Goal: Task Accomplishment & Management: Manage account settings

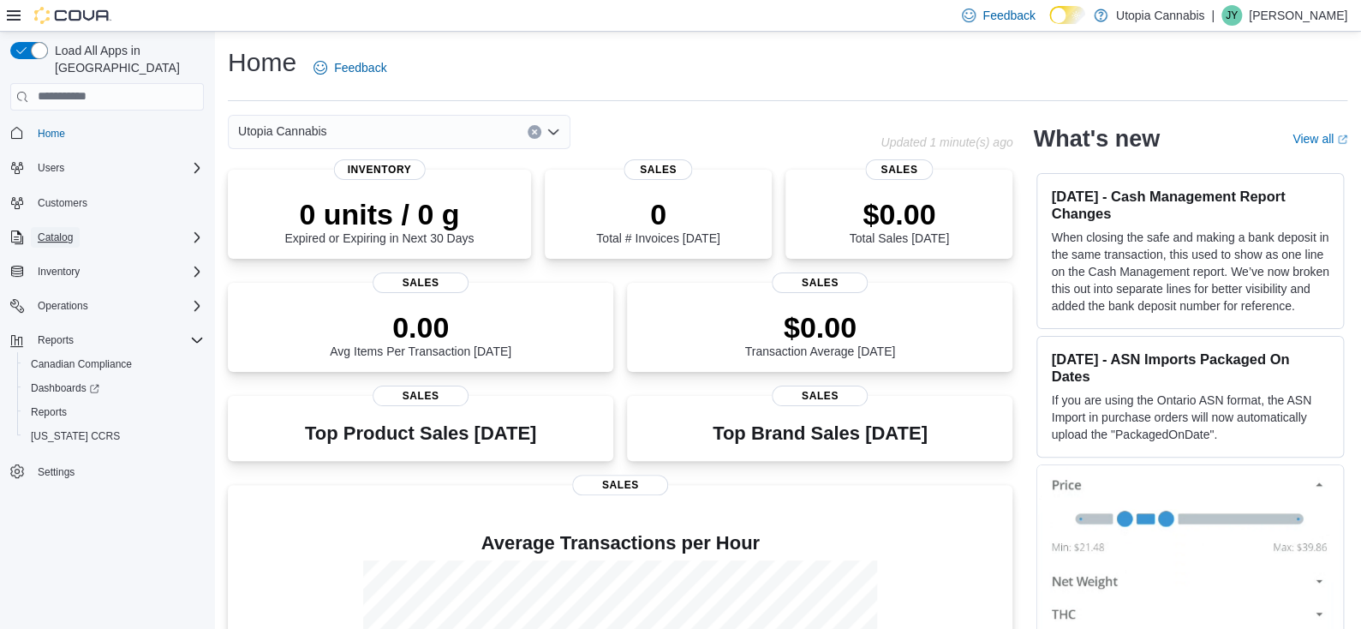
click at [60, 230] on span "Catalog" at bounding box center [55, 237] width 35 height 14
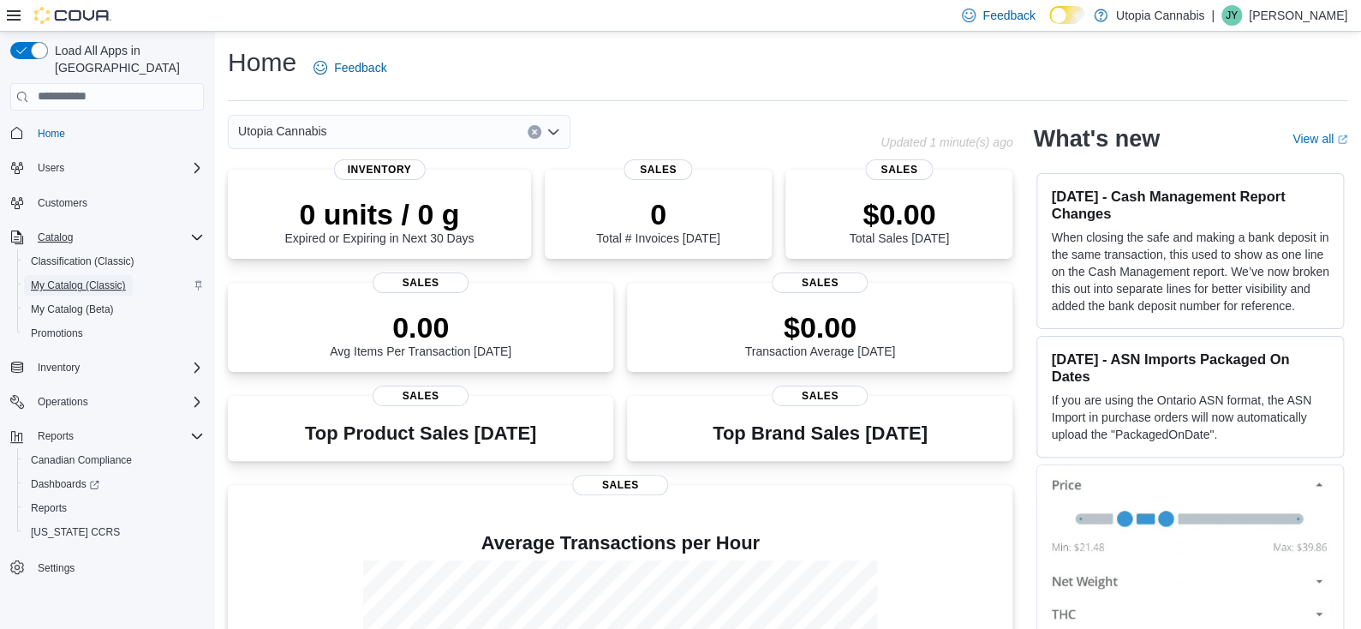
click at [69, 278] on span "My Catalog (Classic)" at bounding box center [78, 285] width 95 height 14
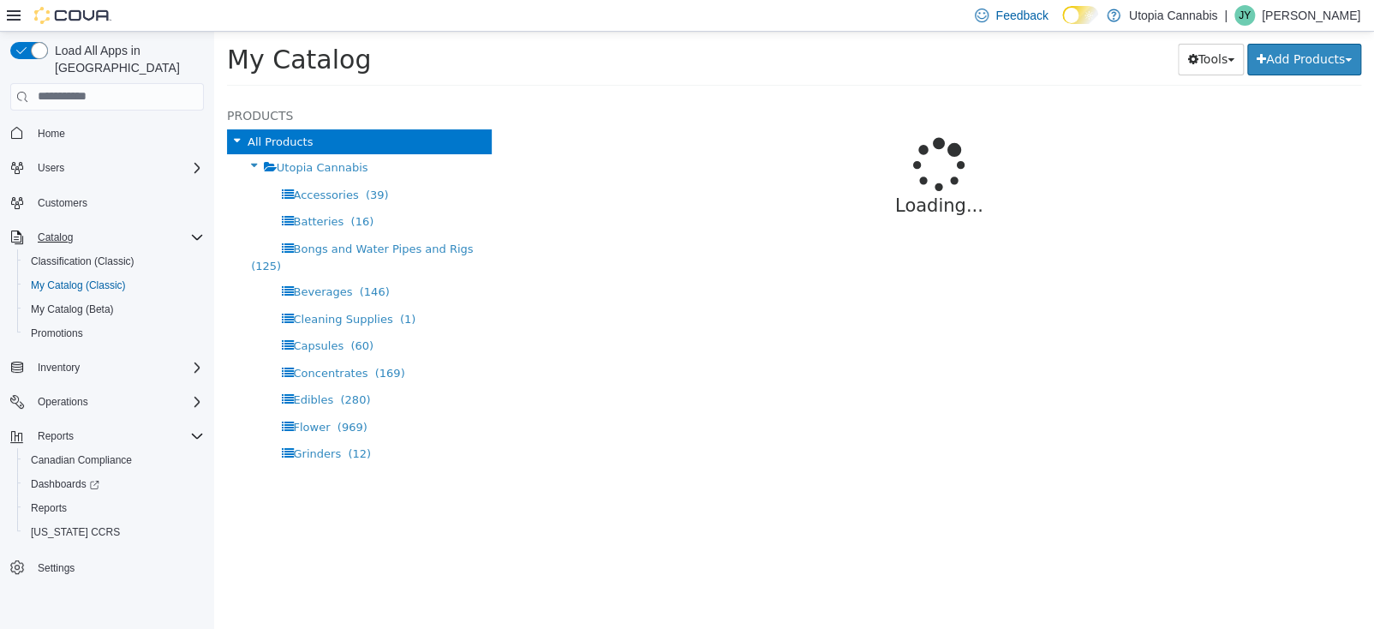
select select "**********"
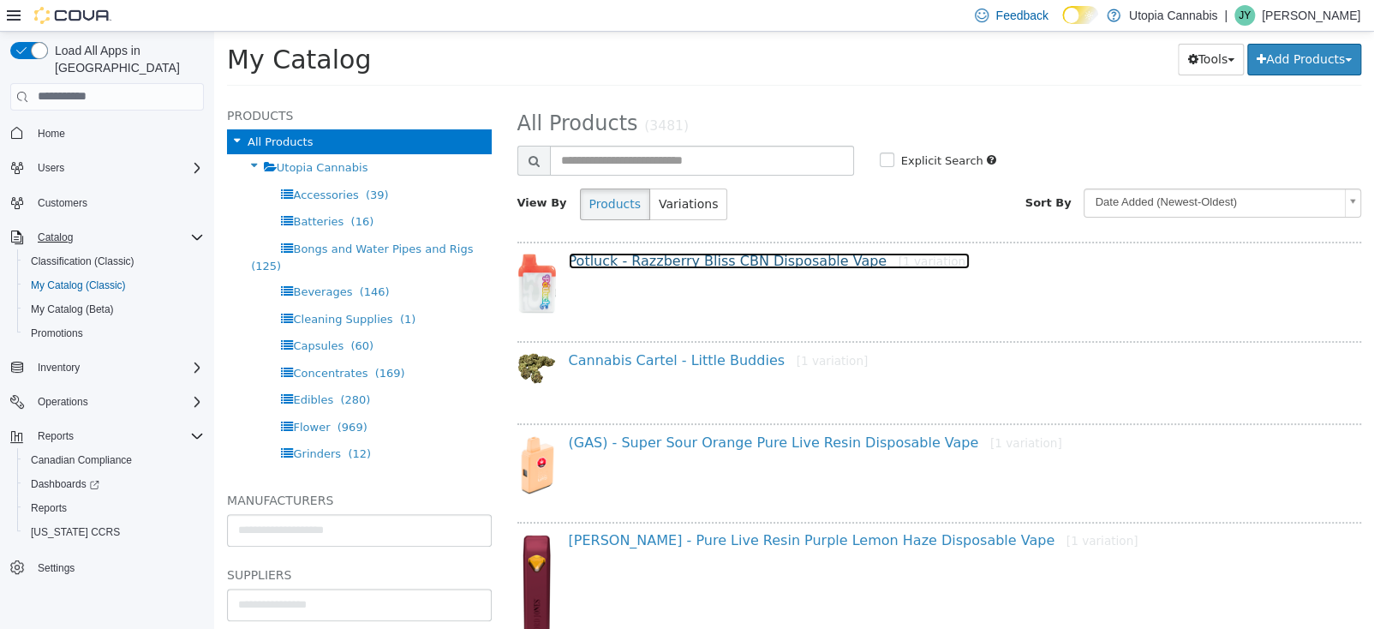
click at [719, 262] on link "Potluck - Razzberry Bliss CBN Disposable Vape [1 variation]" at bounding box center [770, 260] width 402 height 16
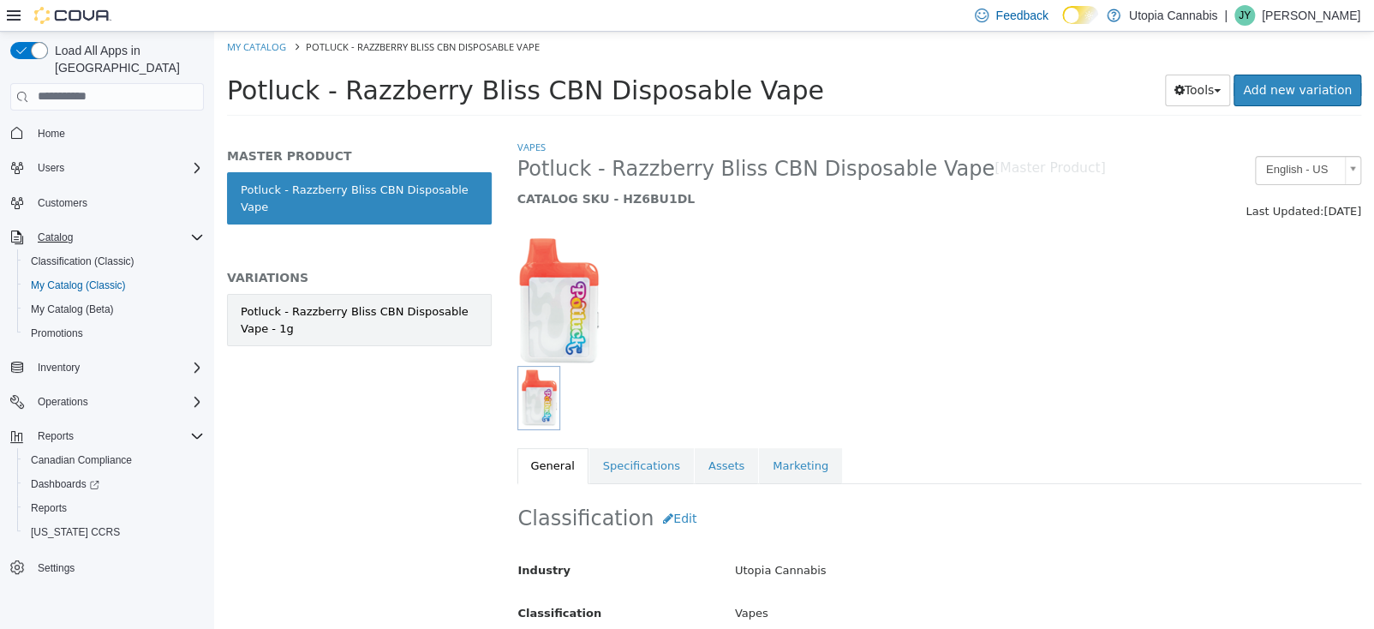
click at [443, 304] on div "Potluck - Razzberry Bliss CBN Disposable Vape - 1g" at bounding box center [359, 318] width 237 height 33
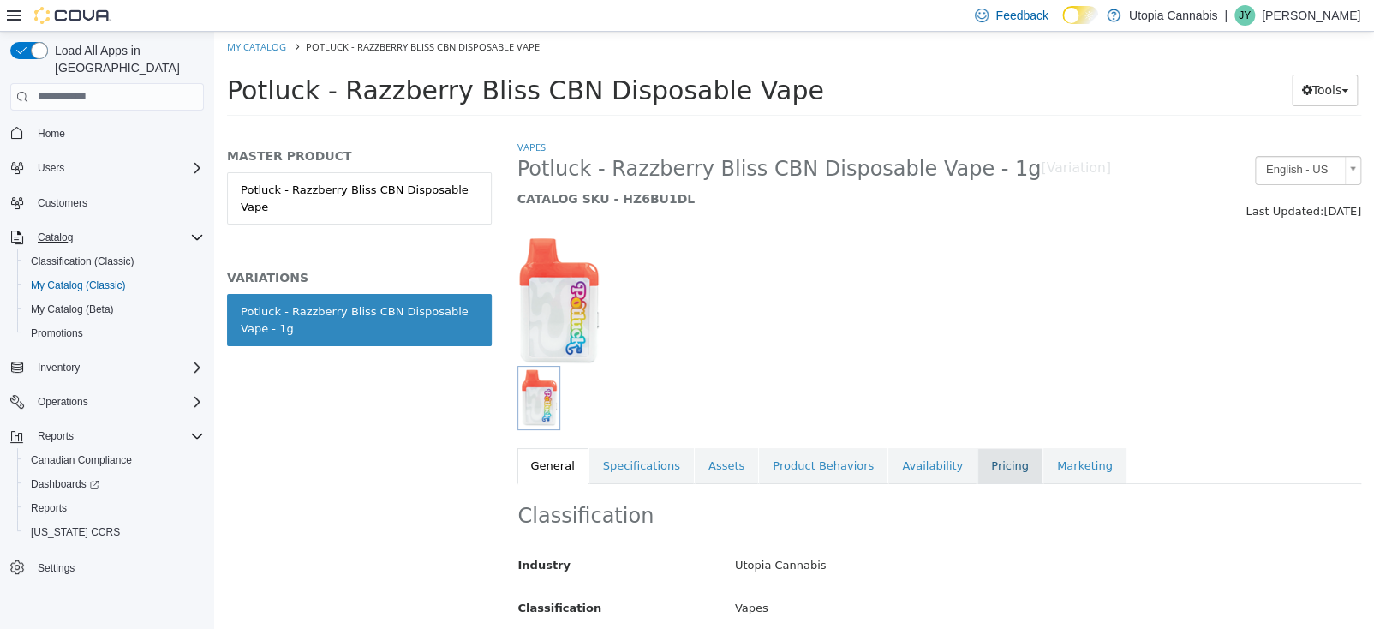
click at [977, 468] on link "Pricing" at bounding box center [1009, 465] width 65 height 36
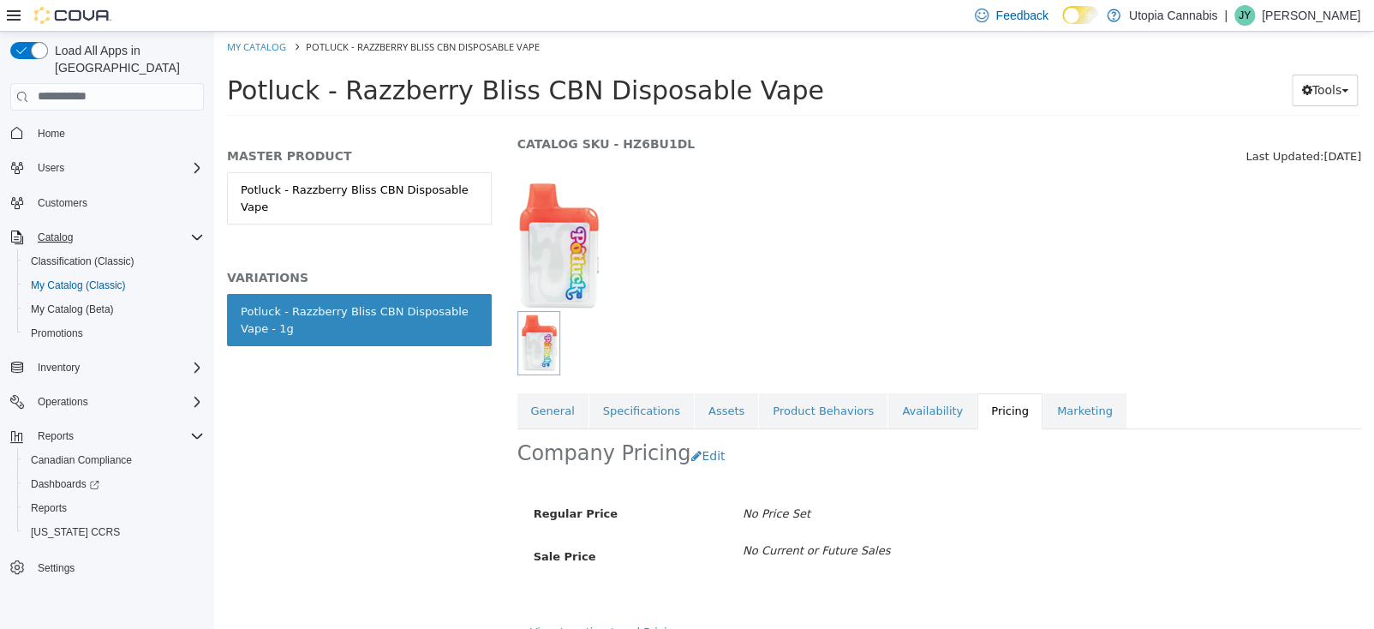
scroll to position [78, 0]
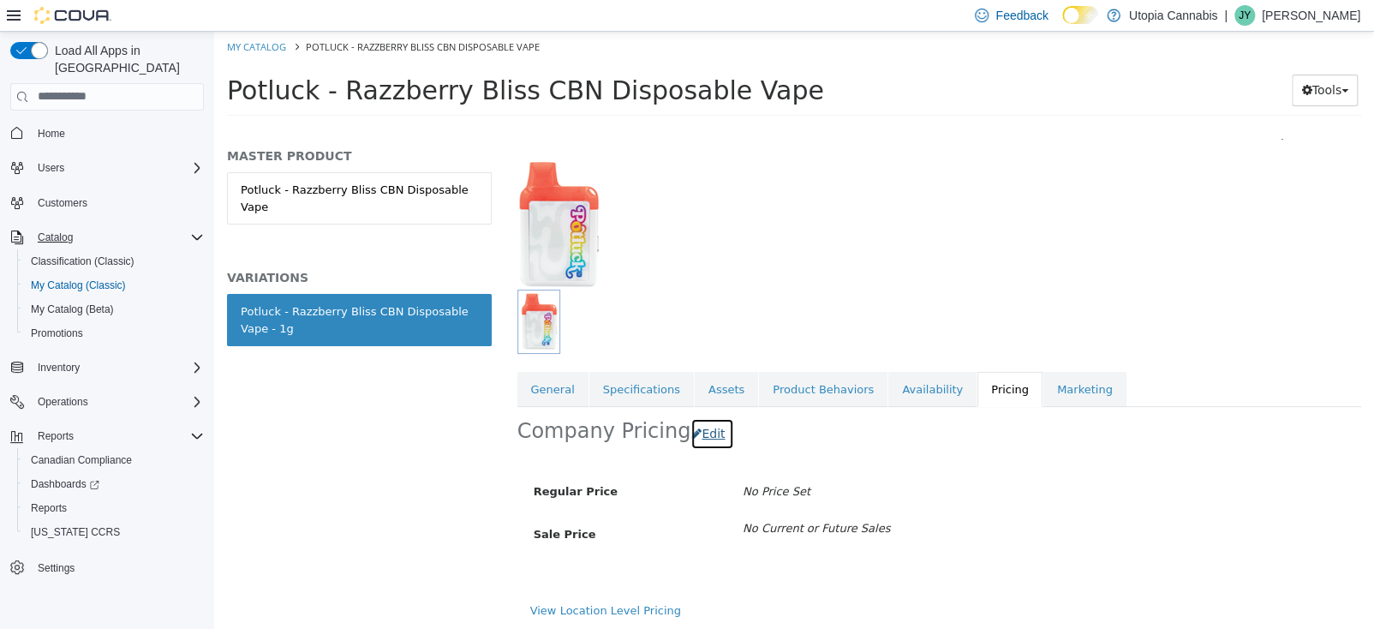
click at [708, 433] on button "Edit" at bounding box center [712, 433] width 44 height 32
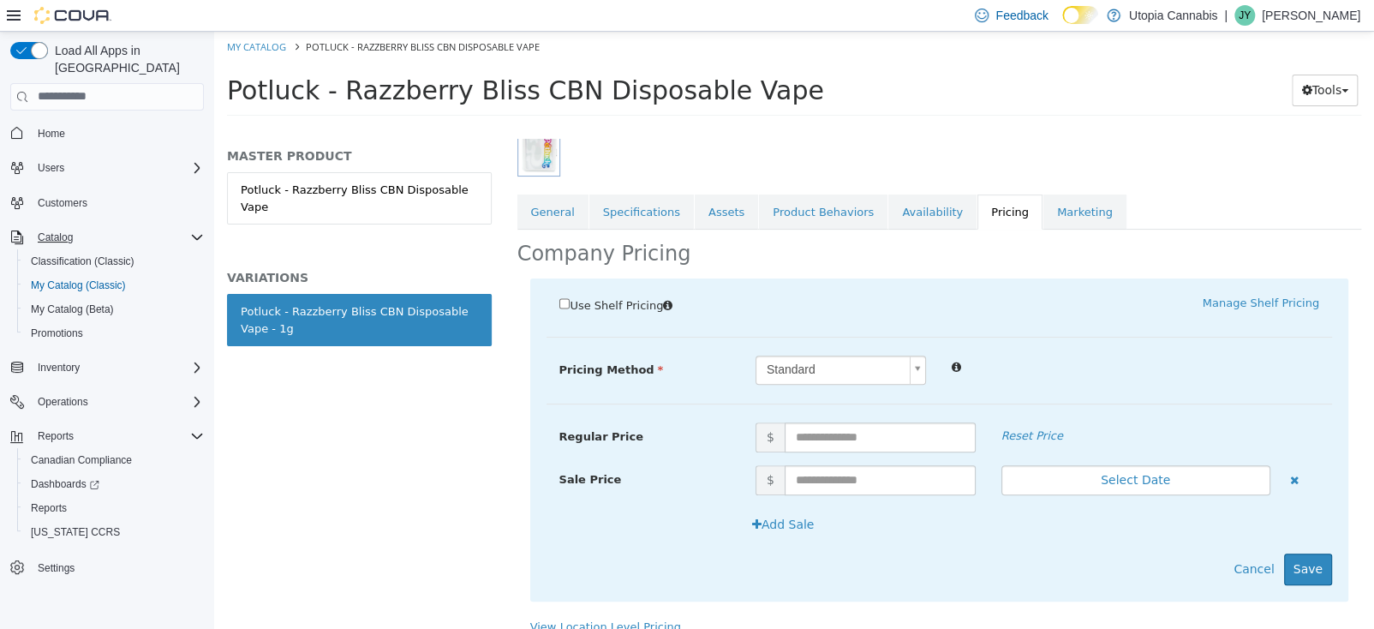
scroll to position [272, 0]
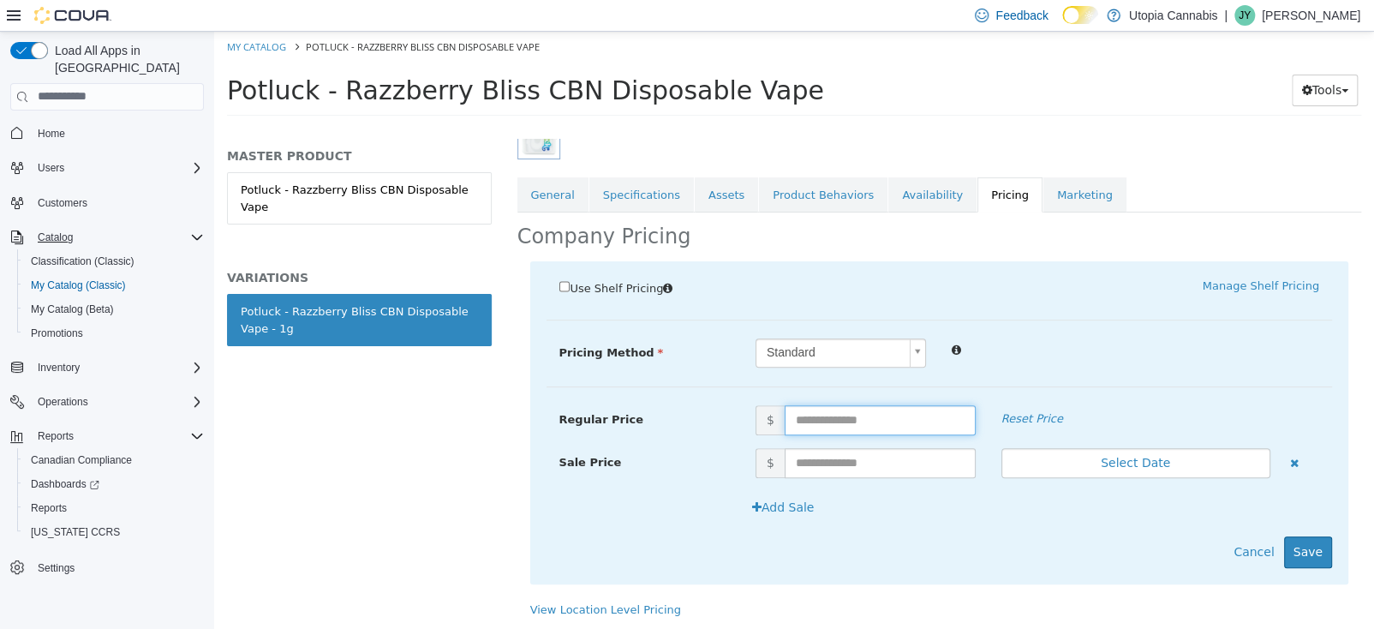
click at [798, 412] on input "text" at bounding box center [880, 419] width 191 height 30
type input "*****"
click at [1316, 552] on button "Save" at bounding box center [1308, 551] width 48 height 32
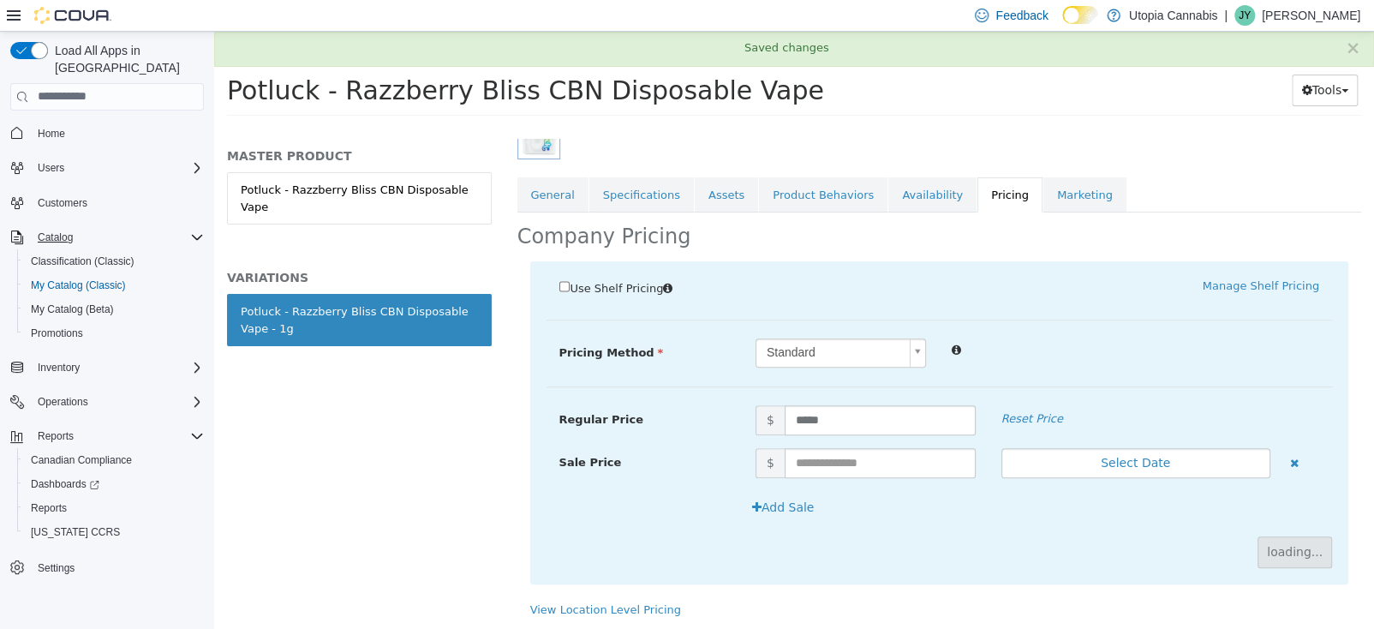
scroll to position [80, 0]
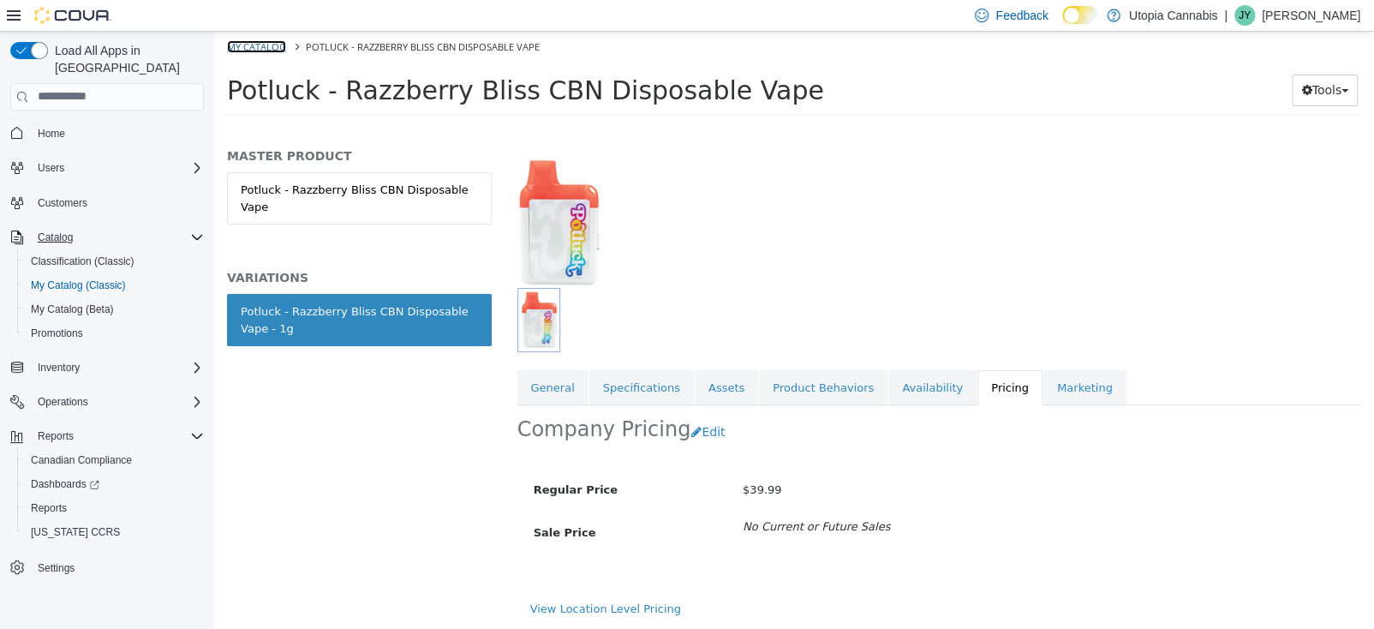
click at [271, 49] on link "My Catalog" at bounding box center [256, 45] width 59 height 13
select select "**********"
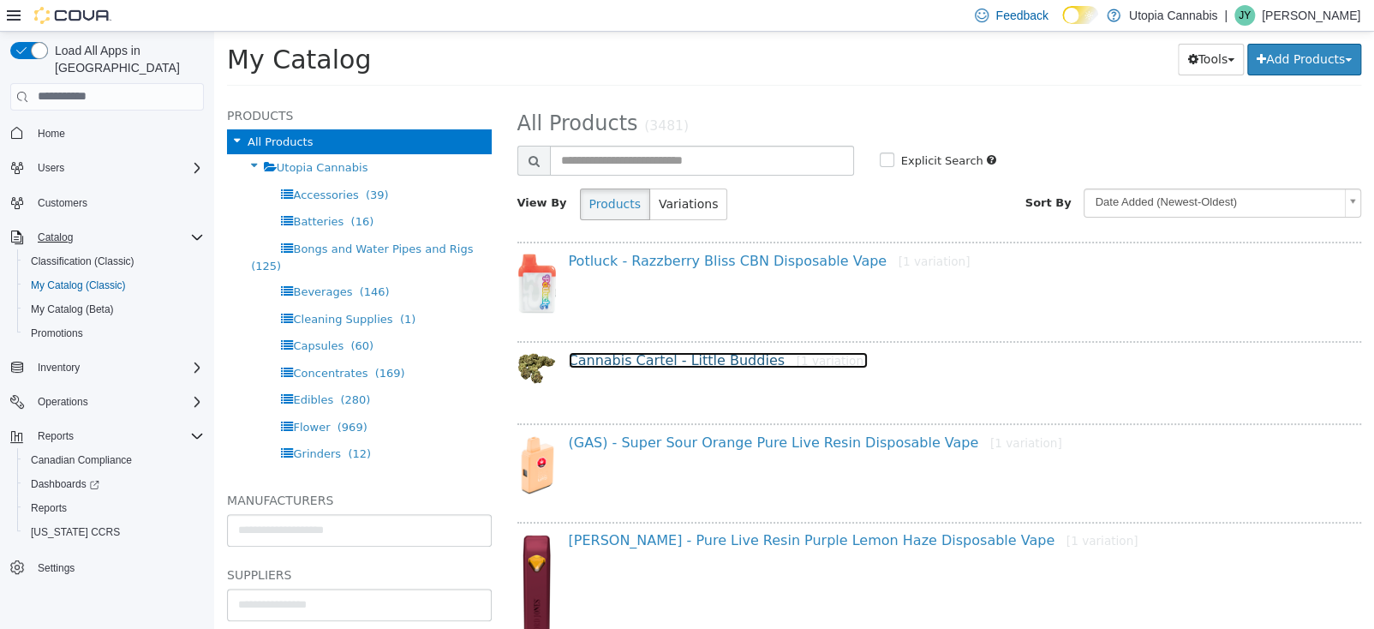
click at [677, 363] on link "Cannabis Cartel - Little Buddies [1 variation]" at bounding box center [719, 359] width 300 height 16
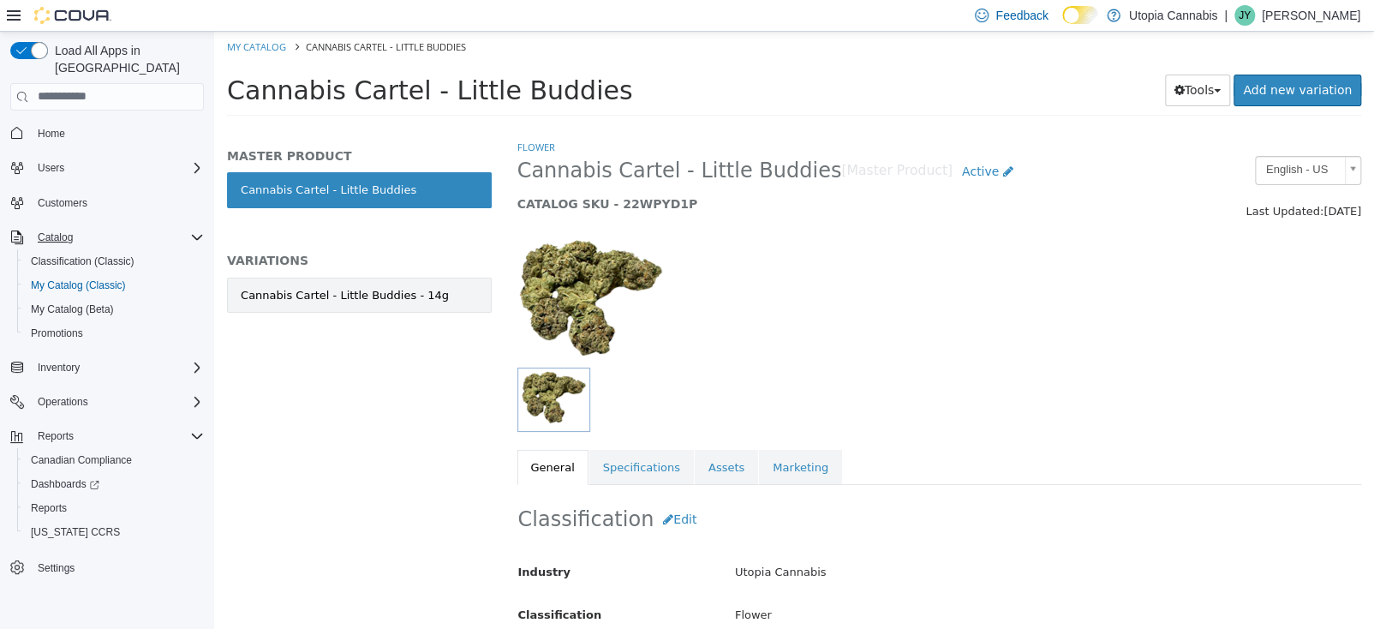
click at [372, 303] on link "Cannabis Cartel - Little Buddies - 14g" at bounding box center [359, 295] width 265 height 36
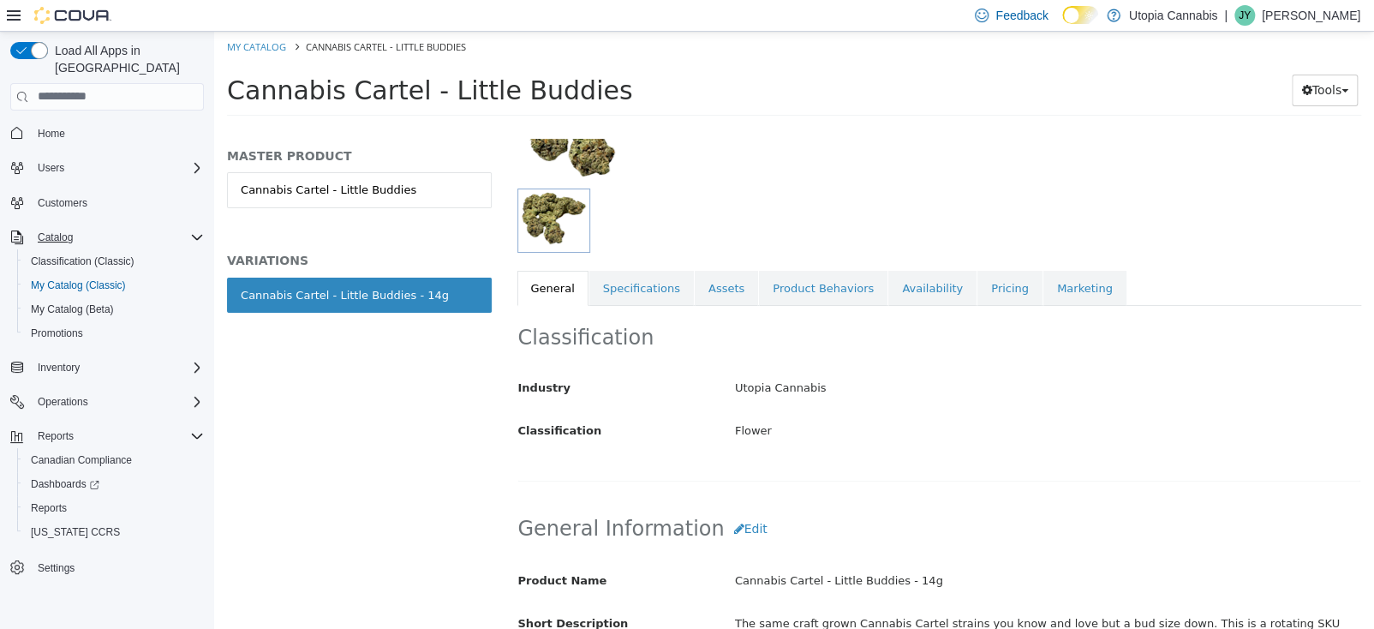
scroll to position [171, 0]
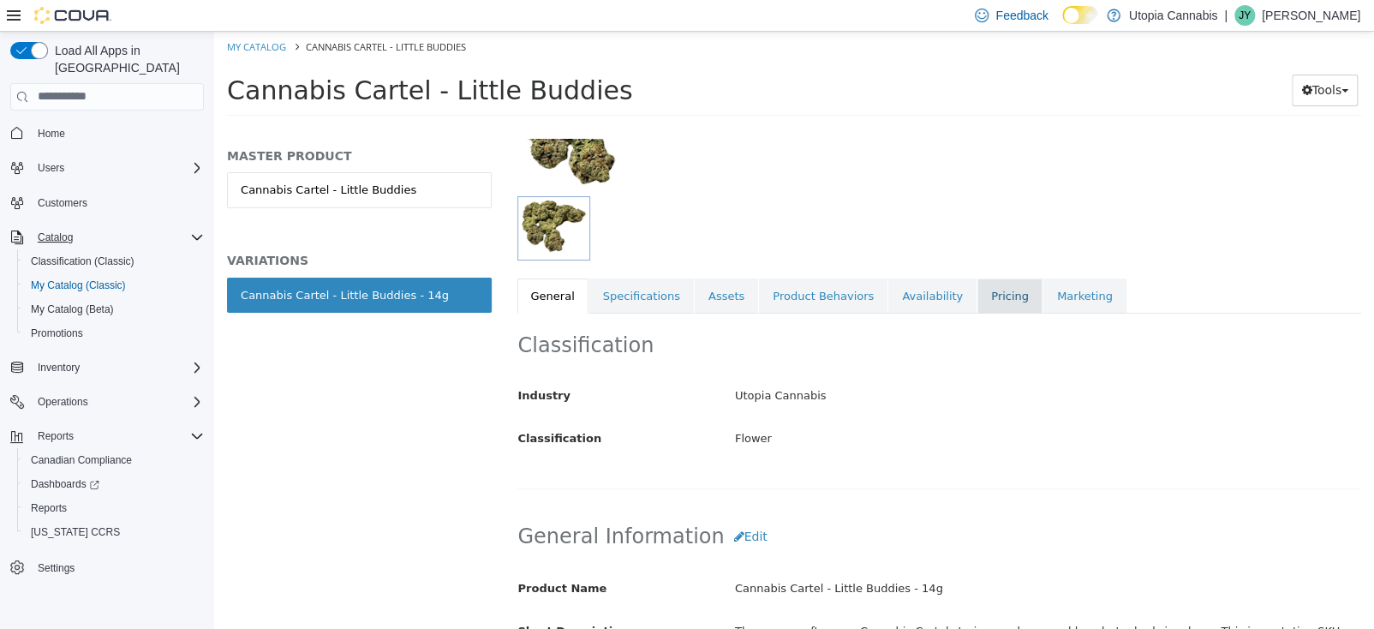
click at [977, 295] on link "Pricing" at bounding box center [1009, 295] width 65 height 36
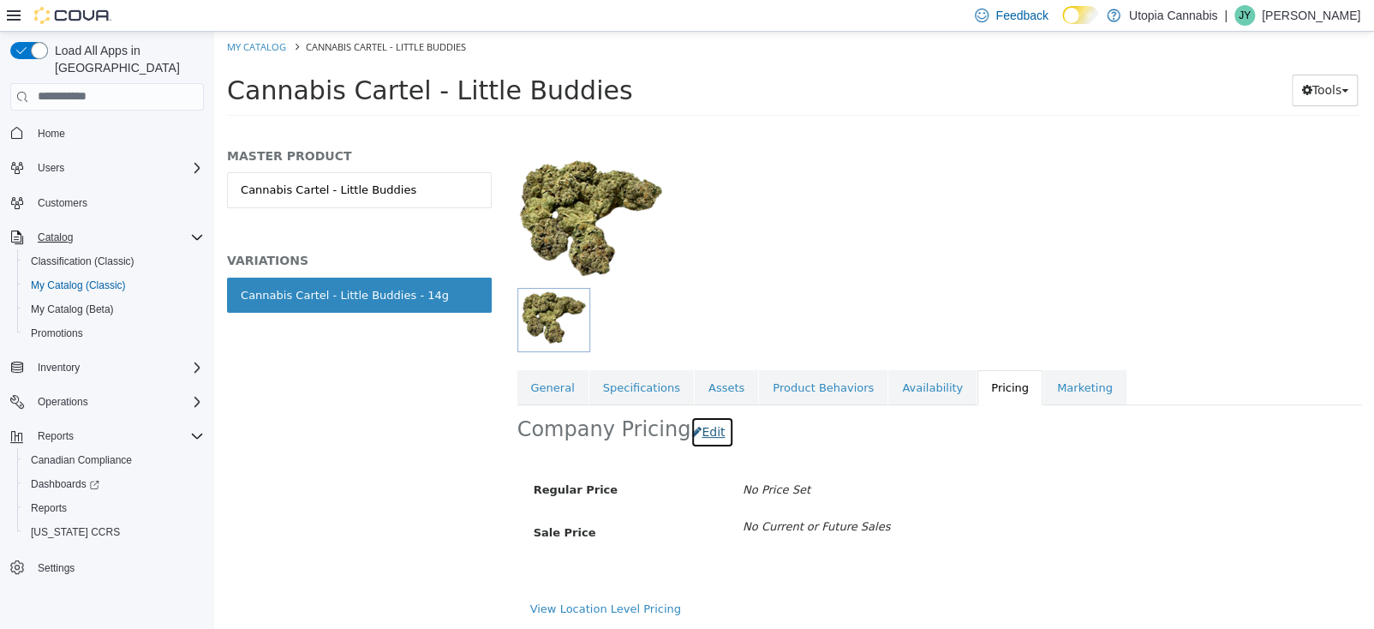
click at [702, 424] on button "Edit" at bounding box center [712, 431] width 44 height 32
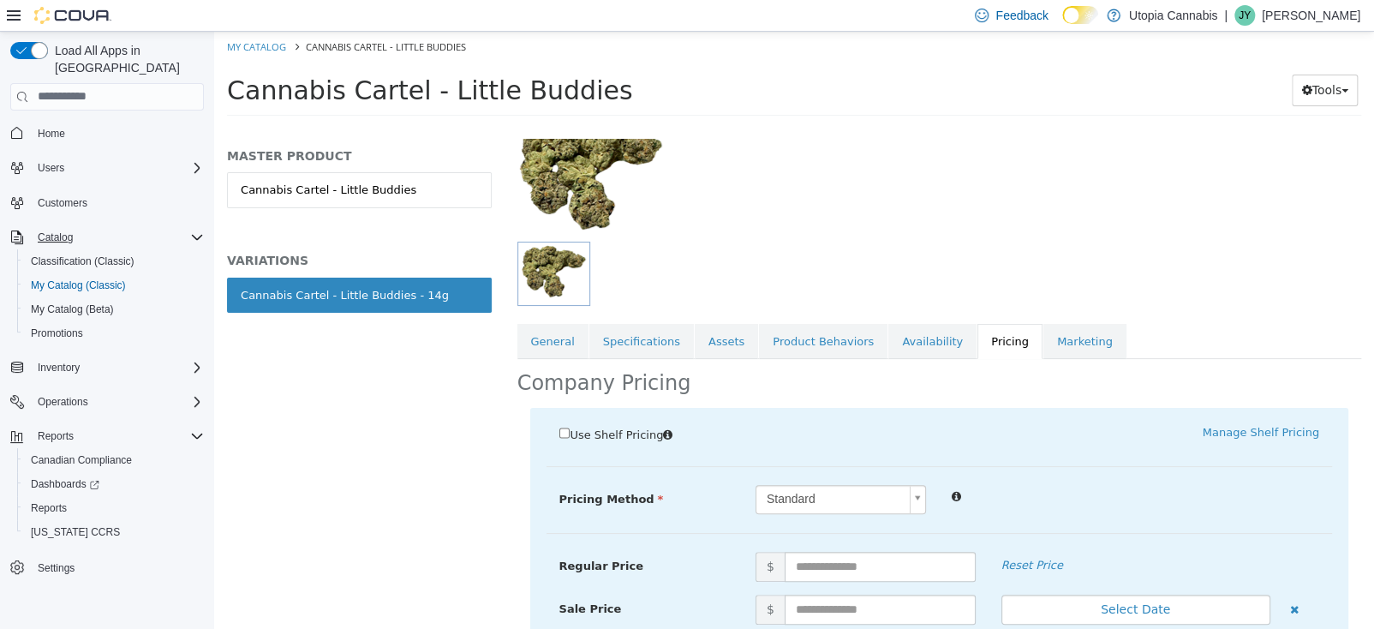
scroll to position [171, 0]
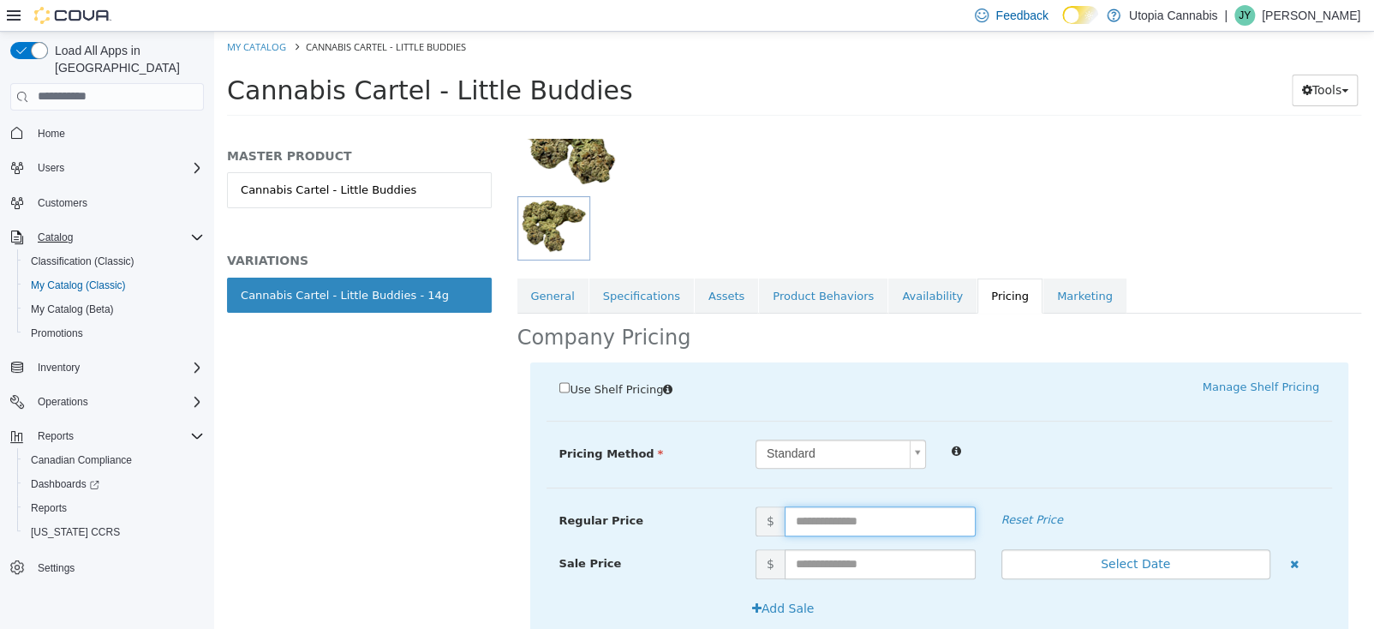
click at [803, 528] on input "text" at bounding box center [880, 520] width 191 height 30
type input "*****"
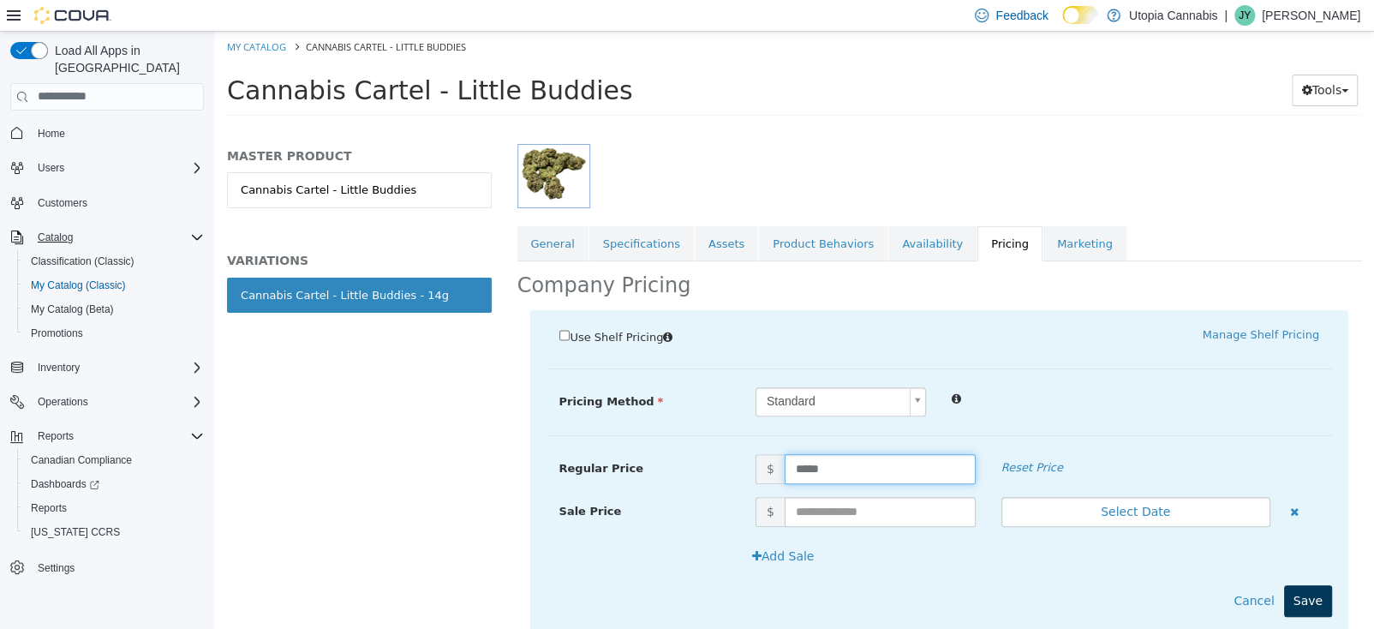
scroll to position [272, 0]
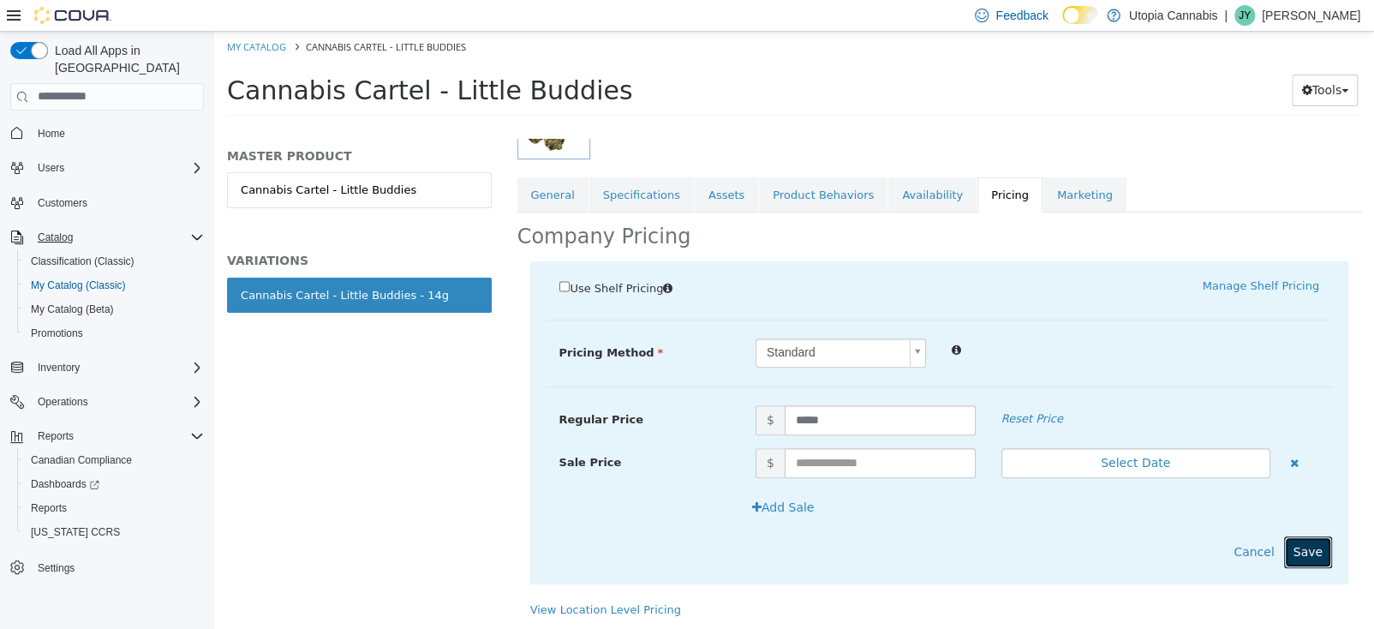
click at [1293, 546] on button "Save" at bounding box center [1308, 551] width 48 height 32
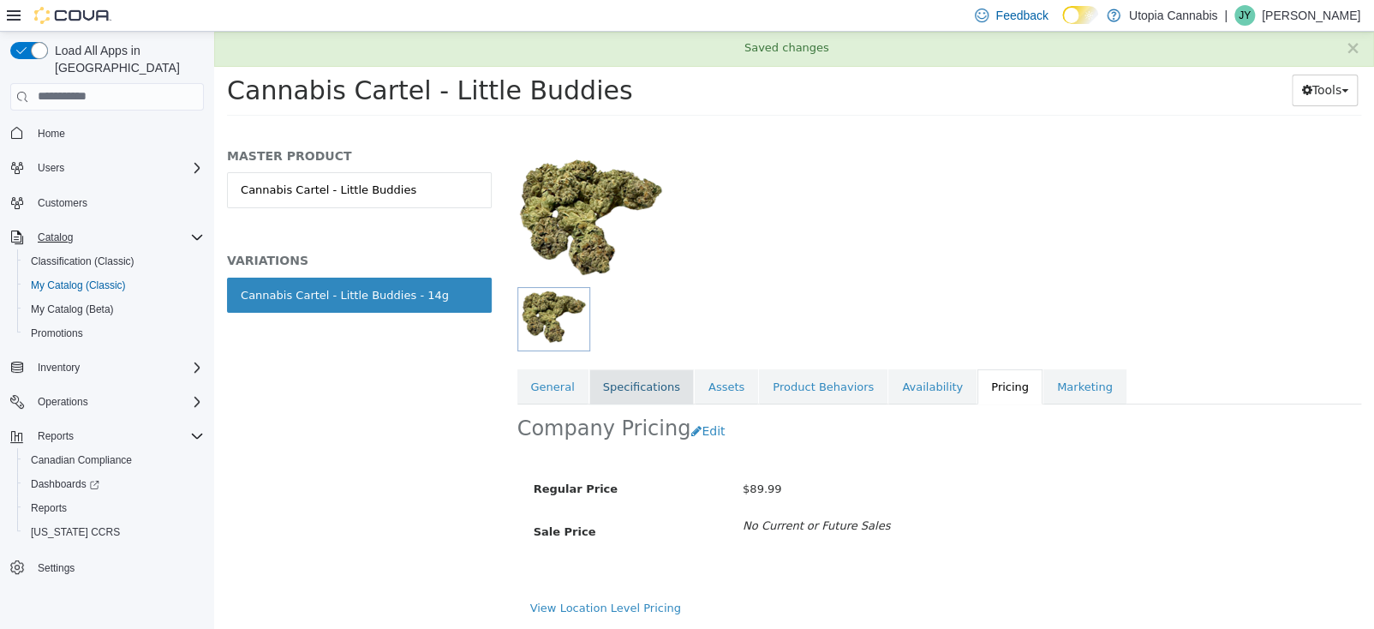
scroll to position [80, 0]
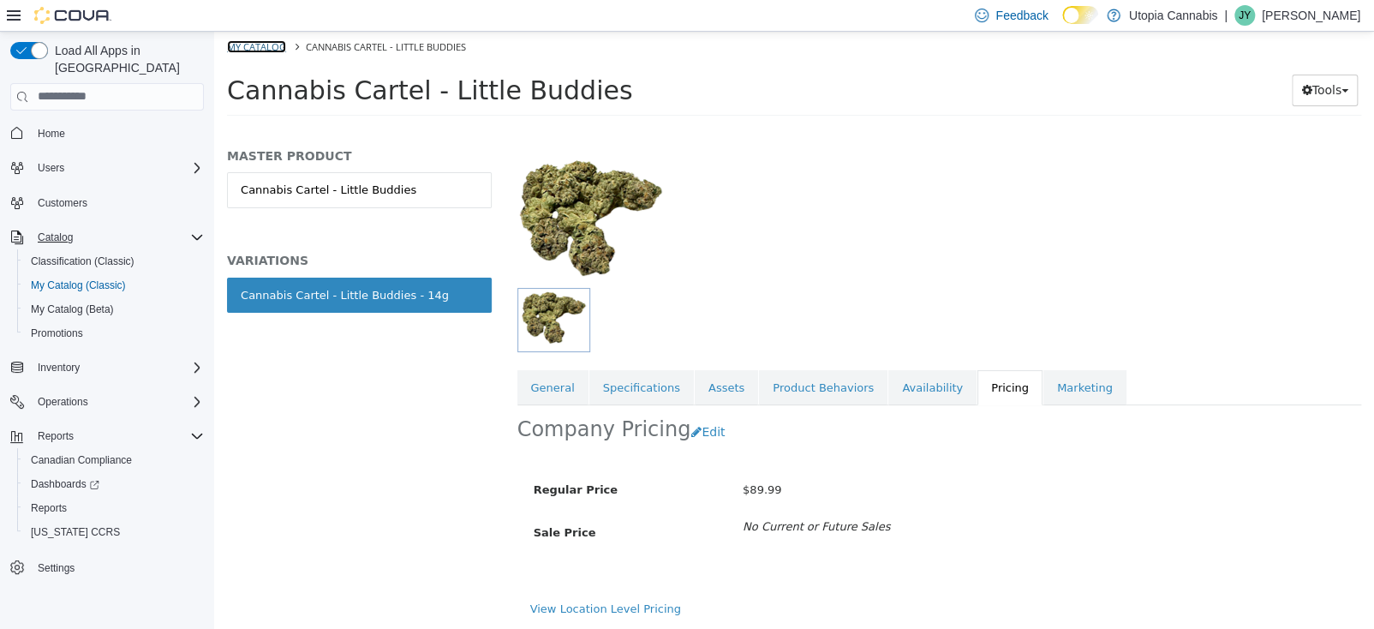
click at [270, 48] on link "My Catalog" at bounding box center [256, 45] width 59 height 13
select select "**********"
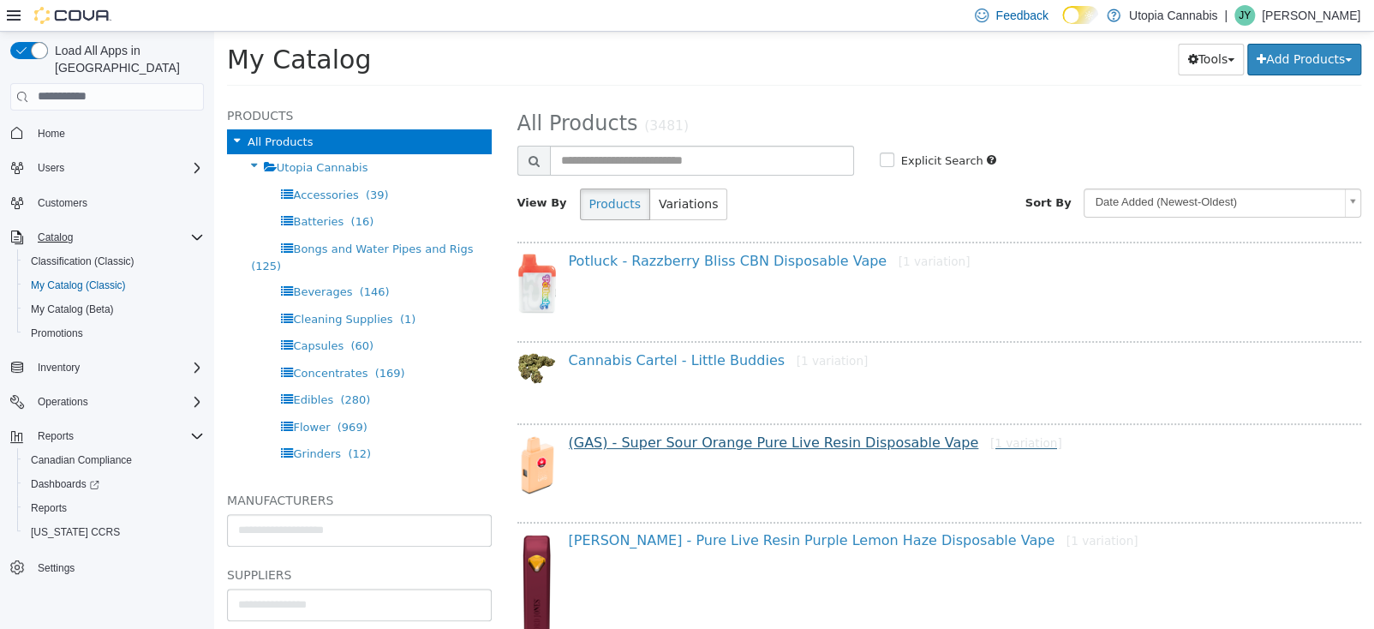
scroll to position [171, 0]
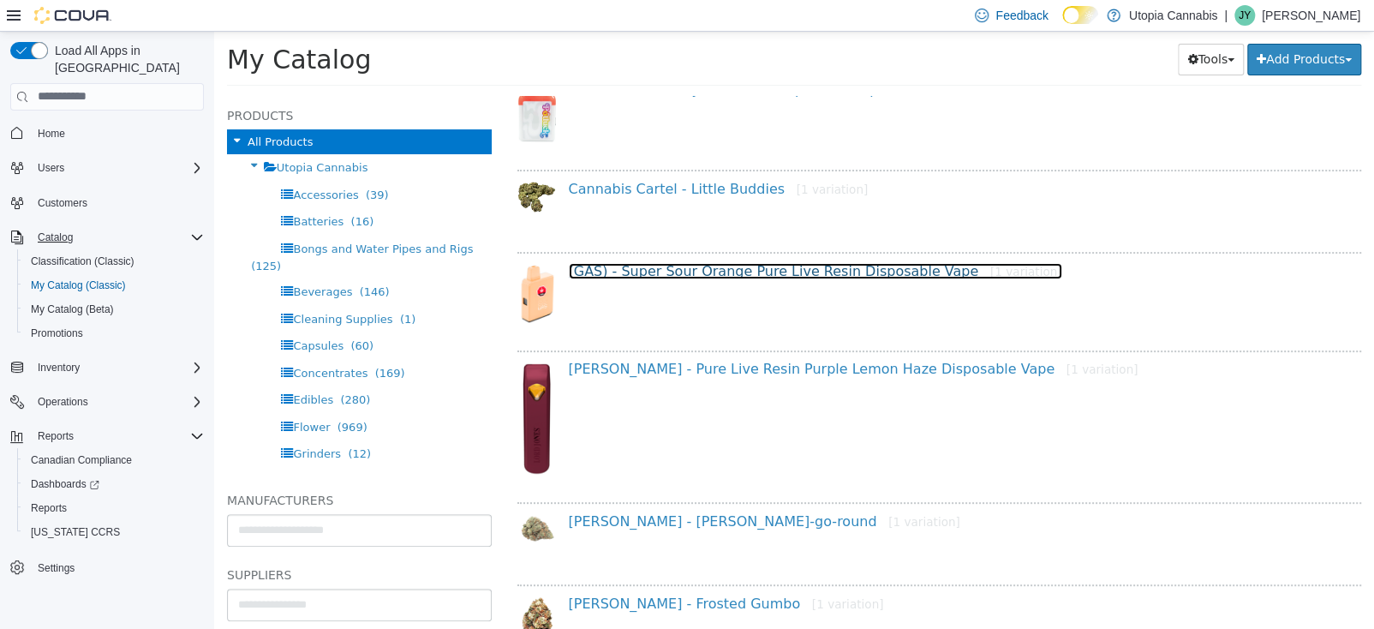
click at [635, 262] on link "(GAS) - Super Sour Orange Pure Live Resin Disposable Vape [1 variation]" at bounding box center [815, 270] width 493 height 16
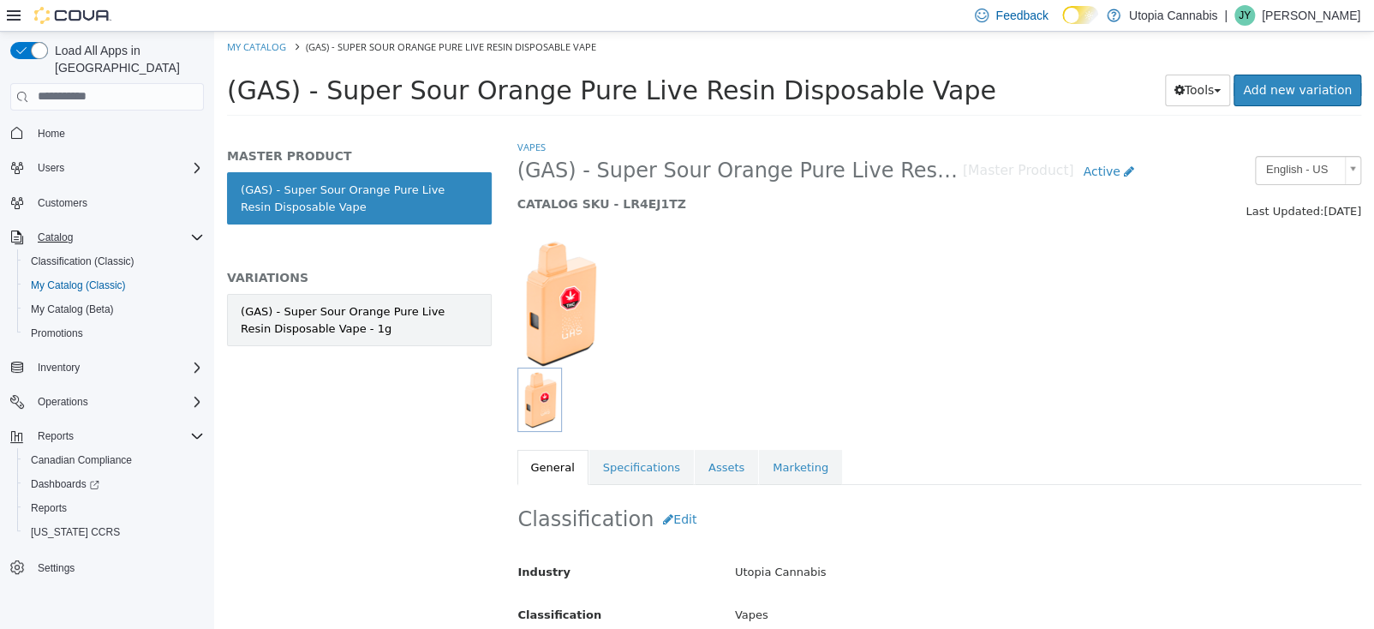
click at [348, 325] on div "(GAS) - Super Sour Orange Pure Live Resin Disposable Vape - 1g" at bounding box center [359, 318] width 237 height 33
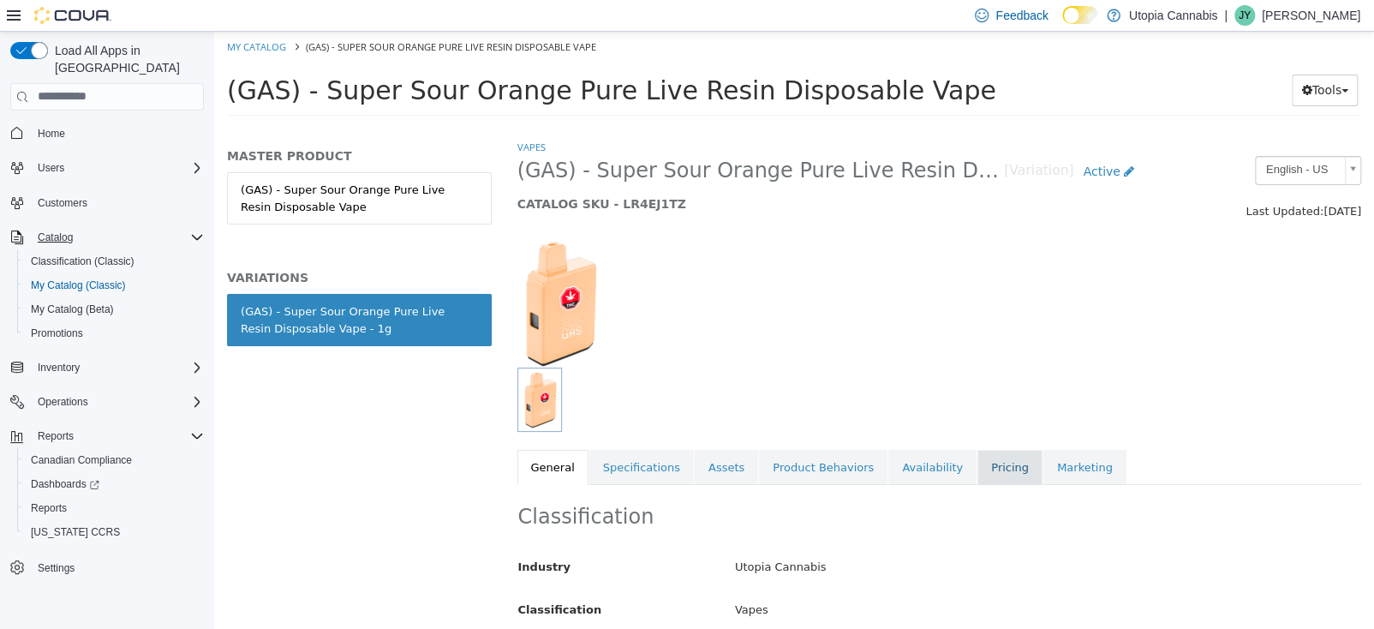
click at [977, 464] on link "Pricing" at bounding box center [1009, 467] width 65 height 36
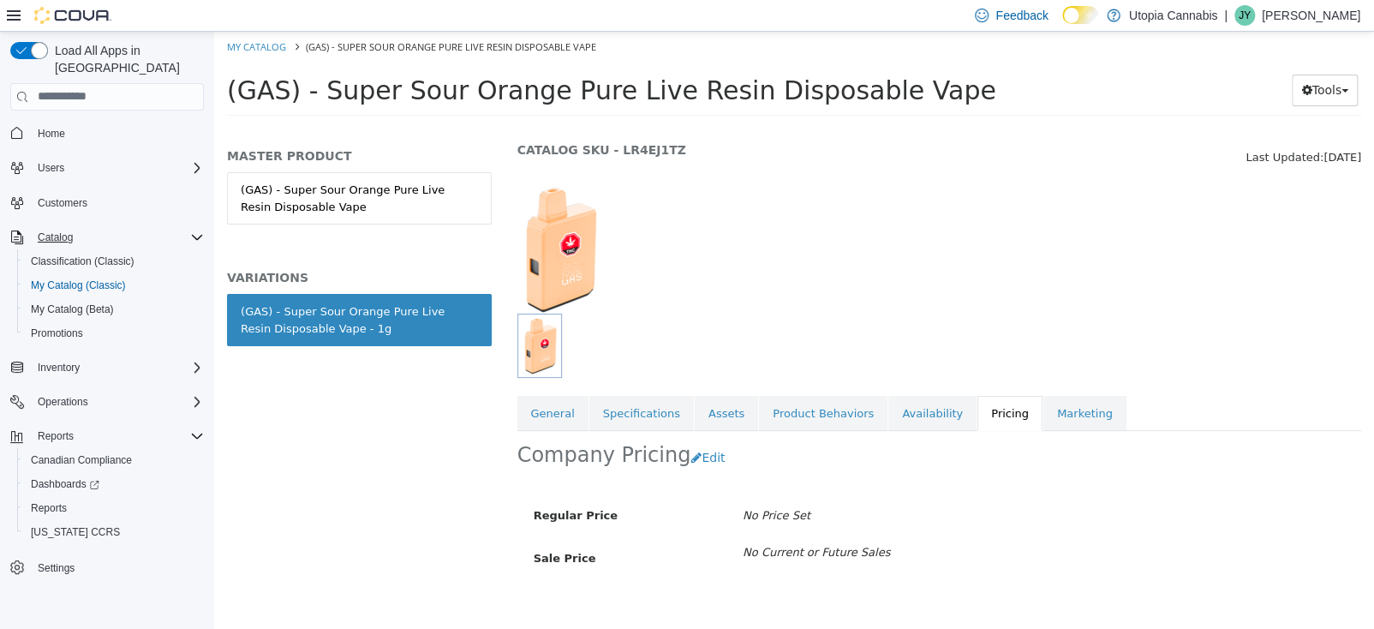
scroll to position [80, 0]
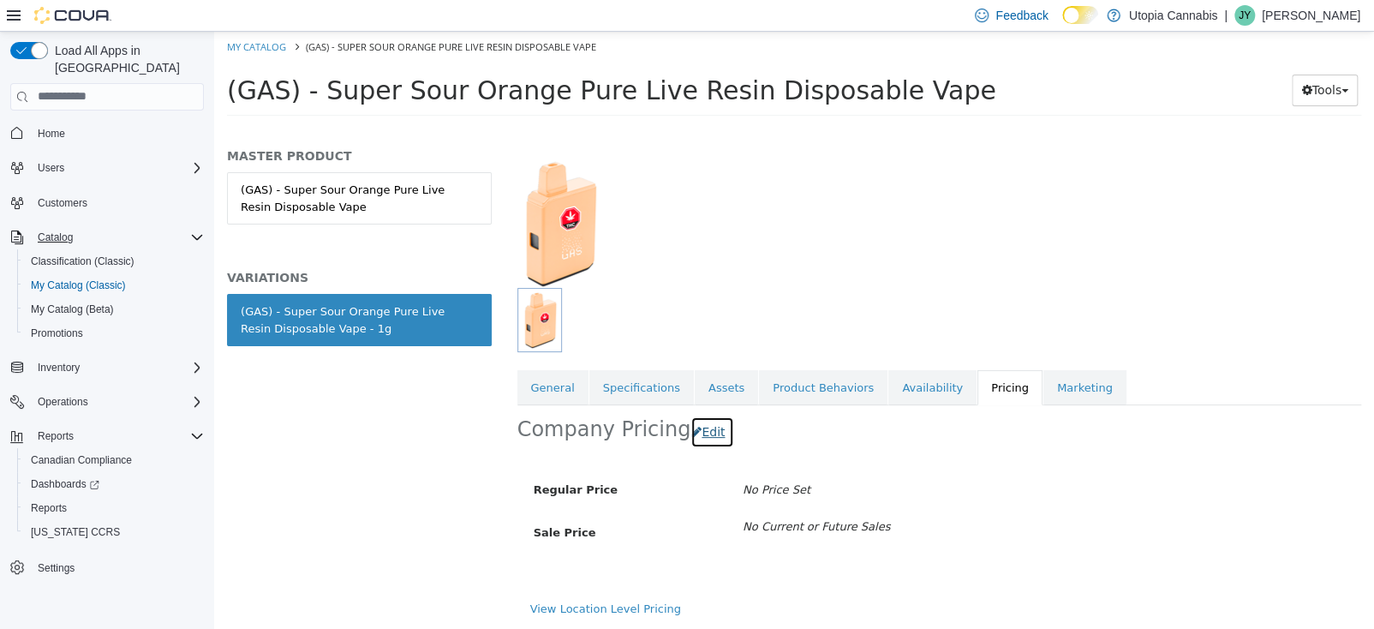
click at [701, 422] on button "Edit" at bounding box center [712, 431] width 44 height 32
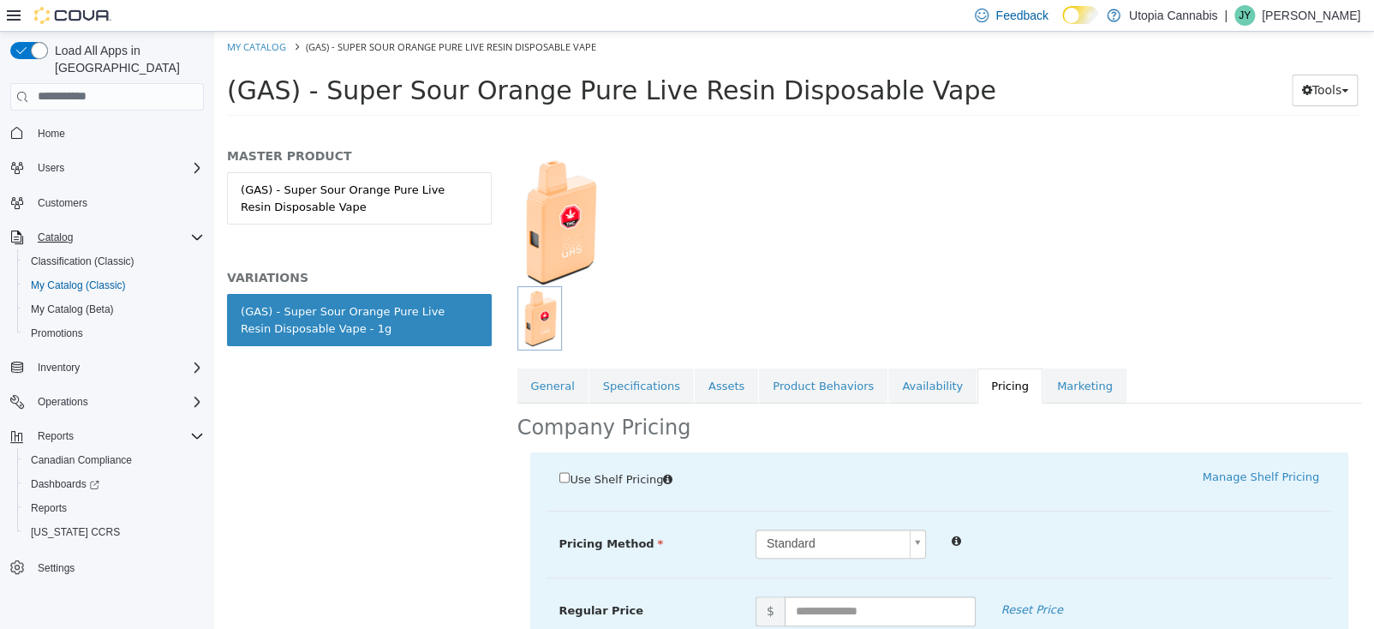
scroll to position [171, 0]
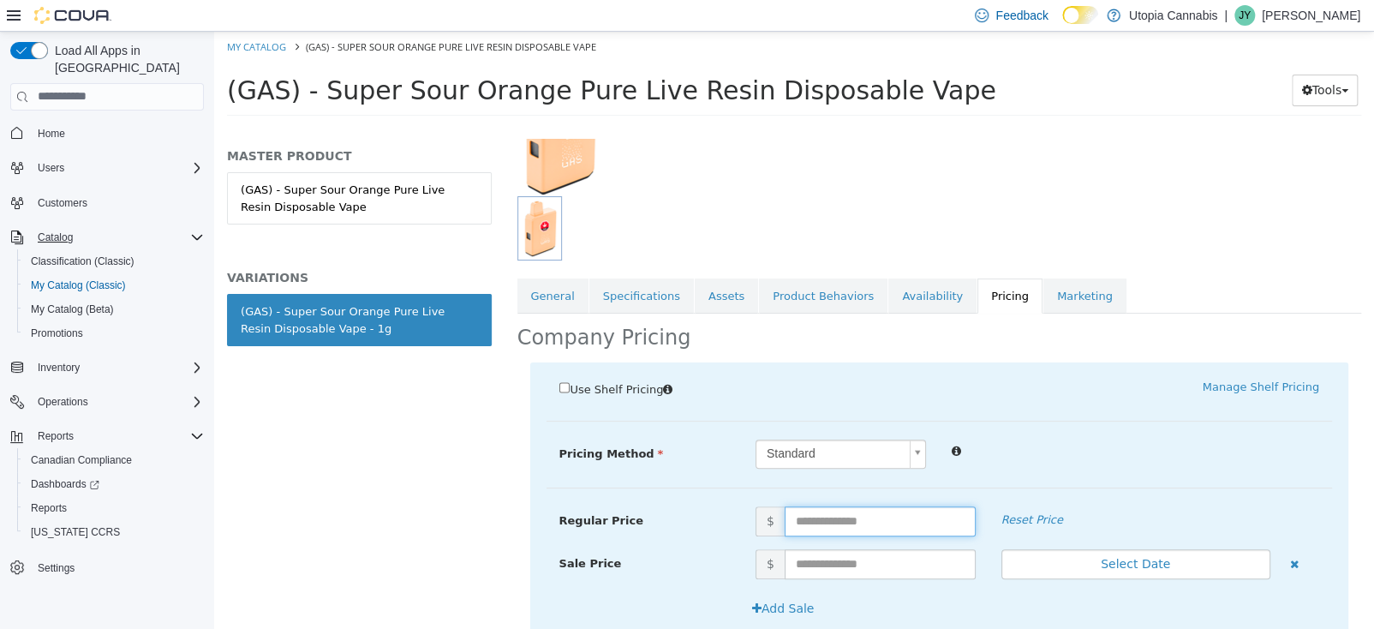
click at [824, 531] on input "text" at bounding box center [880, 520] width 191 height 30
type input "*****"
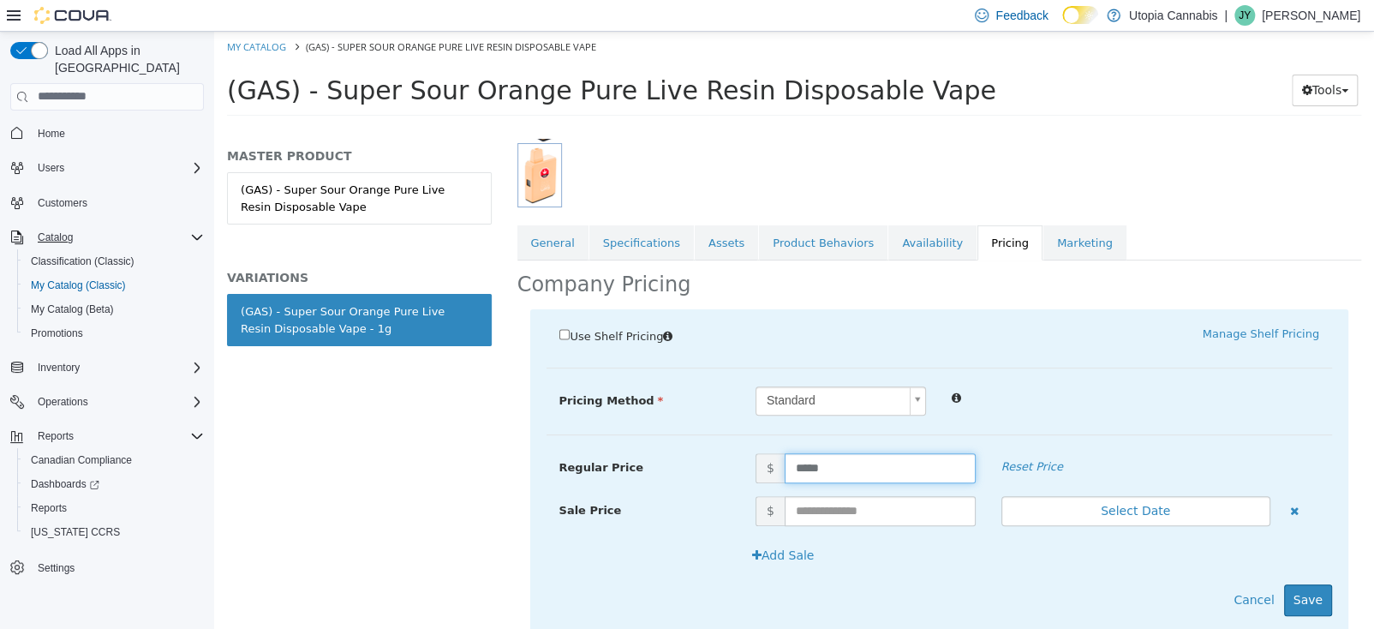
scroll to position [272, 0]
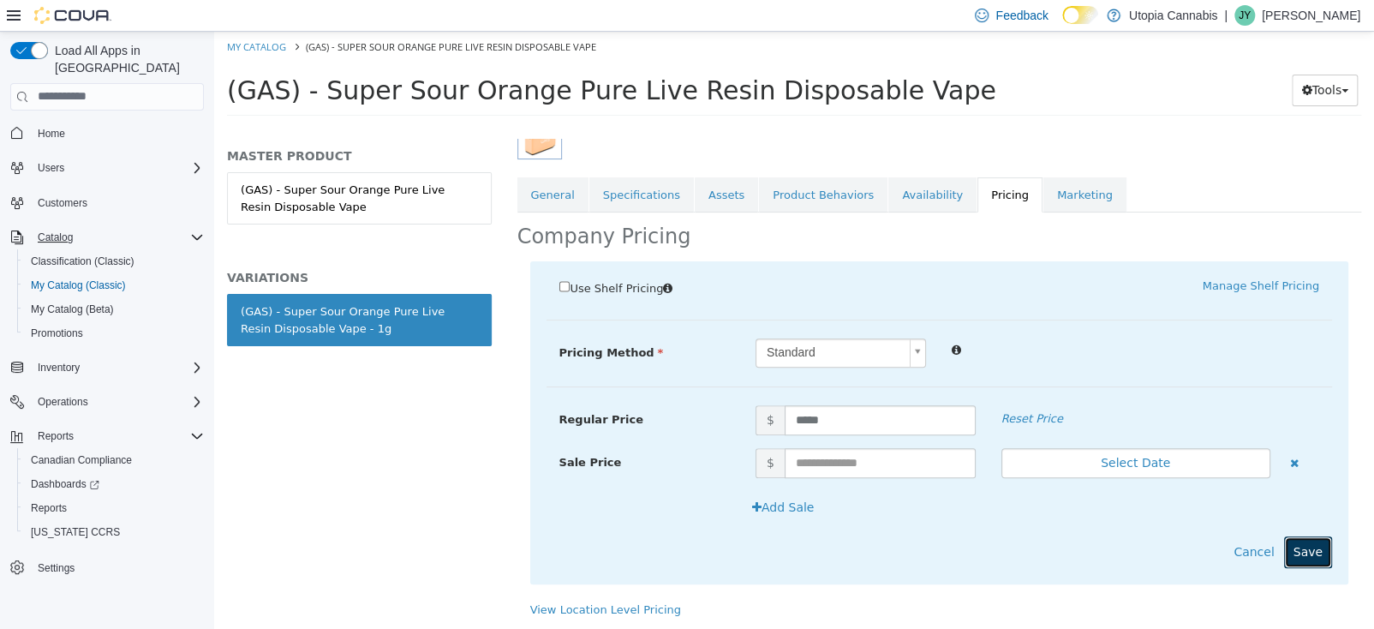
click at [1297, 545] on button "Save" at bounding box center [1308, 551] width 48 height 32
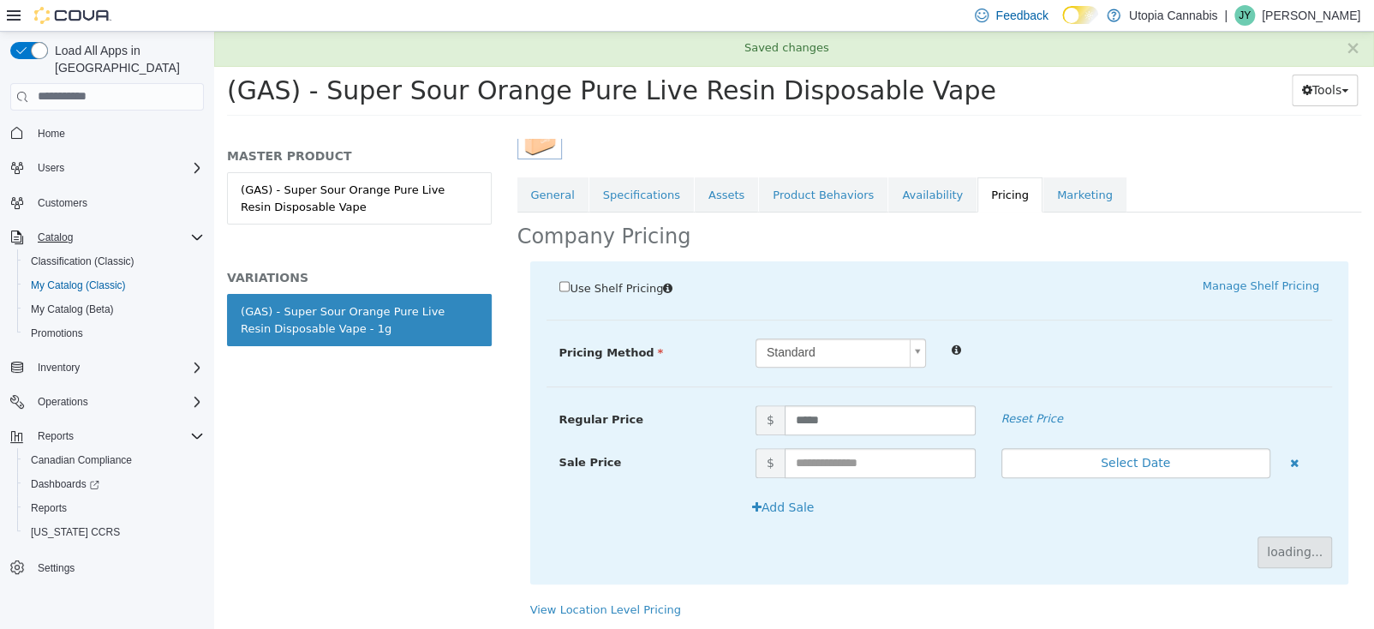
scroll to position [80, 0]
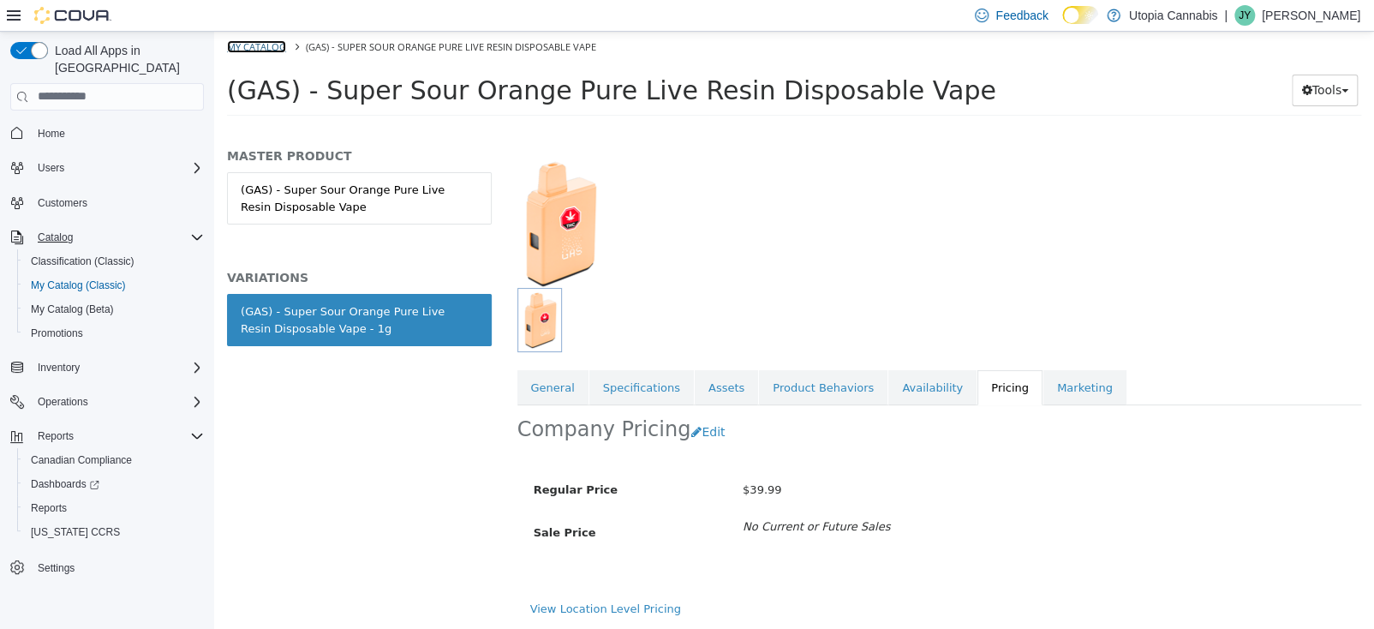
click at [259, 42] on link "My Catalog" at bounding box center [256, 45] width 59 height 13
select select "**********"
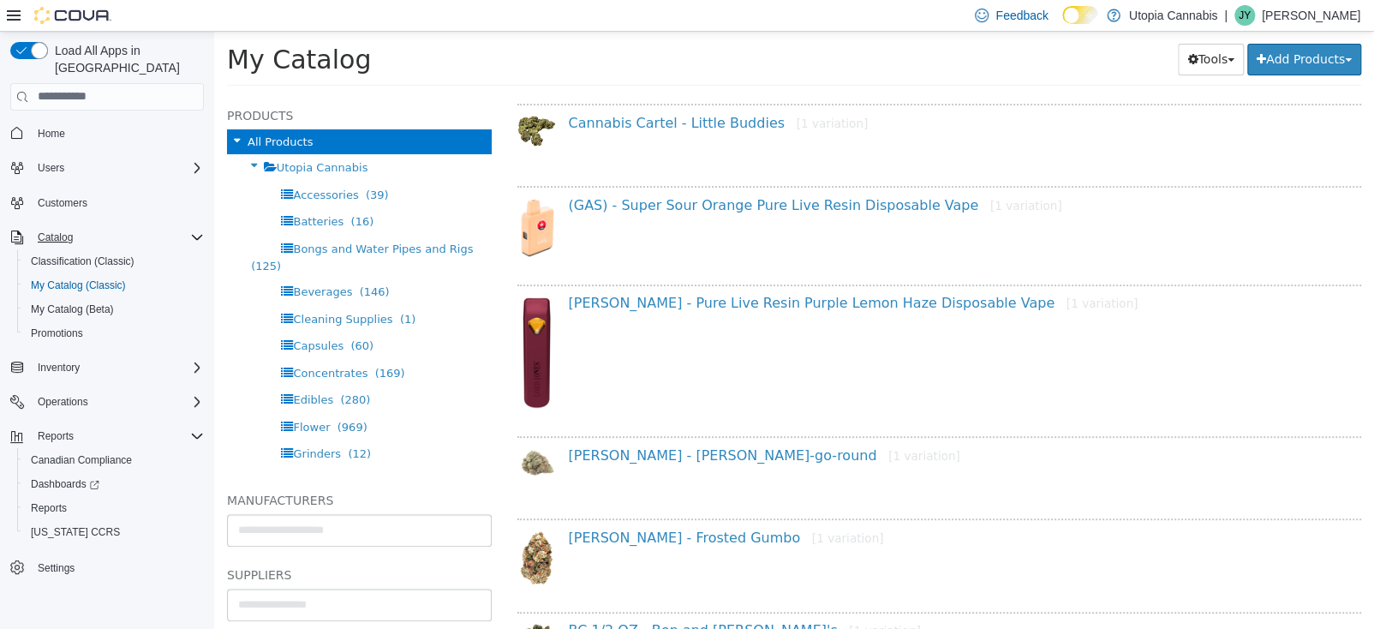
scroll to position [256, 0]
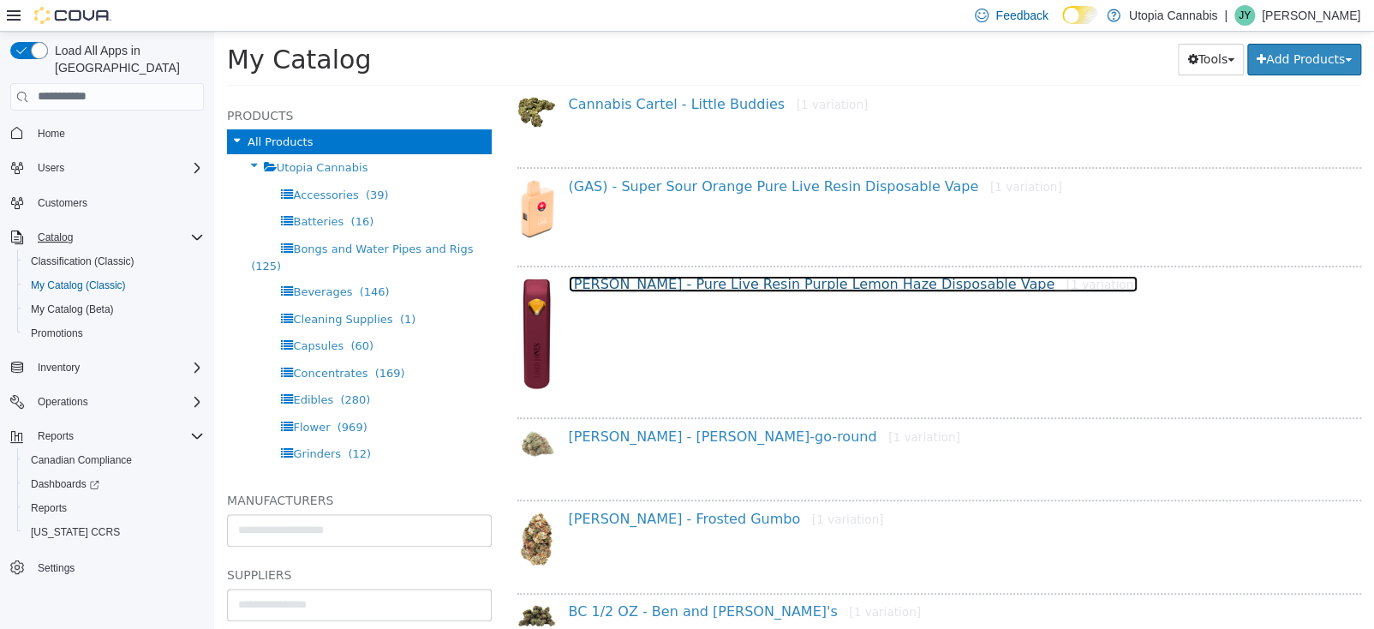
click at [705, 289] on link "Lord Jones - Pure Live Resin Purple Lemon Haze Disposable Vape [1 variation]" at bounding box center [854, 283] width 570 height 16
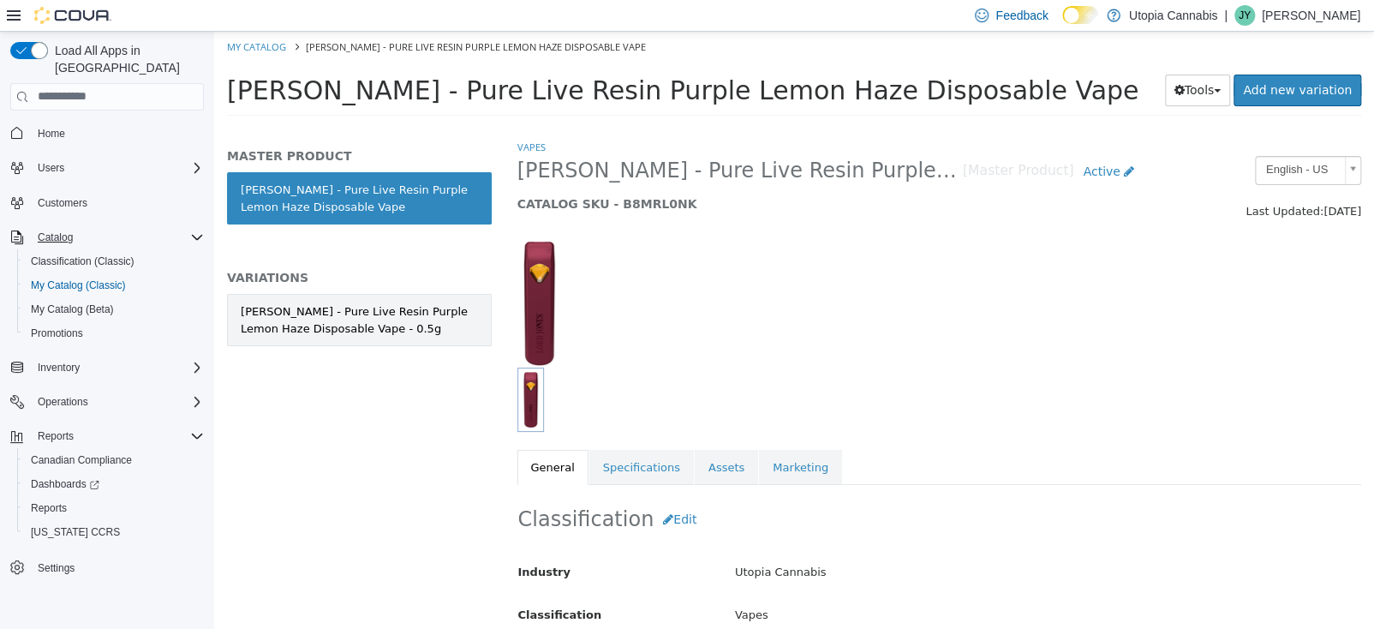
drag, startPoint x: 374, startPoint y: 284, endPoint x: 388, endPoint y: 312, distance: 30.6
click at [374, 285] on div "MASTER PRODUCT Lord Jones - Pure Live Resin Purple Lemon Haze Disposable Vape V…" at bounding box center [359, 264] width 265 height 235
click at [393, 329] on div "Lord Jones - Pure Live Resin Purple Lemon Haze Disposable Vape - 0.5g" at bounding box center [359, 318] width 237 height 33
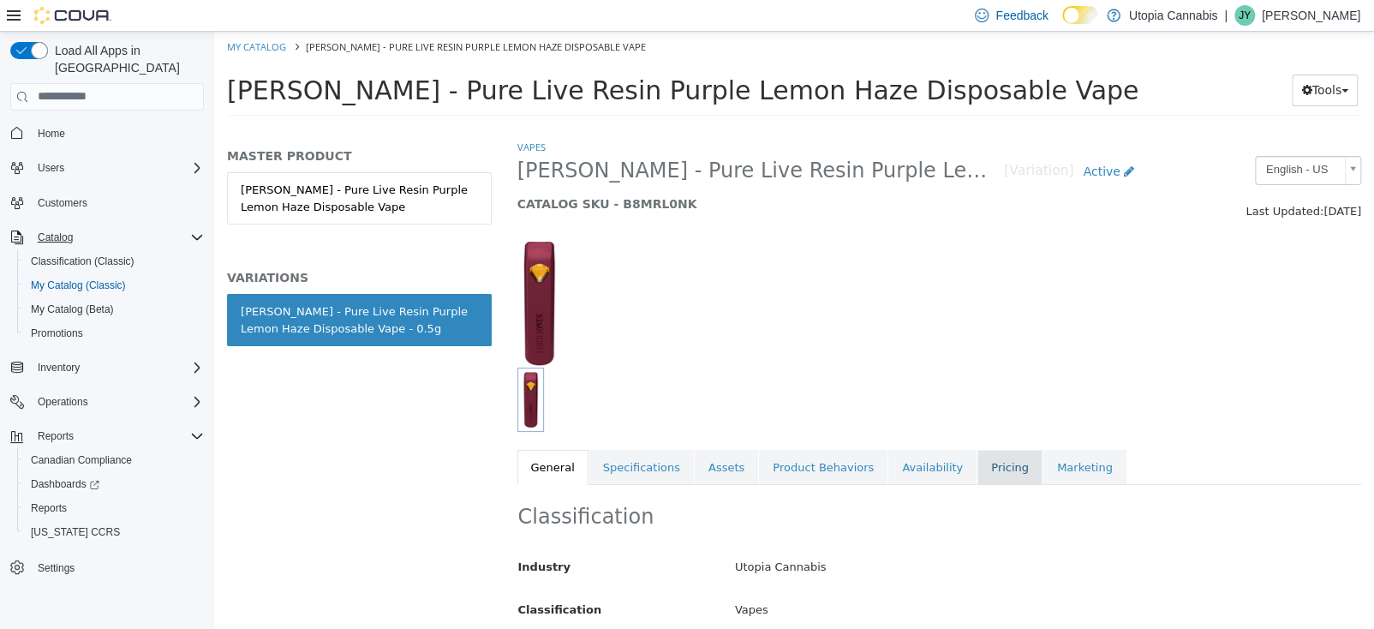
click at [977, 472] on link "Pricing" at bounding box center [1009, 467] width 65 height 36
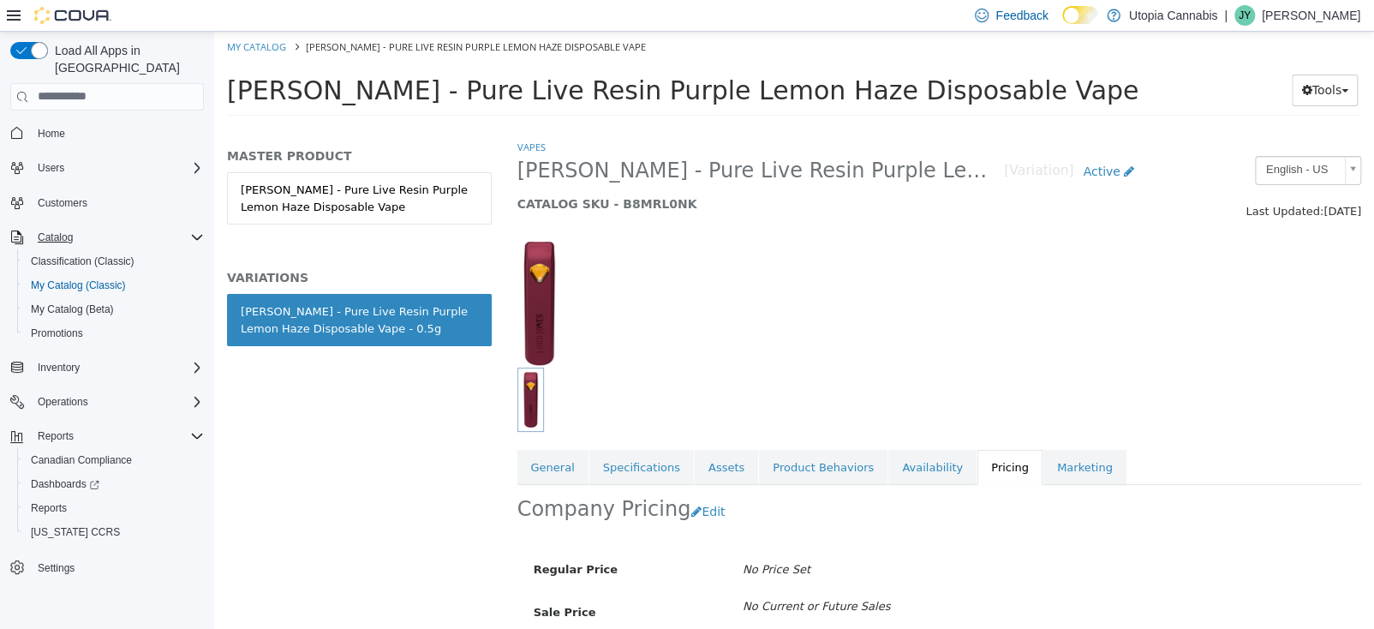
scroll to position [80, 0]
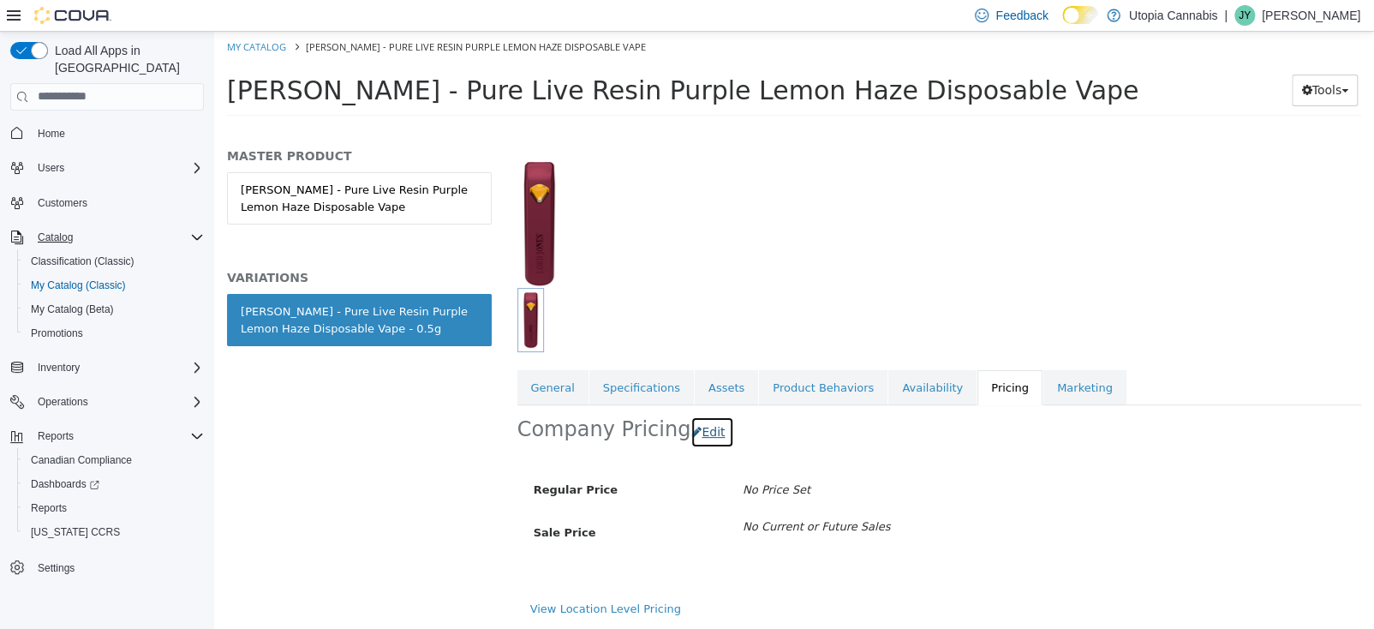
click at [711, 433] on button "Edit" at bounding box center [712, 431] width 44 height 32
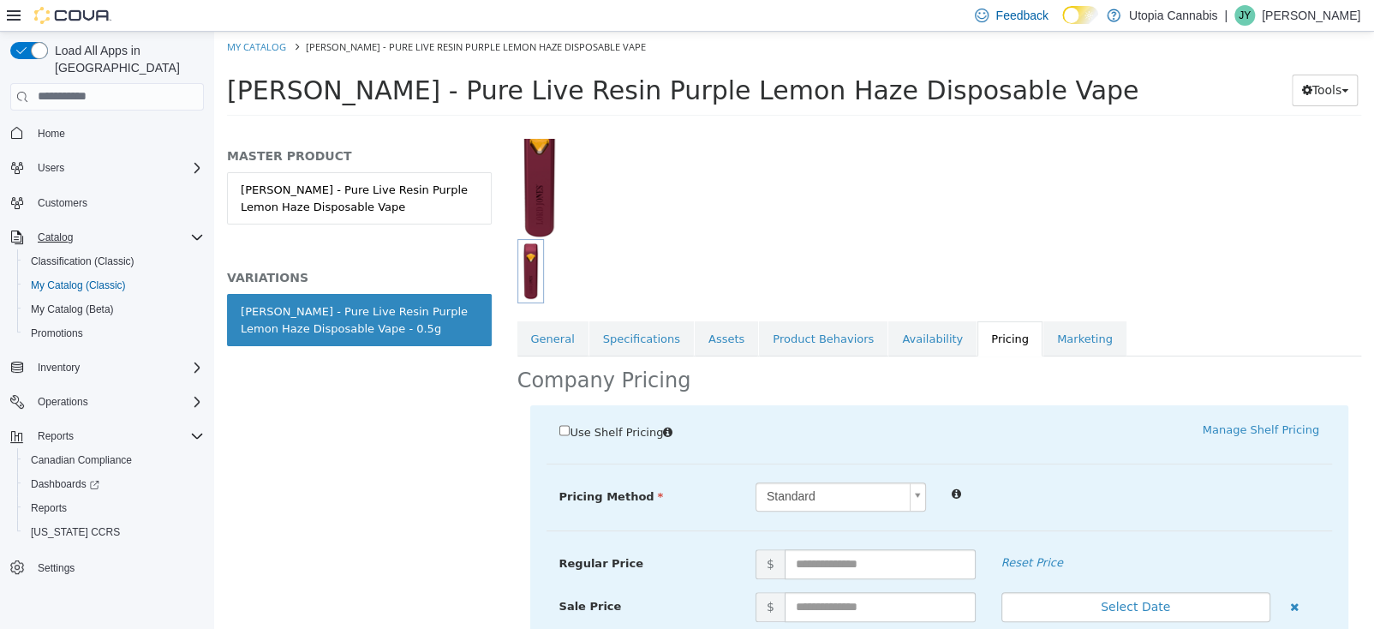
scroll to position [256, 0]
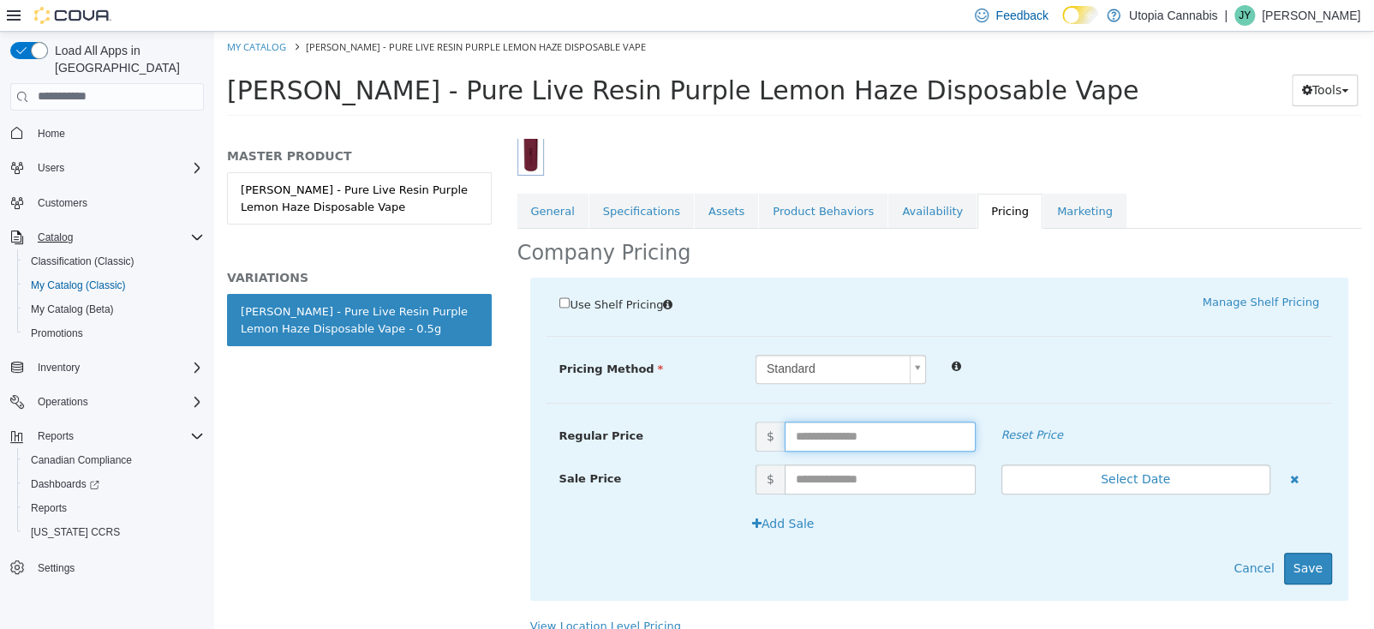
click at [838, 433] on input "text" at bounding box center [880, 436] width 191 height 30
type input "*****"
click at [1301, 569] on button "Save" at bounding box center [1308, 568] width 48 height 32
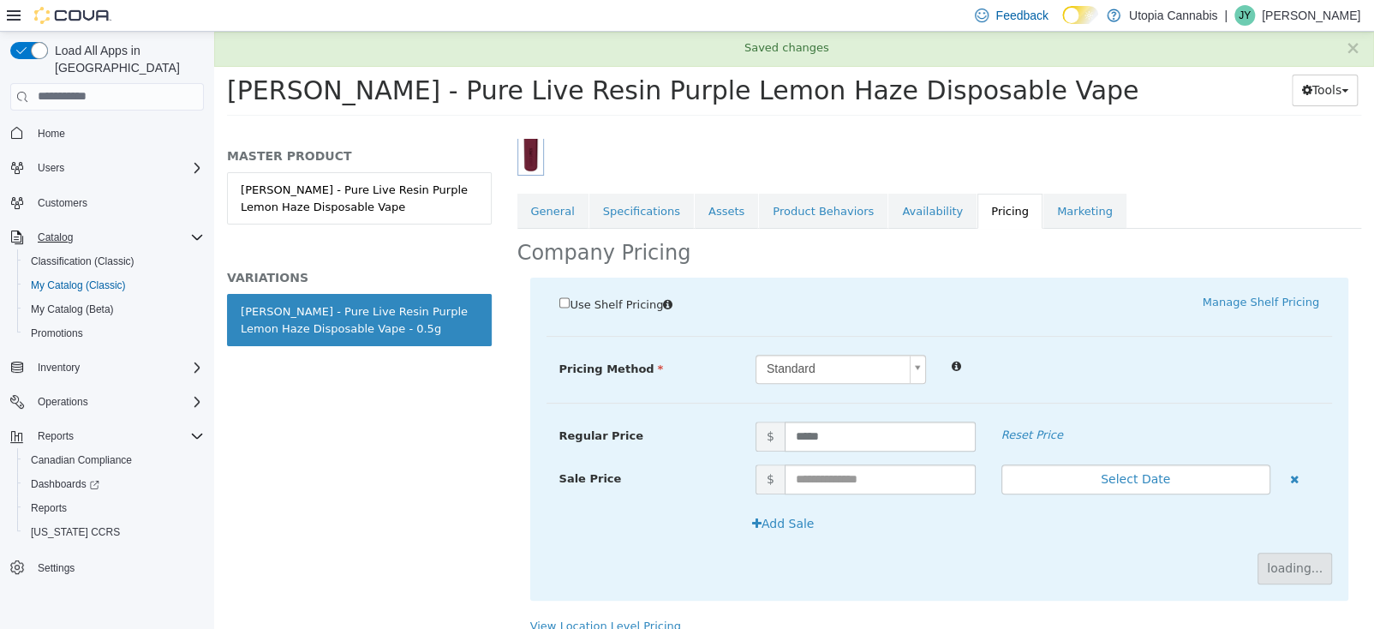
scroll to position [80, 0]
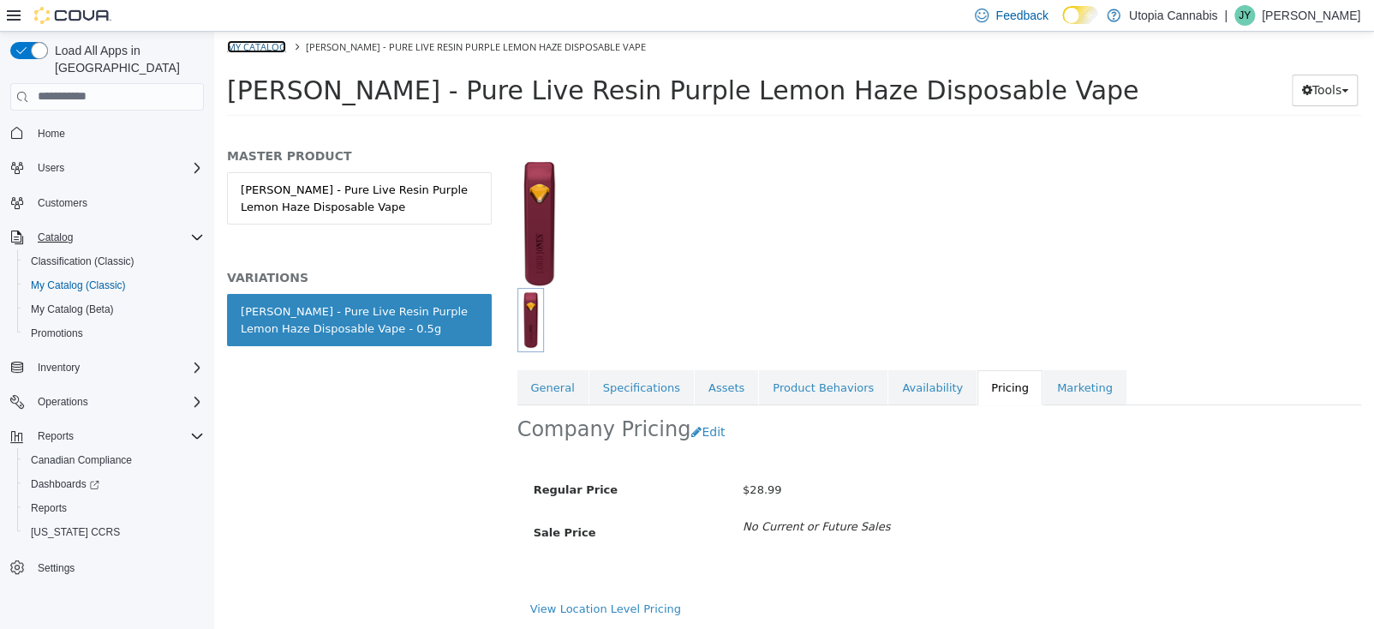
click at [256, 45] on link "My Catalog" at bounding box center [256, 45] width 59 height 13
select select "**********"
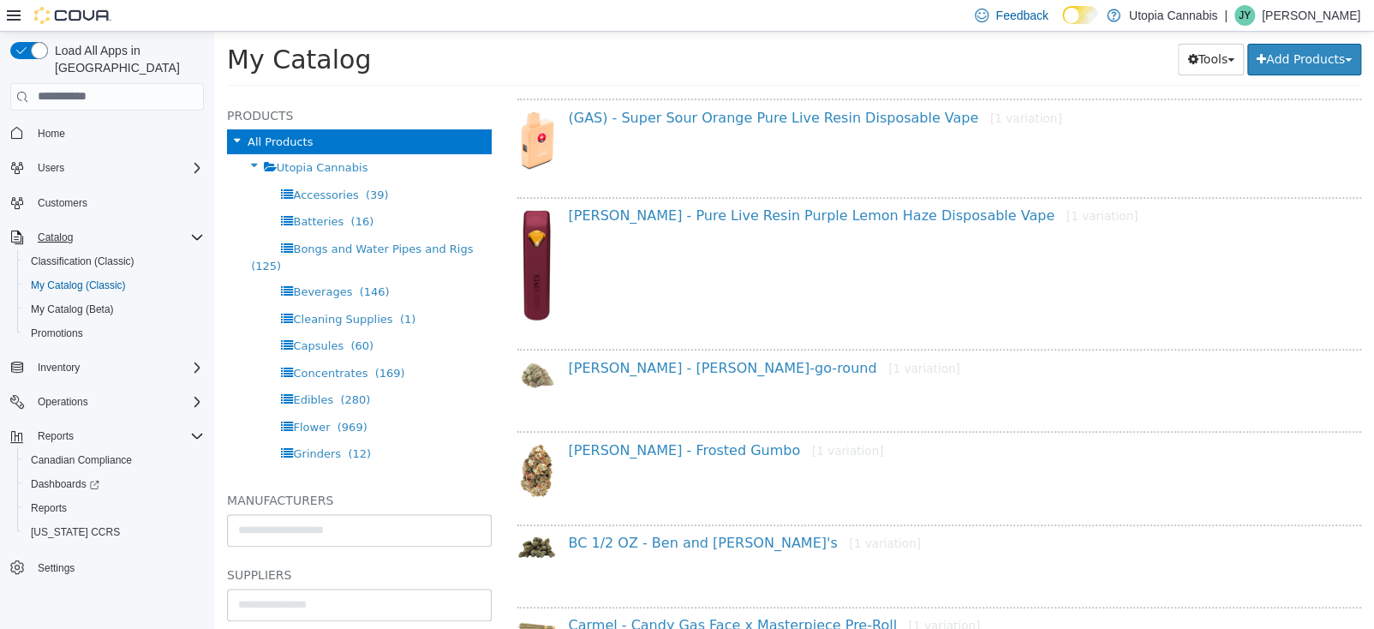
scroll to position [428, 0]
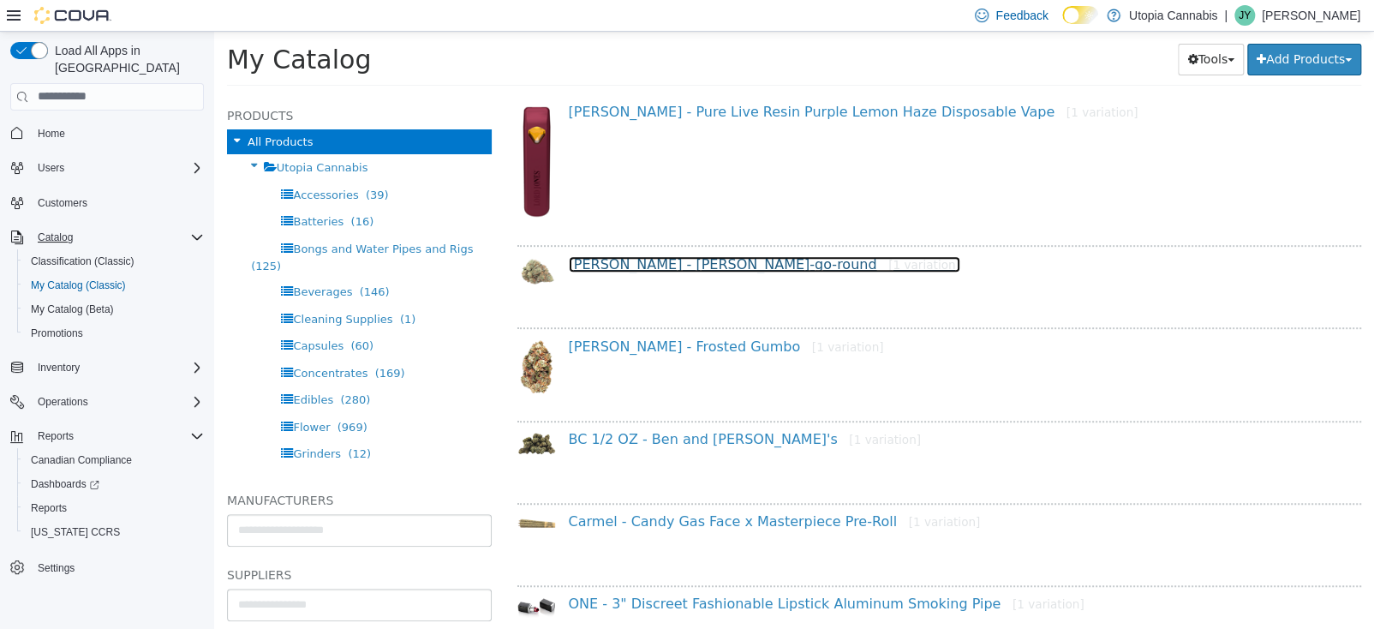
click at [687, 256] on link "Dom Jackson - Mary-go-round [1 variation]" at bounding box center [764, 263] width 391 height 16
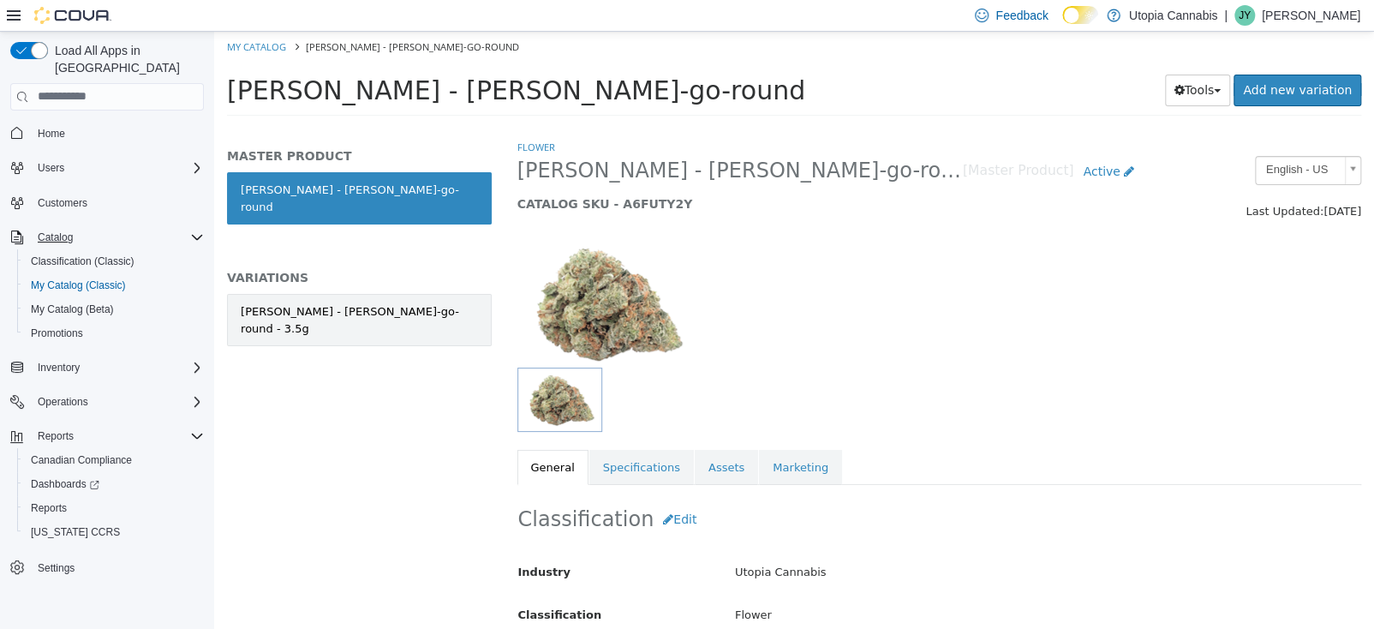
click at [387, 293] on link "Dom Jackson - Mary-go-round - 3.5g" at bounding box center [359, 319] width 265 height 52
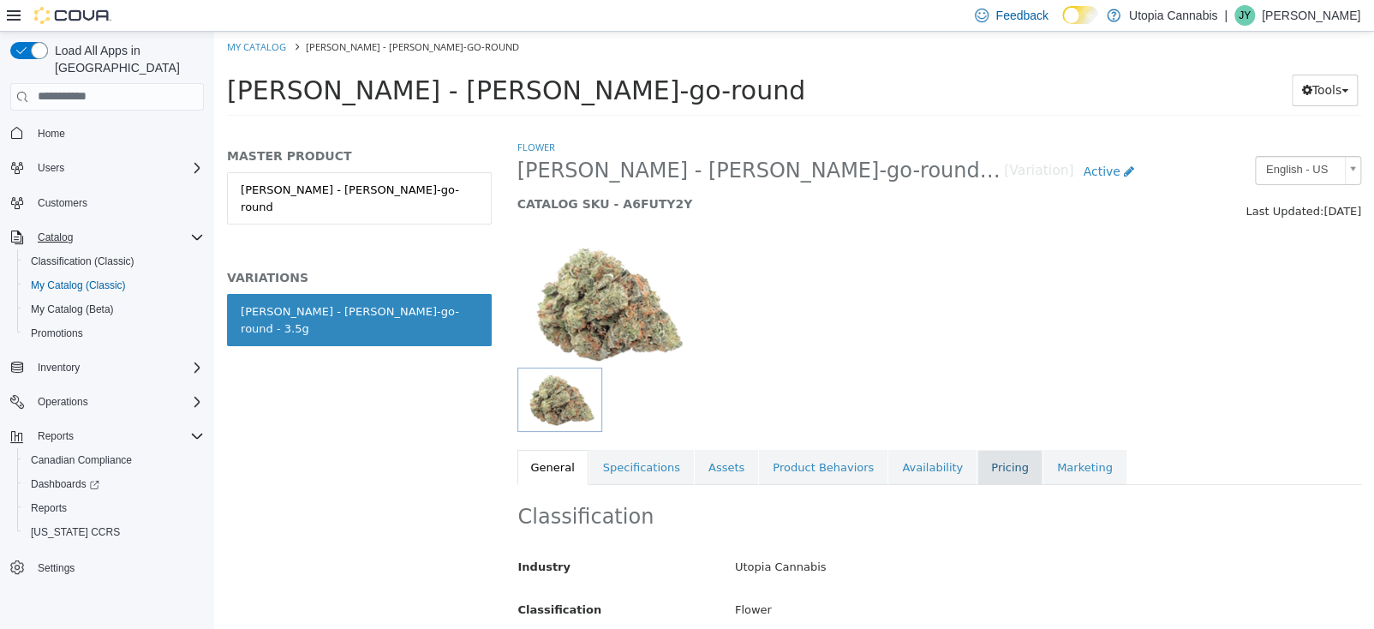
click at [977, 480] on link "Pricing" at bounding box center [1009, 467] width 65 height 36
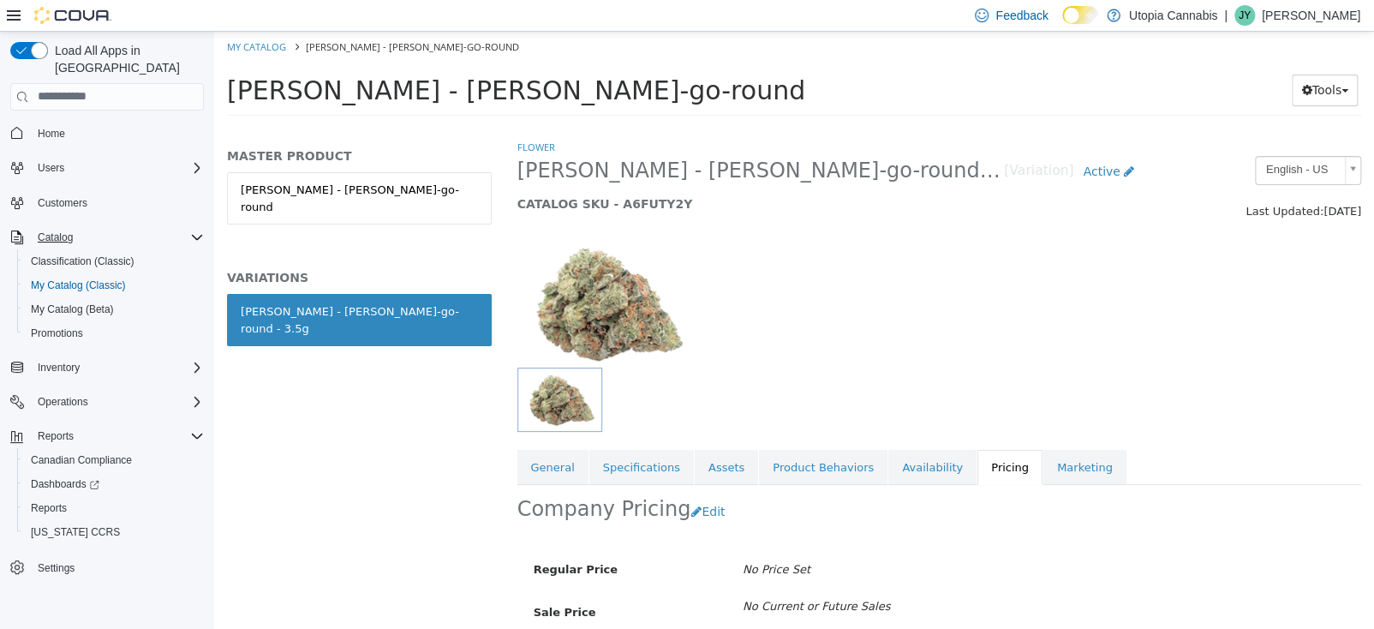
scroll to position [80, 0]
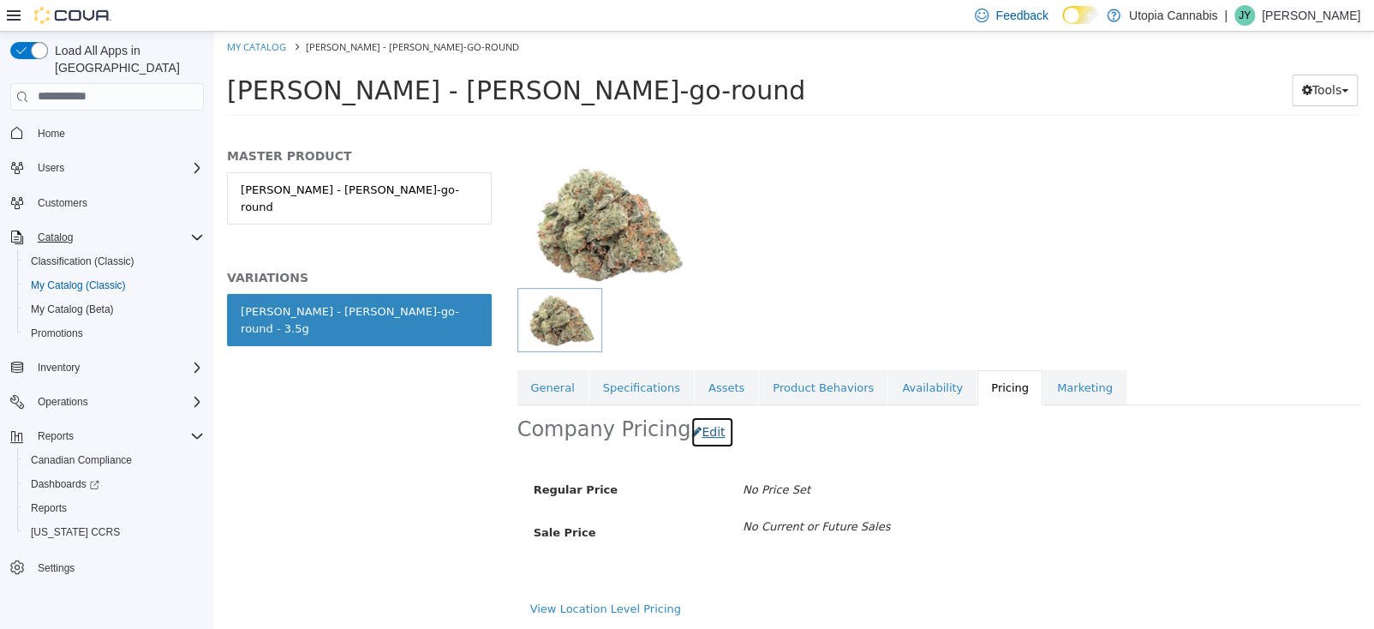
click at [705, 428] on button "Edit" at bounding box center [712, 431] width 44 height 32
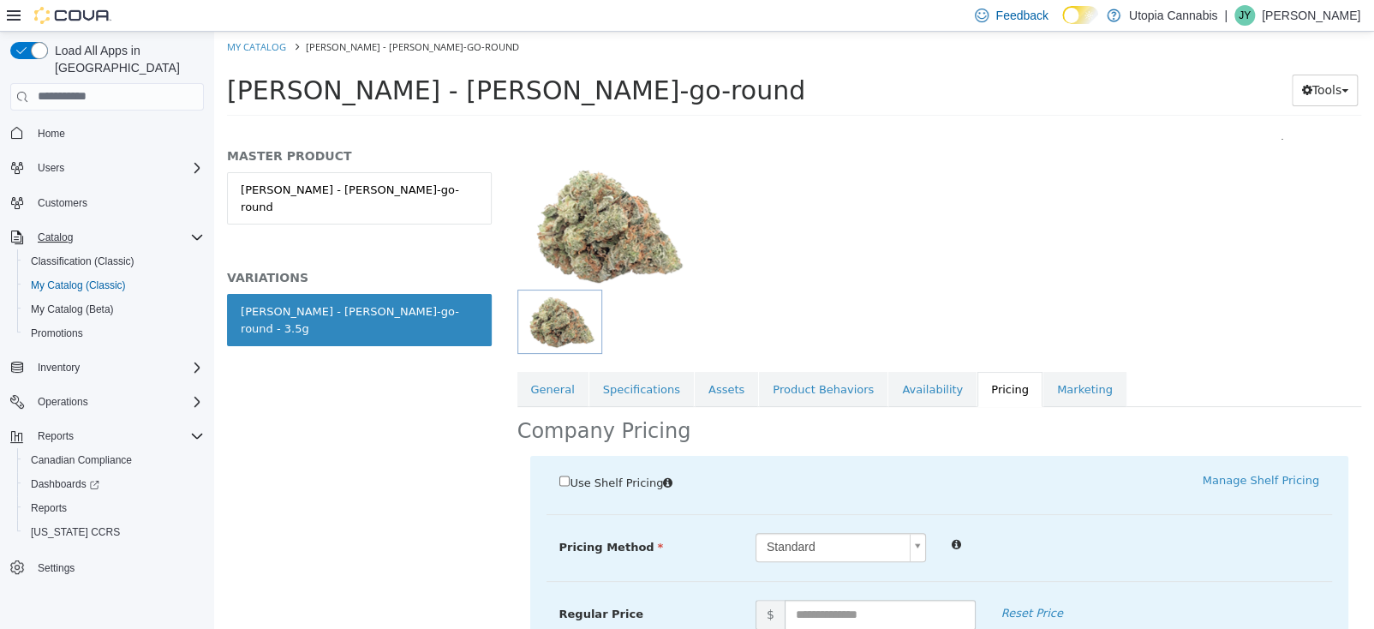
scroll to position [256, 0]
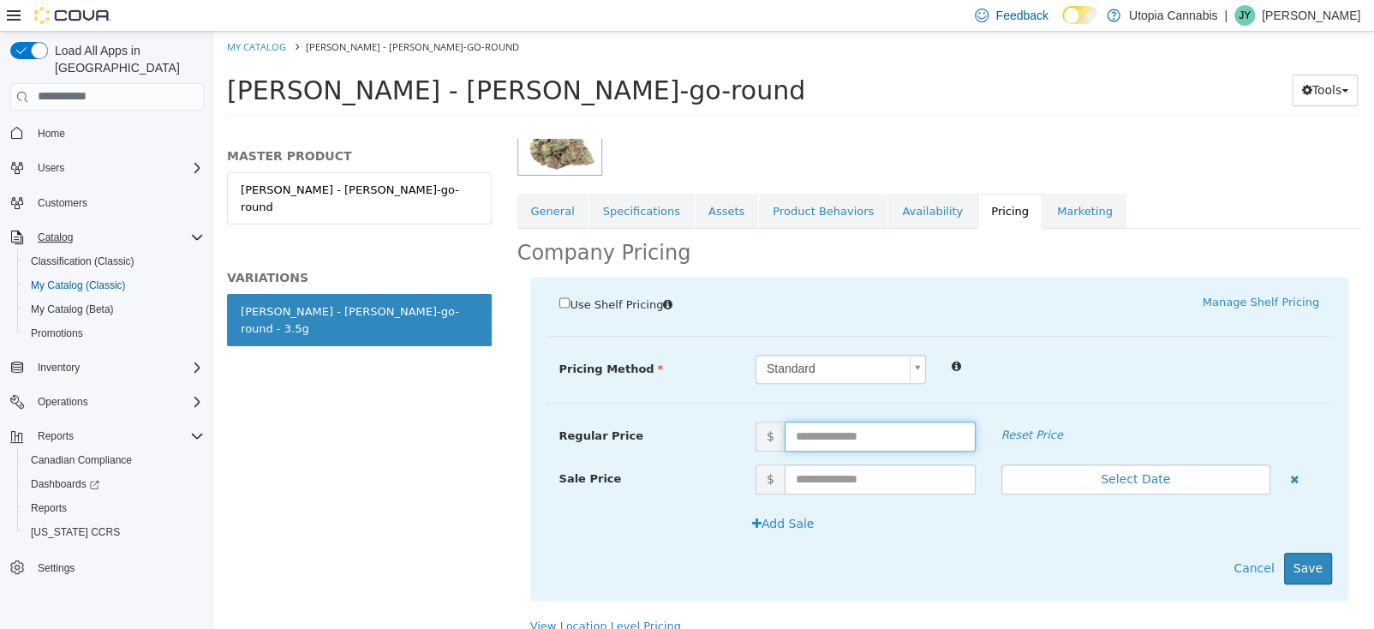
click at [836, 429] on input "text" at bounding box center [880, 436] width 191 height 30
type input "*****"
click at [1299, 555] on button "Save" at bounding box center [1308, 568] width 48 height 32
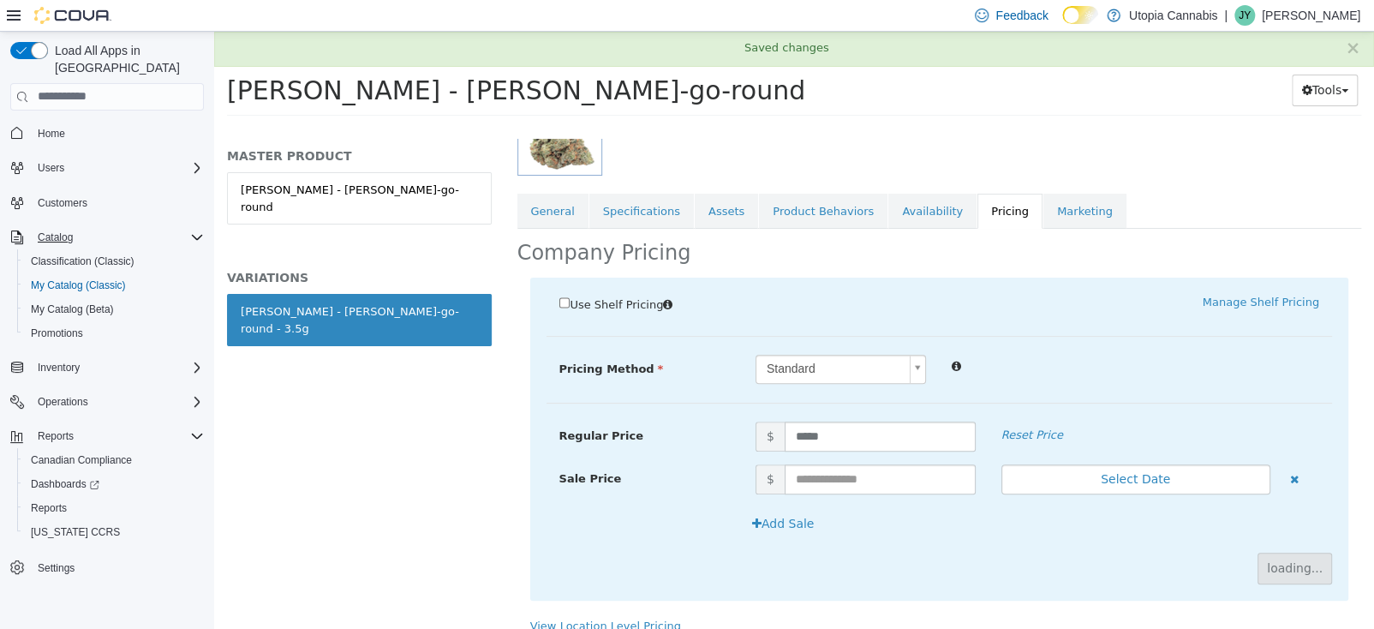
scroll to position [80, 0]
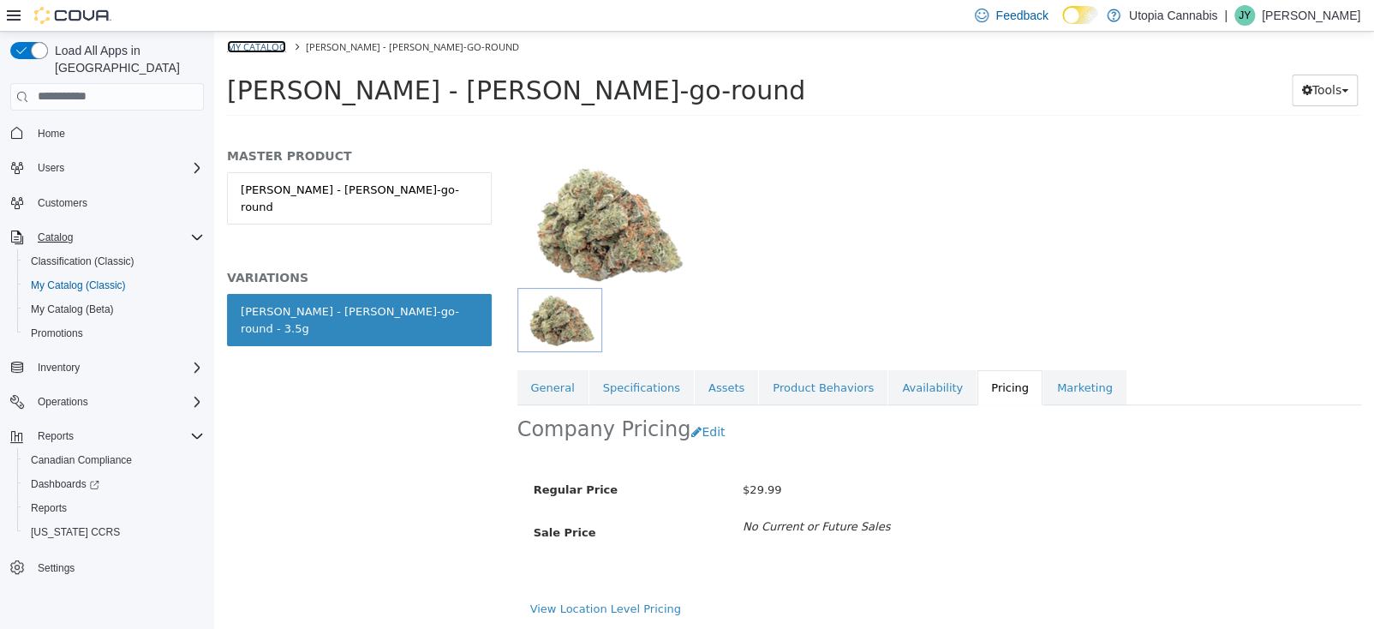
click at [266, 51] on link "My Catalog" at bounding box center [256, 45] width 59 height 13
select select "**********"
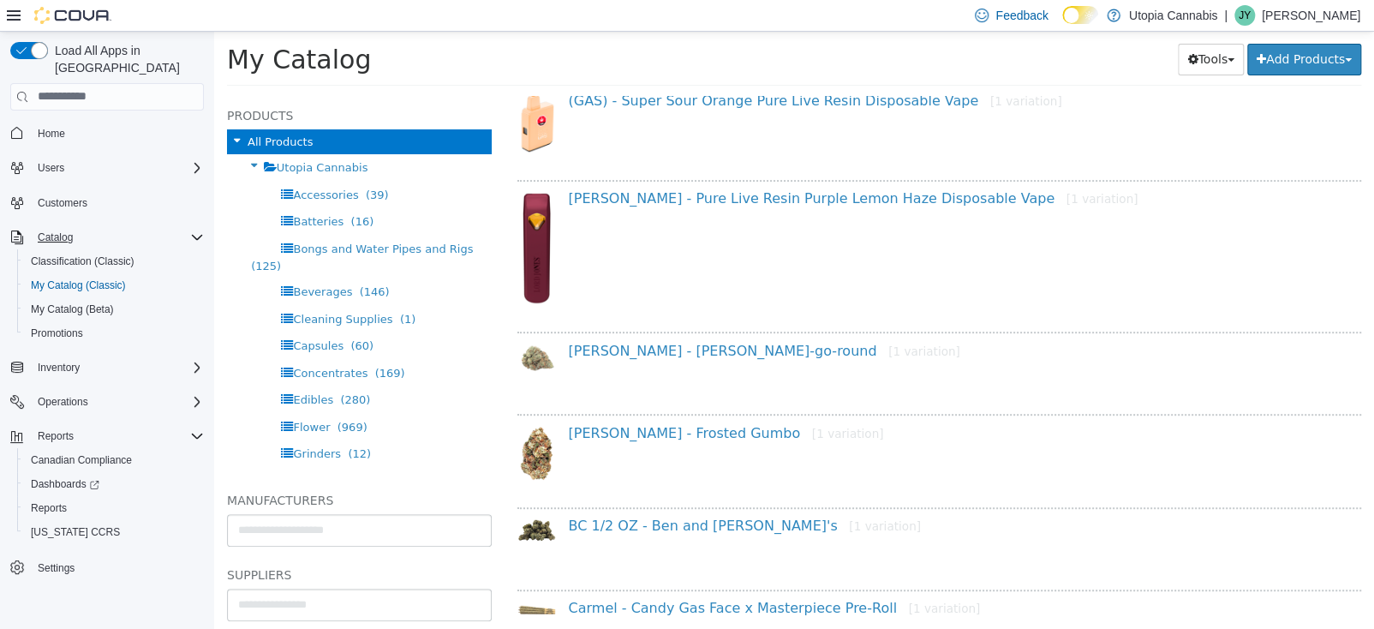
scroll to position [514, 0]
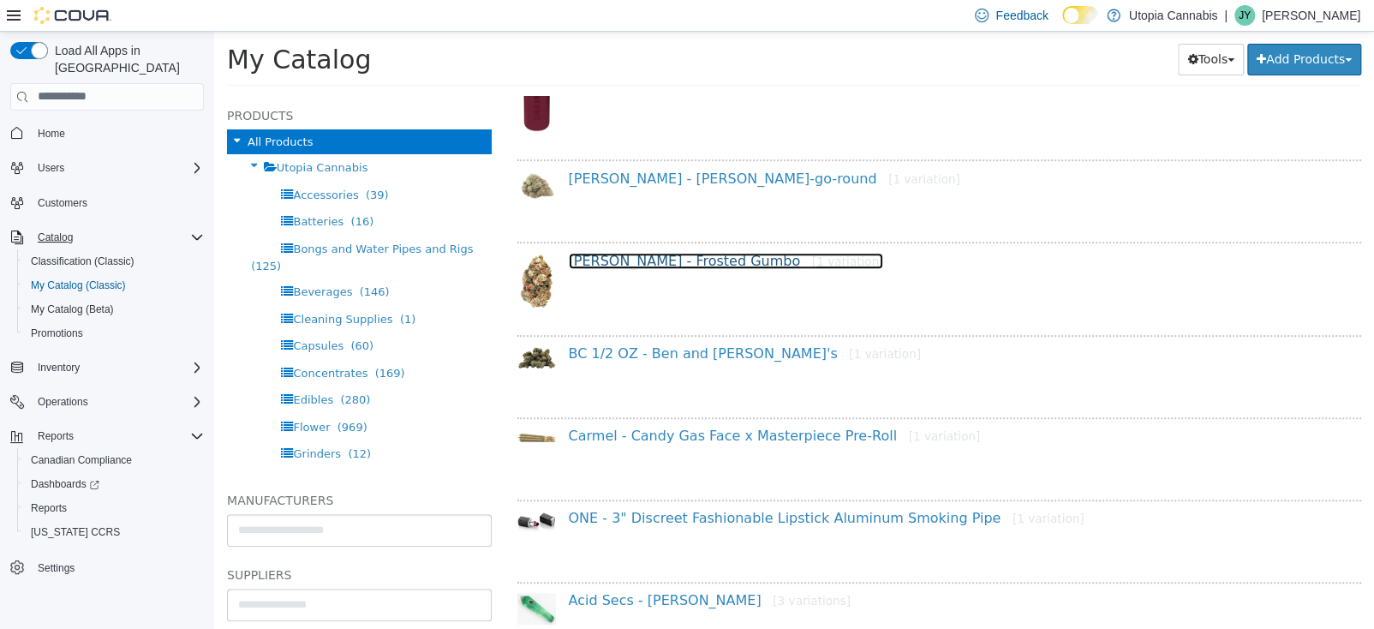
click at [658, 264] on link "BC Green - Frosted Gumbo [1 variation]" at bounding box center [726, 260] width 315 height 16
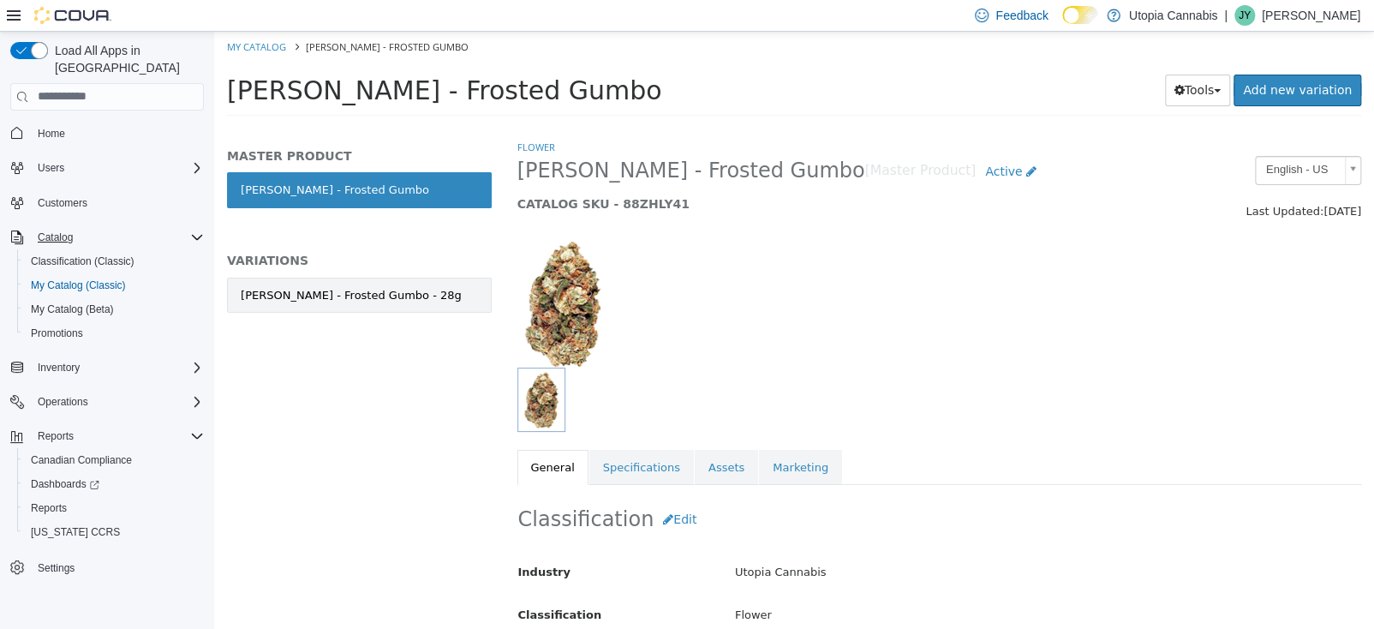
click at [428, 285] on link "BC Green - Frosted Gumbo - 28g" at bounding box center [359, 295] width 265 height 36
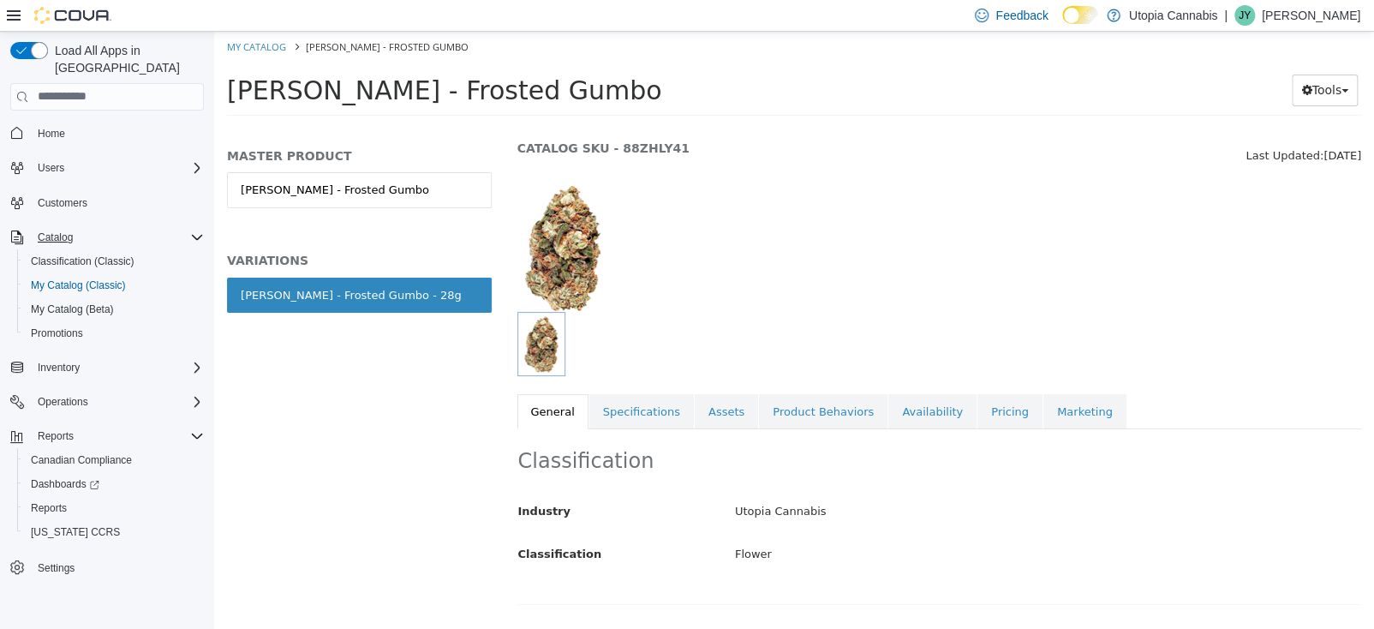
scroll to position [86, 0]
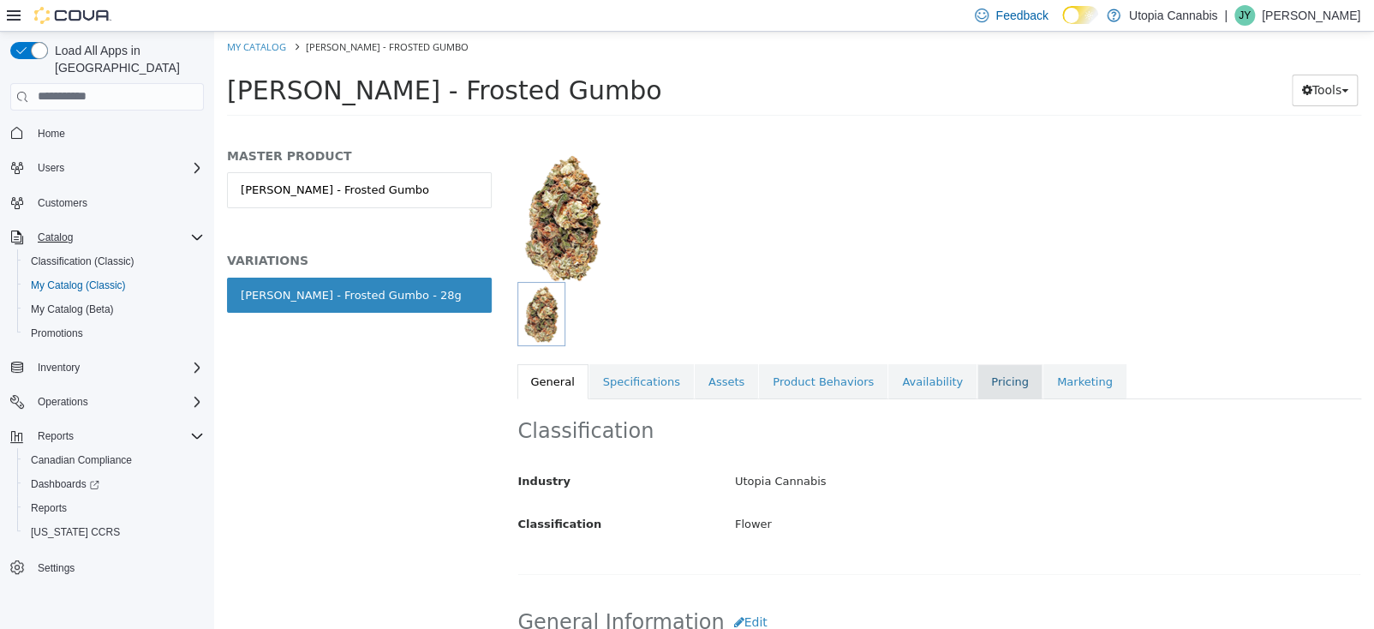
click at [977, 388] on link "Pricing" at bounding box center [1009, 381] width 65 height 36
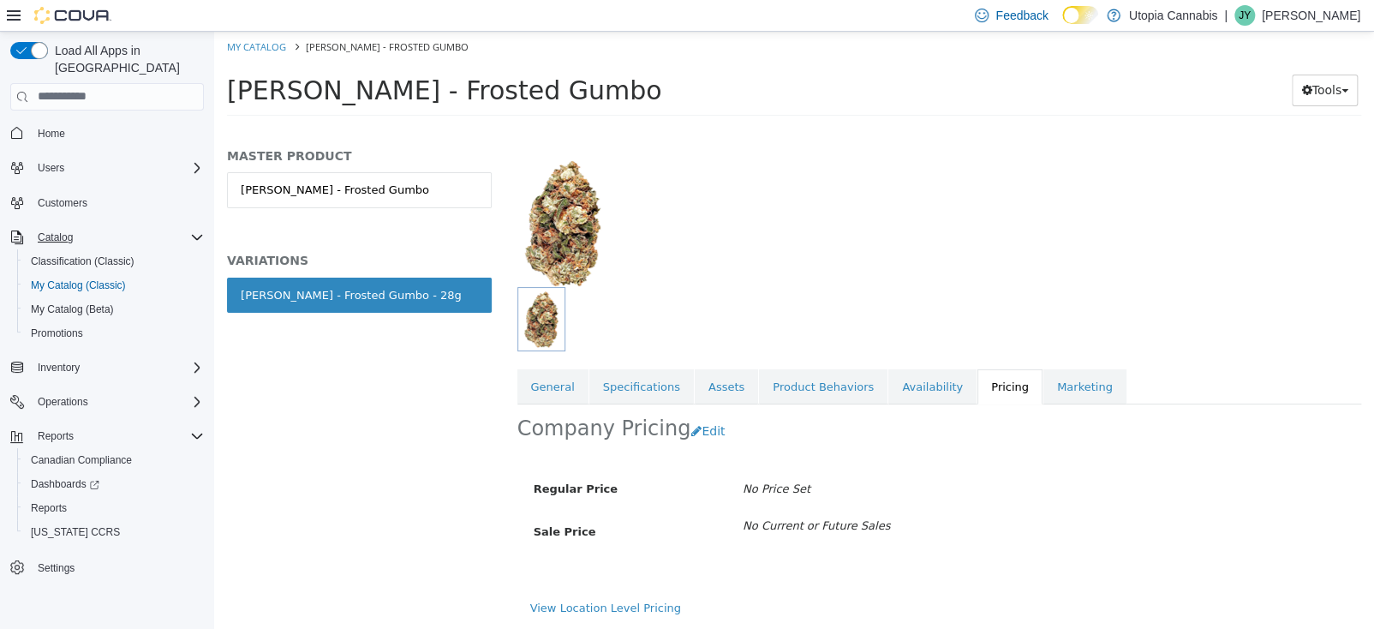
scroll to position [80, 0]
click at [257, 43] on link "My Catalog" at bounding box center [256, 45] width 59 height 13
select select "**********"
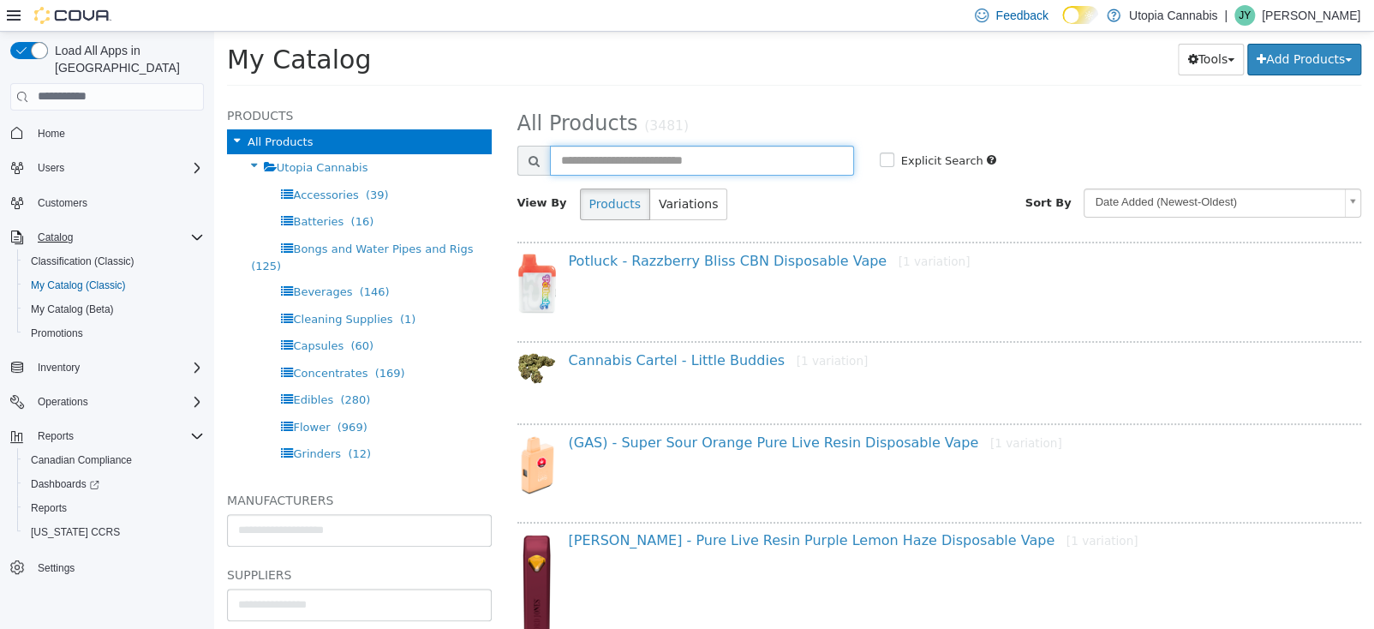
click at [629, 163] on input "text" at bounding box center [702, 160] width 304 height 30
type input "********"
select select "**********"
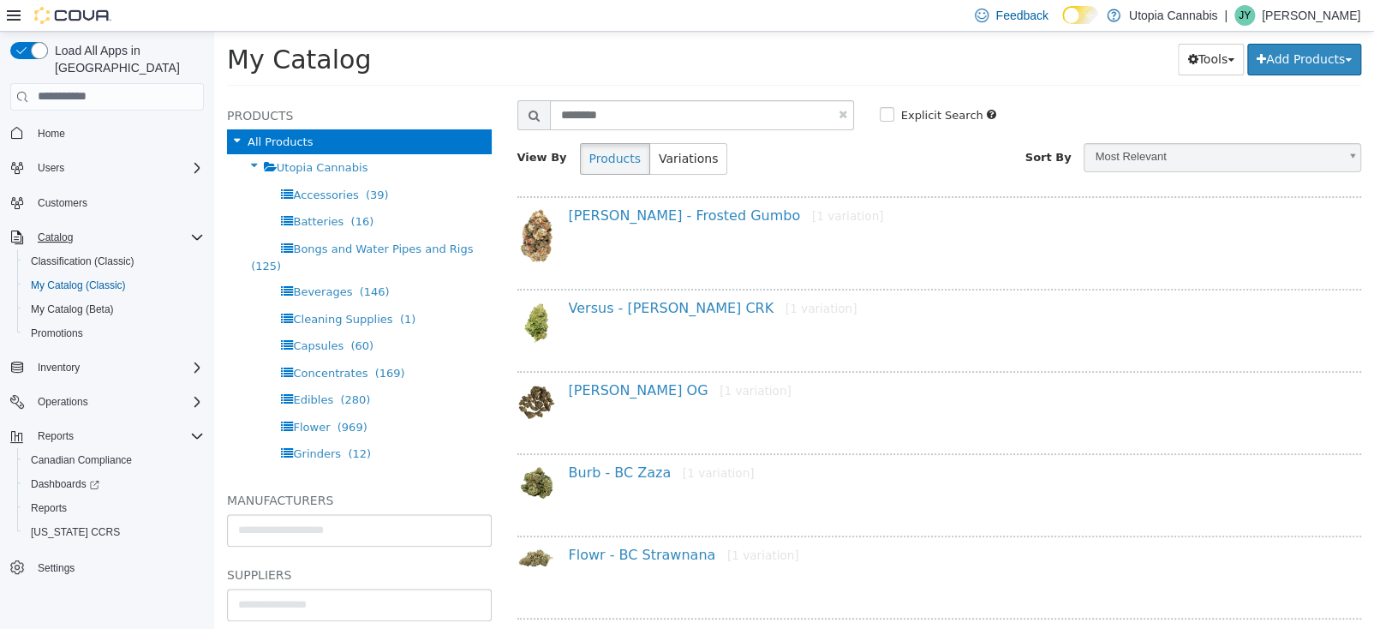
scroll to position [86, 0]
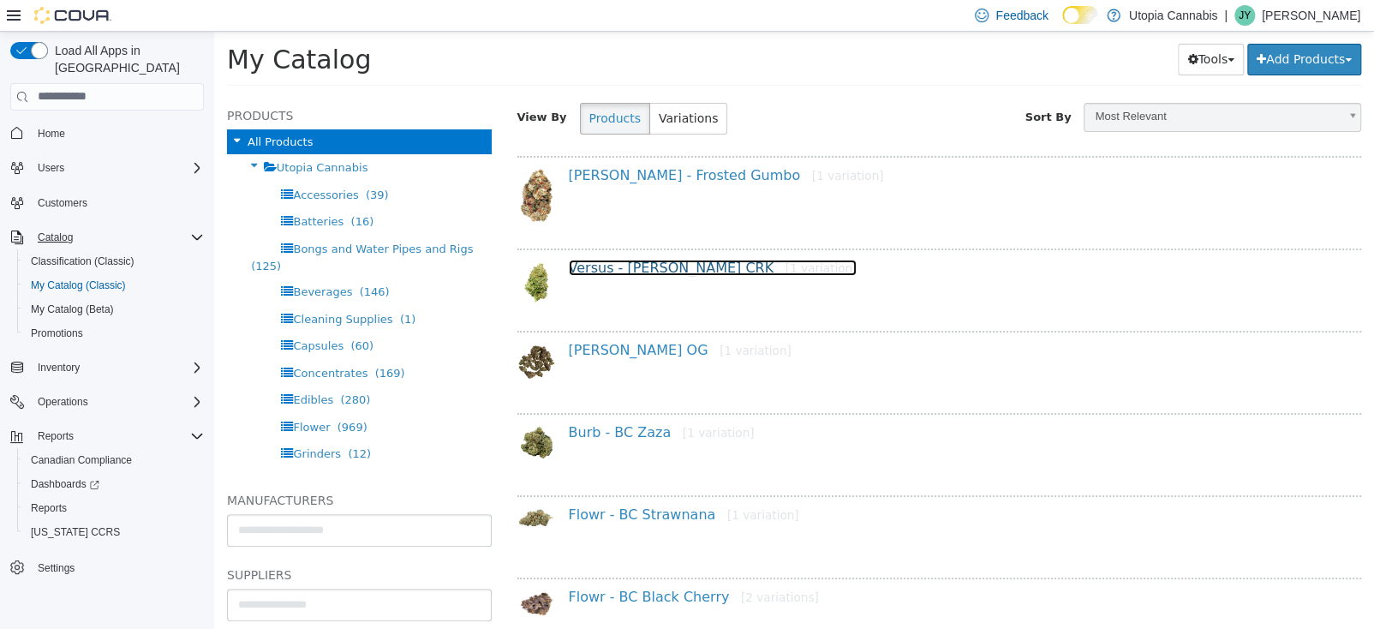
click at [640, 269] on link "Versus - BC Green CRK [1 variation]" at bounding box center [713, 267] width 289 height 16
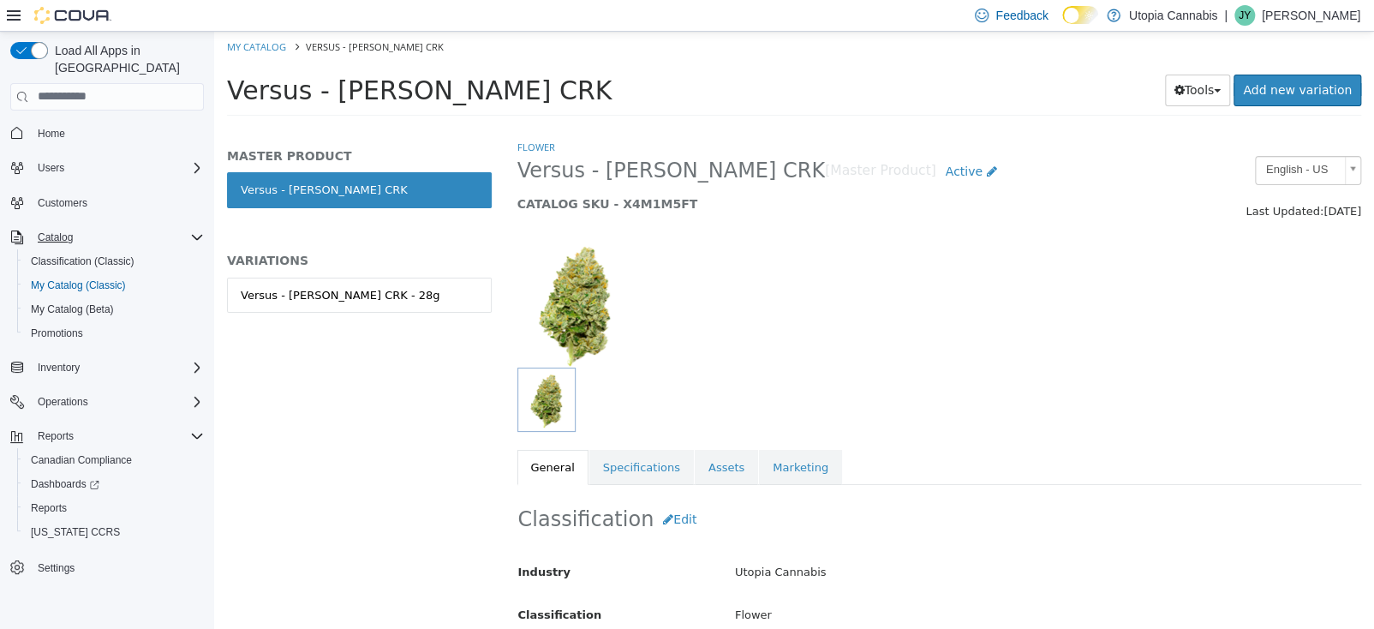
click at [373, 275] on div "MASTER PRODUCT Versus - BC Green CRK VARIATIONS Versus - BC Green CRK - 28g" at bounding box center [359, 247] width 265 height 201
click at [373, 277] on link "Versus - BC Green CRK - 28g" at bounding box center [359, 295] width 265 height 36
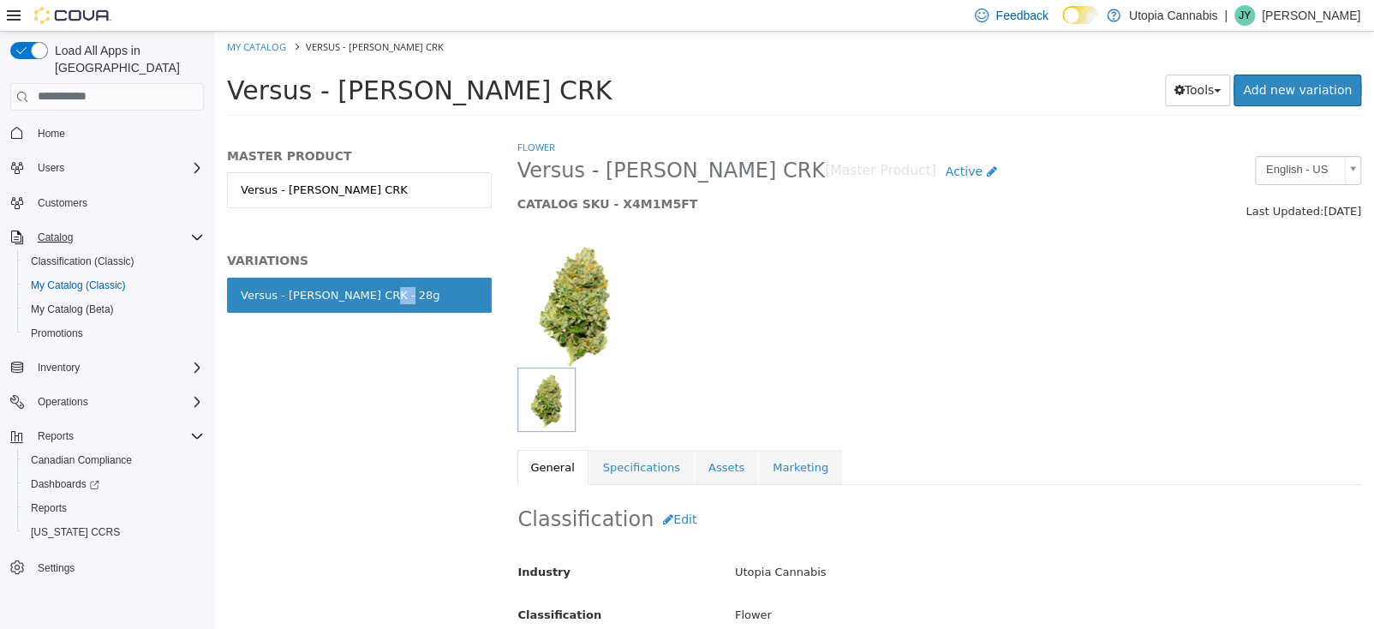
click at [373, 279] on link "Versus - BC Green CRK - 28g" at bounding box center [359, 295] width 265 height 36
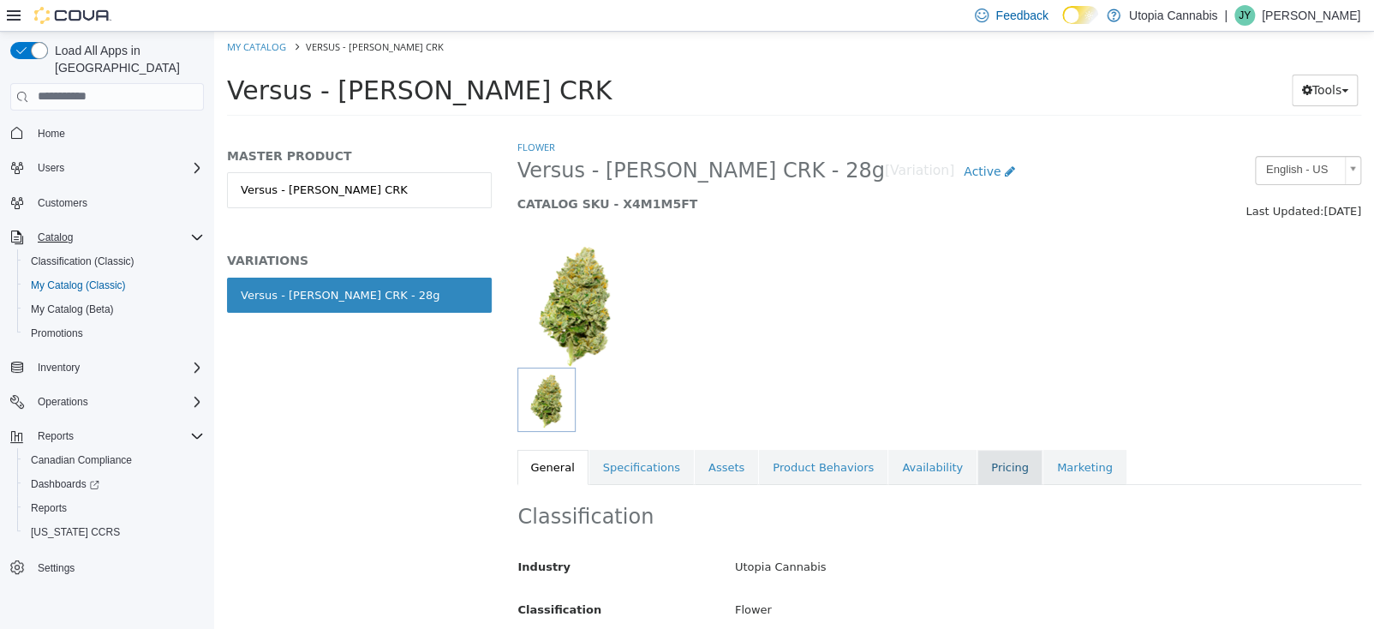
click at [985, 468] on link "Pricing" at bounding box center [1009, 467] width 65 height 36
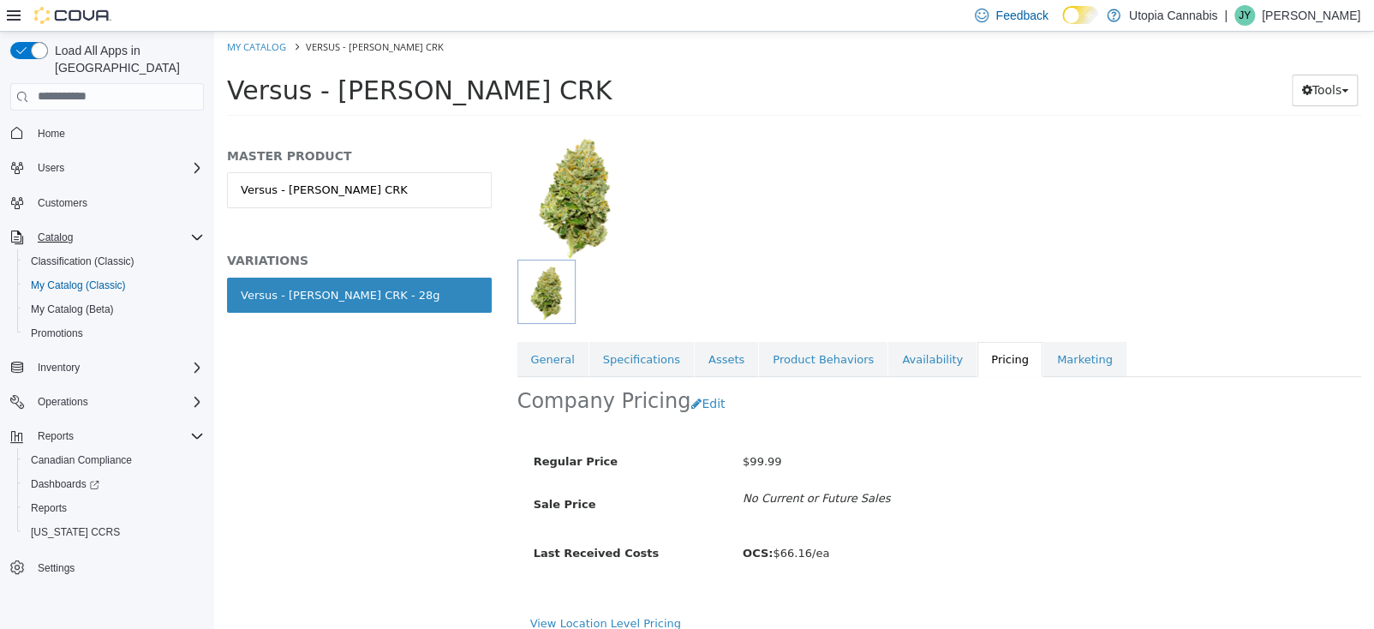
scroll to position [122, 0]
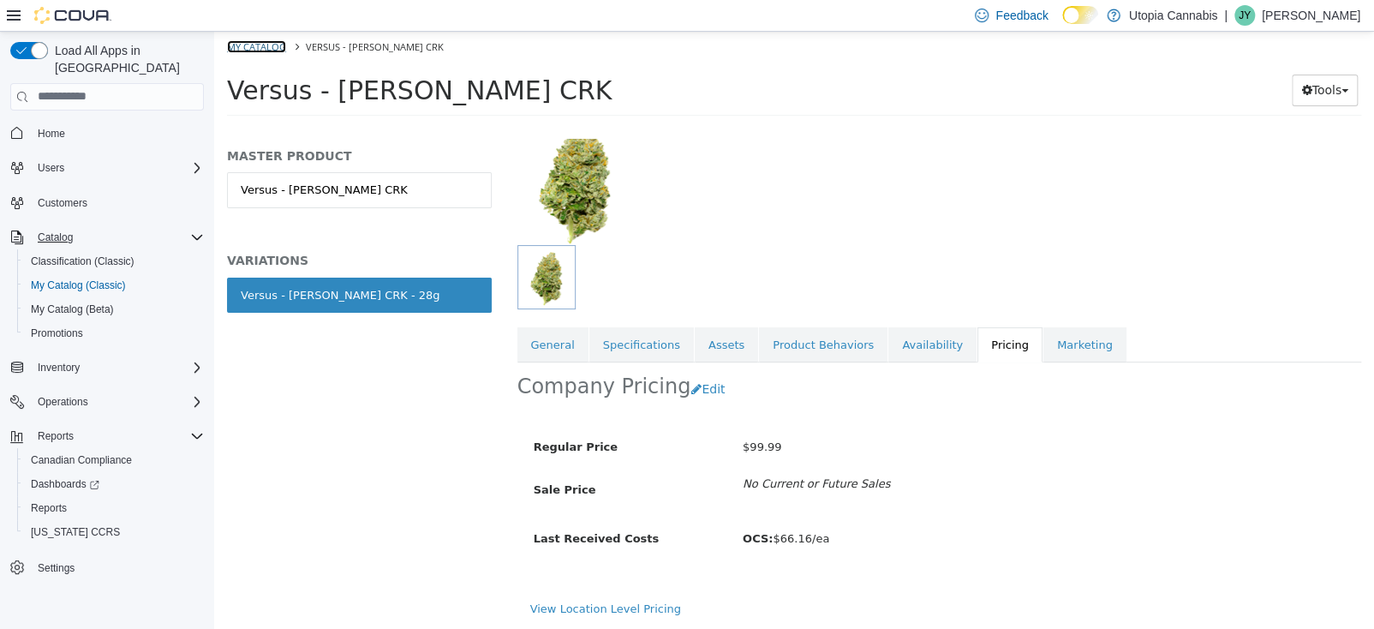
click at [266, 48] on link "My Catalog" at bounding box center [256, 45] width 59 height 13
select select "**********"
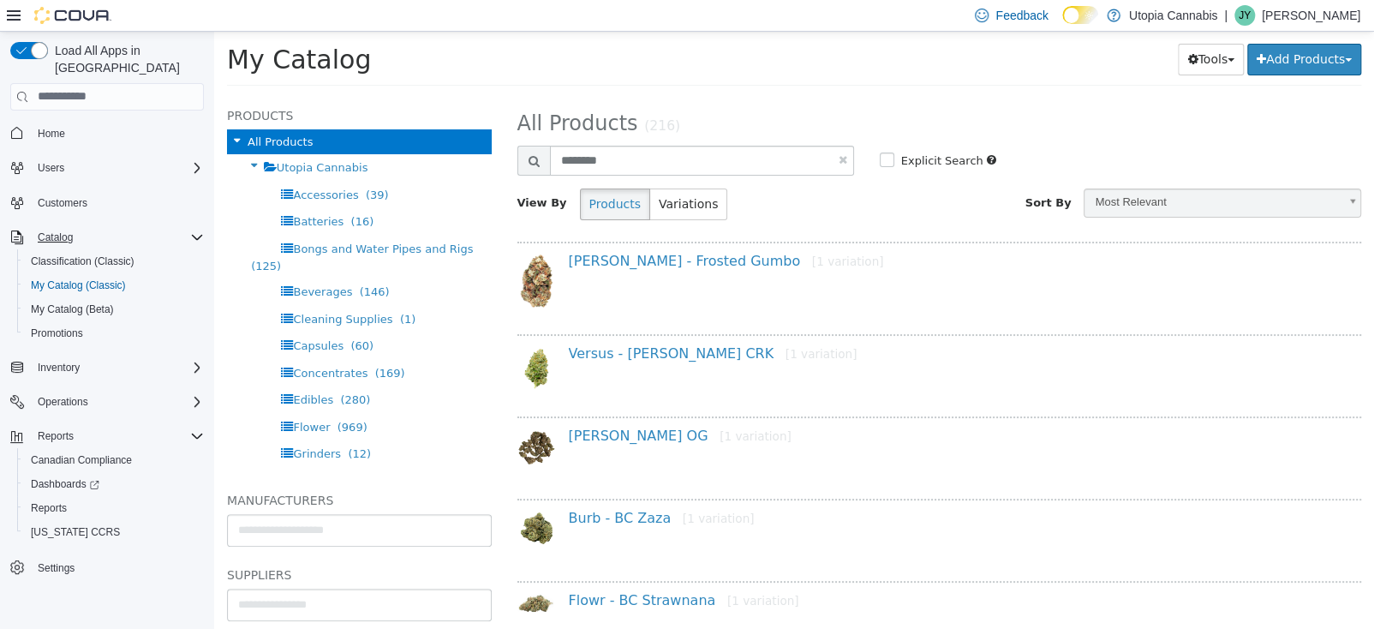
click at [838, 158] on link at bounding box center [842, 158] width 9 height 11
select select "**********"
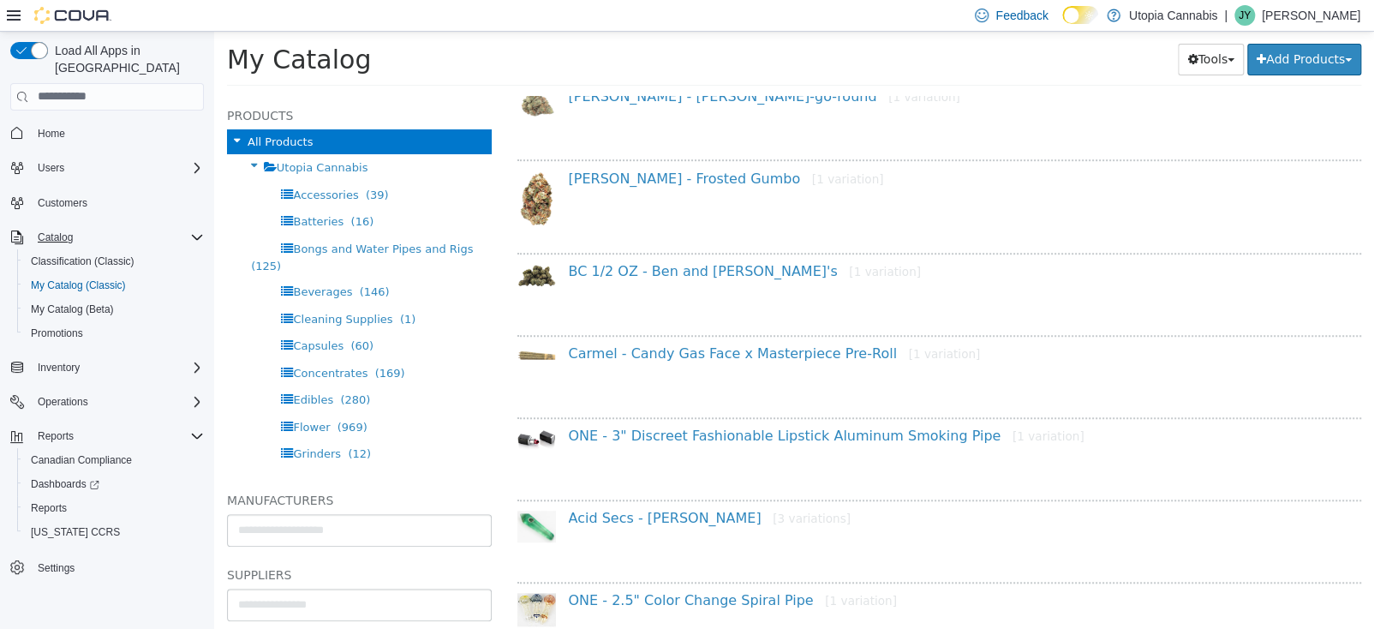
scroll to position [600, 0]
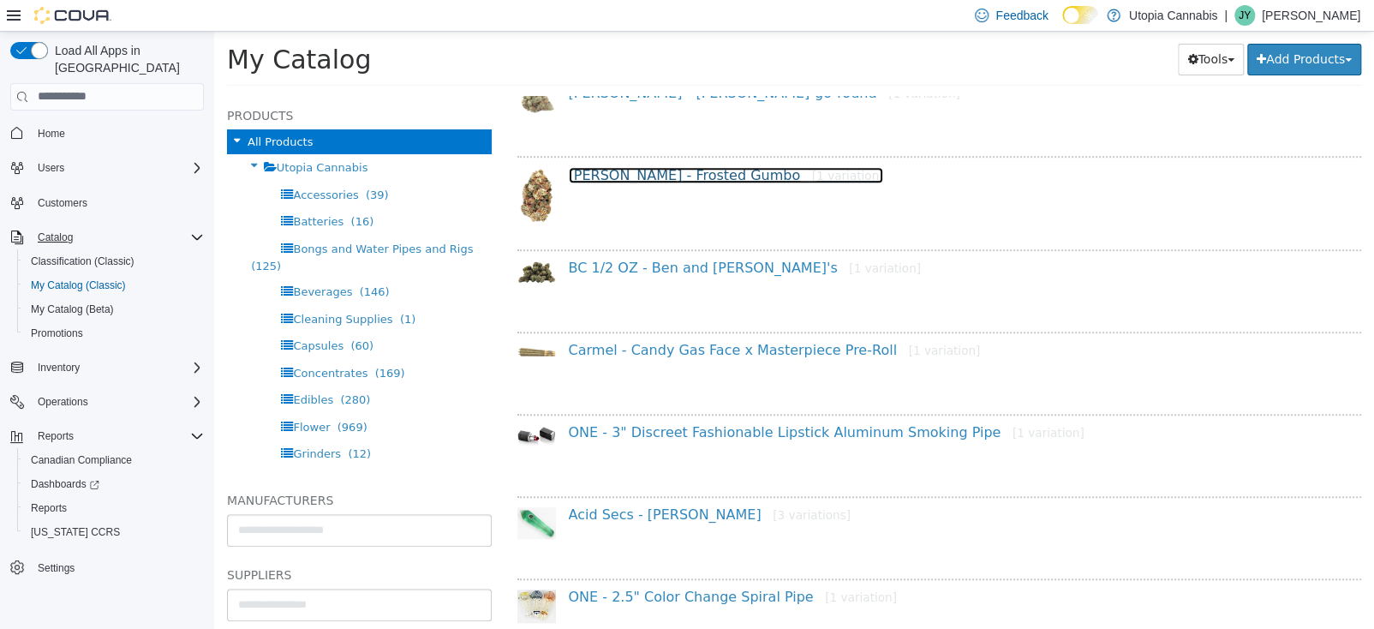
click at [659, 176] on link "BC Green - Frosted Gumbo [1 variation]" at bounding box center [726, 174] width 315 height 16
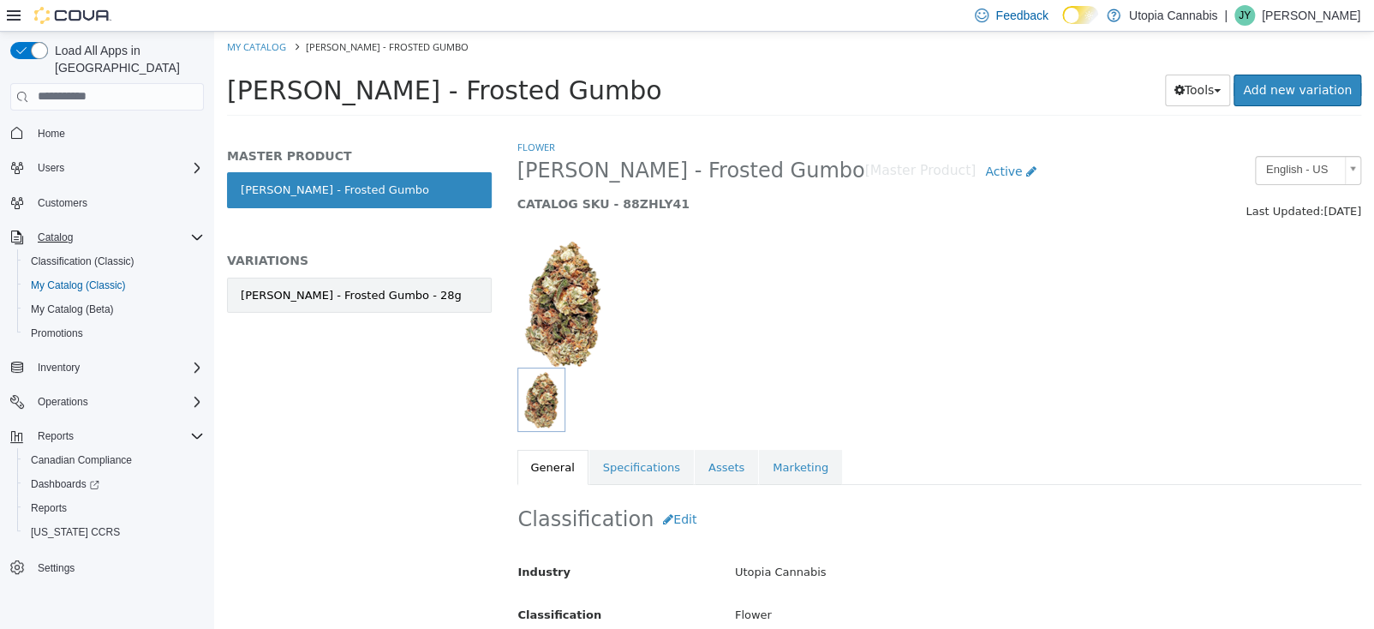
click at [444, 303] on link "BC Green - Frosted Gumbo - 28g" at bounding box center [359, 295] width 265 height 36
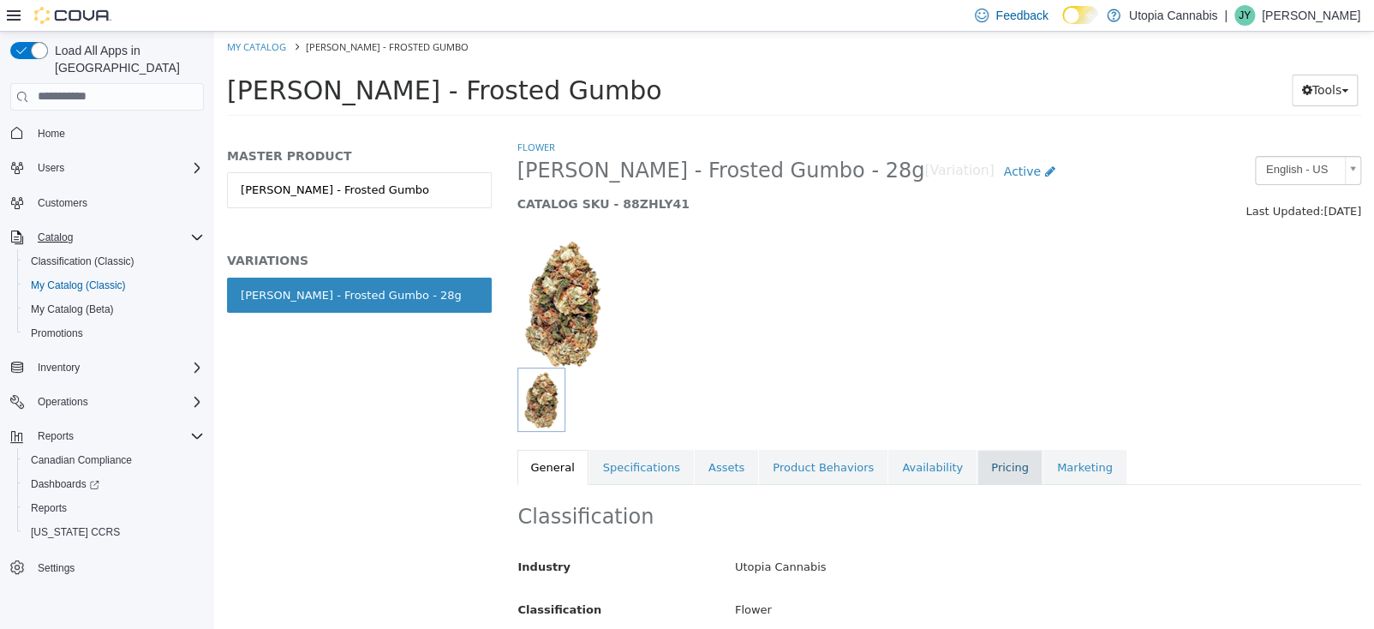
click at [977, 472] on link "Pricing" at bounding box center [1009, 467] width 65 height 36
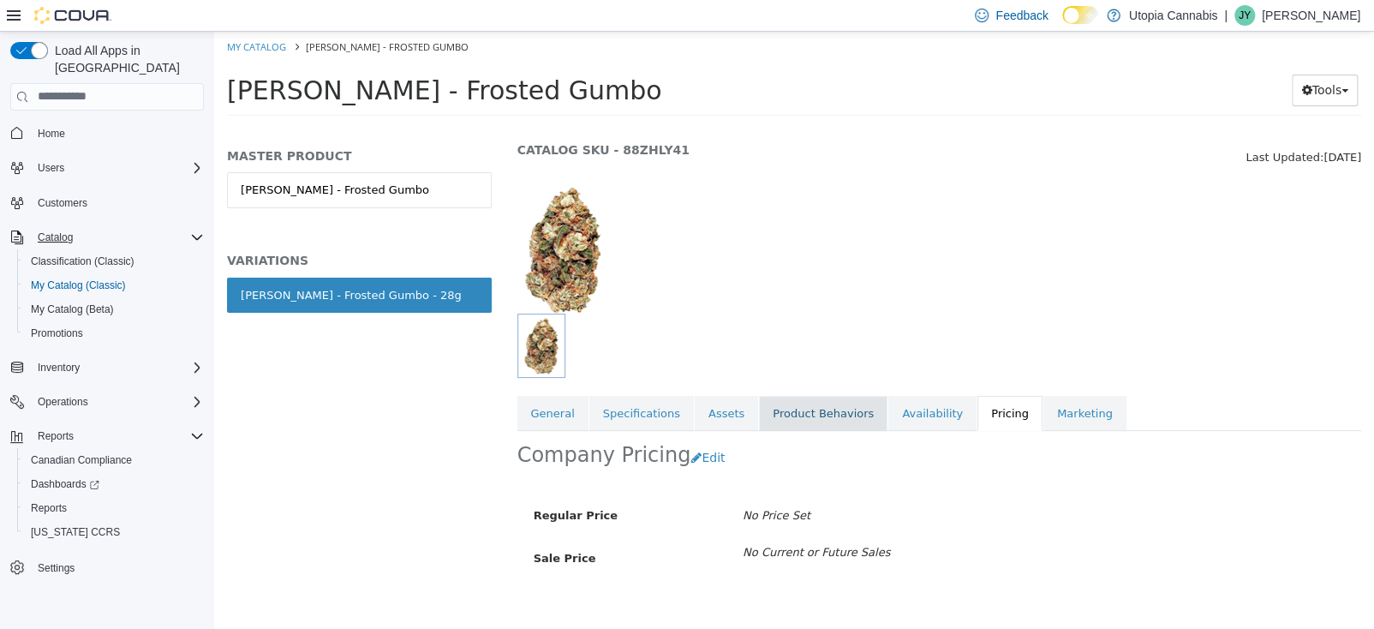
scroll to position [80, 0]
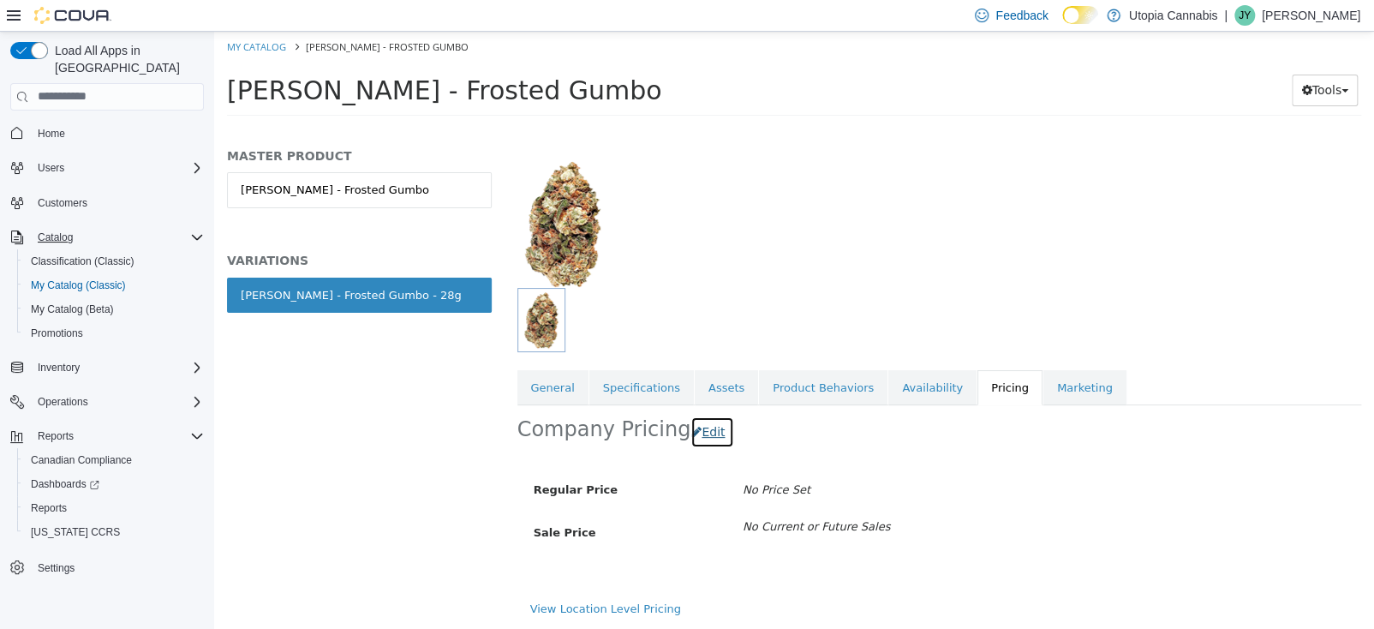
click at [708, 429] on button "Edit" at bounding box center [712, 431] width 44 height 32
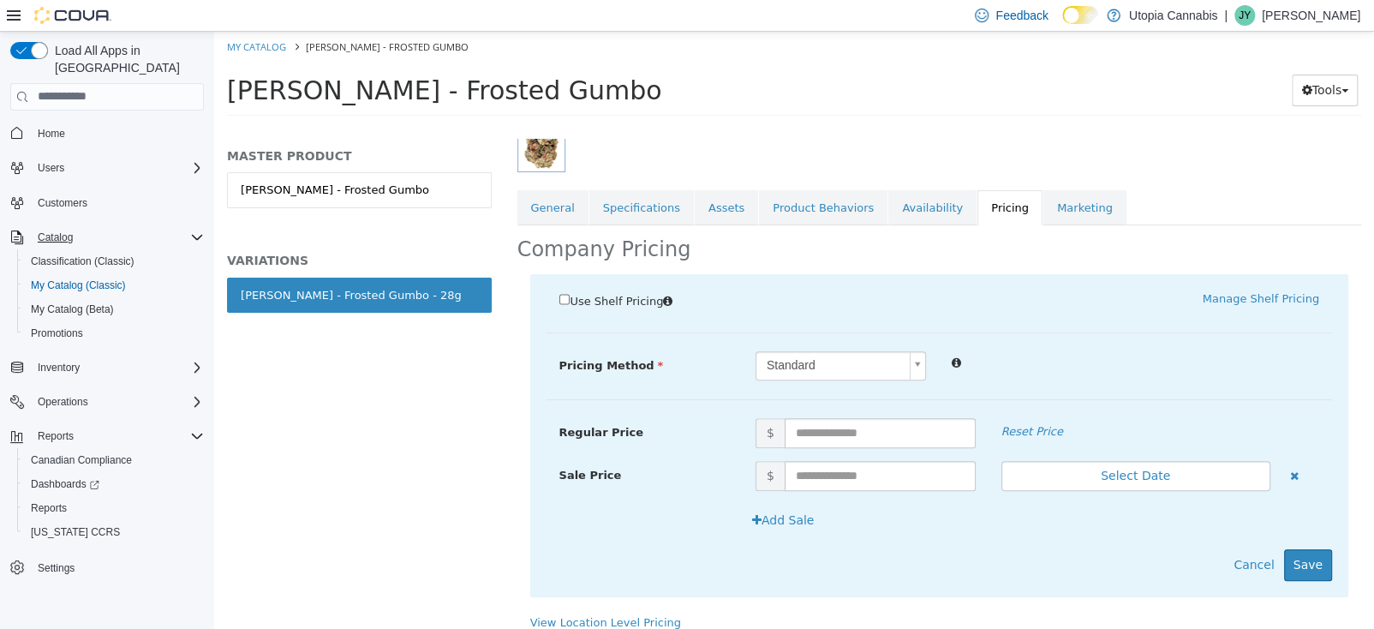
scroll to position [272, 0]
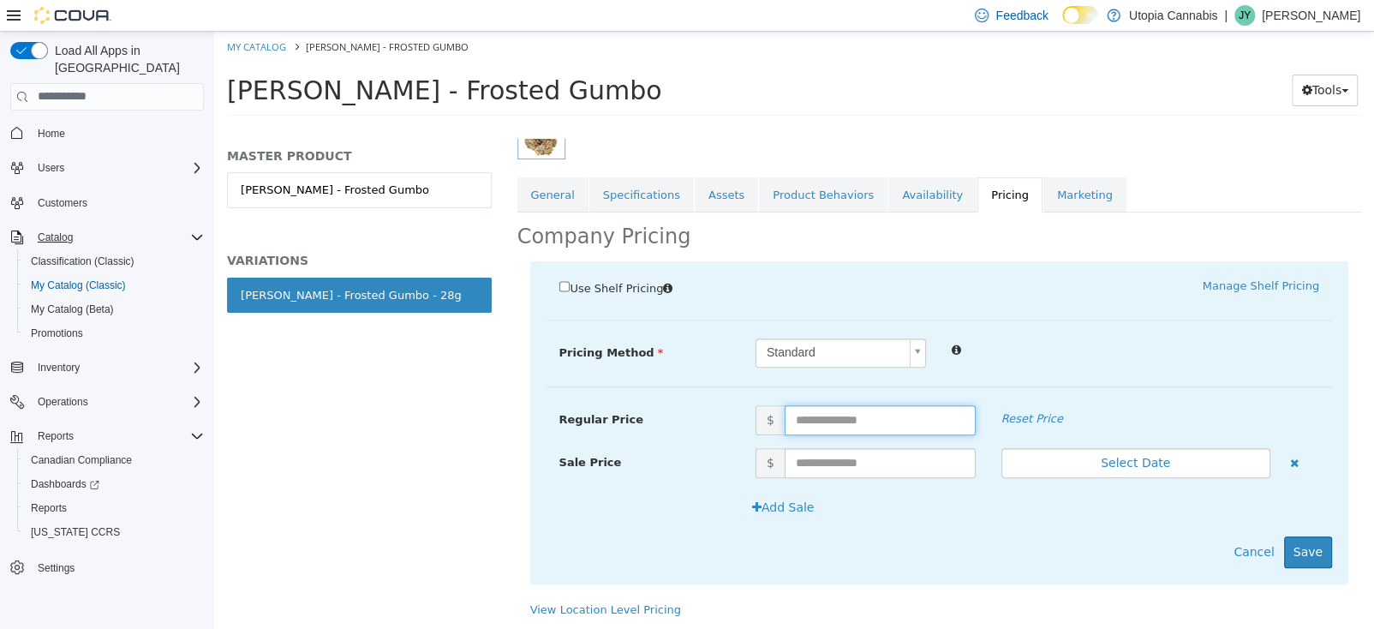
click at [838, 417] on input "text" at bounding box center [880, 419] width 191 height 30
type input "******"
click at [1324, 558] on div "Use Shelf Pricing    Manage Shelf Pricing Shelf Price Select a Shelf Price Shel…" at bounding box center [939, 421] width 819 height 322
click at [1298, 552] on button "Save" at bounding box center [1308, 551] width 48 height 32
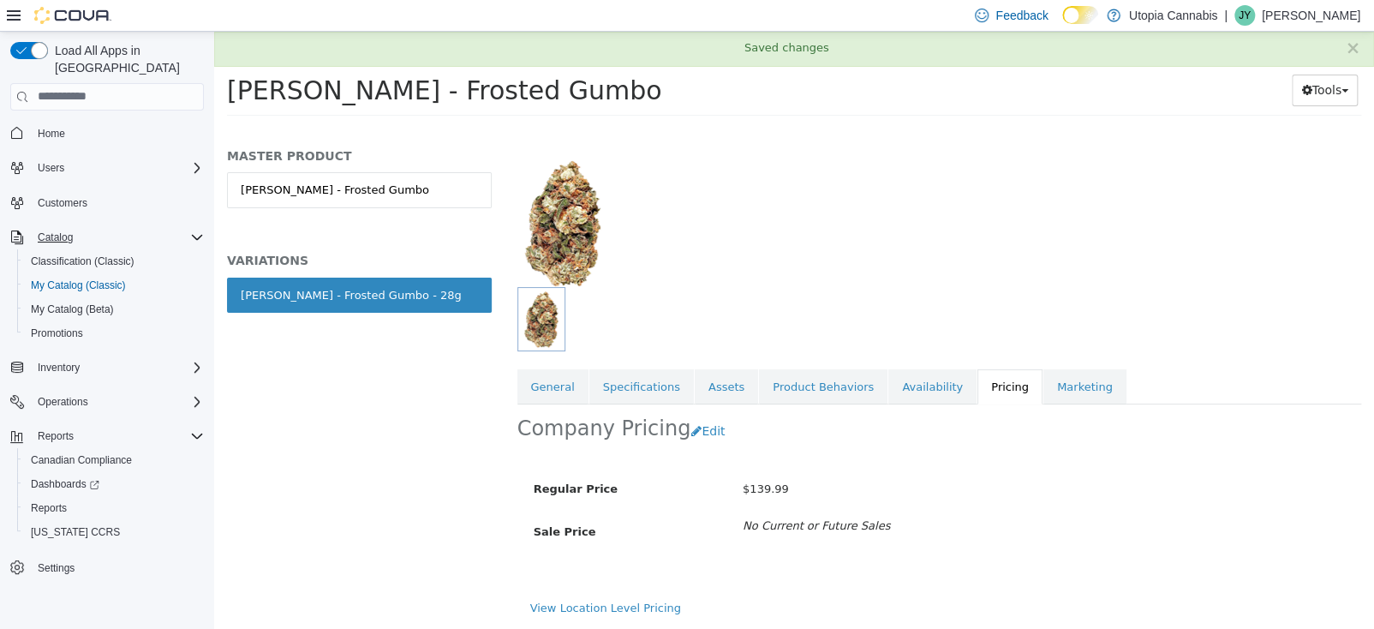
scroll to position [80, 0]
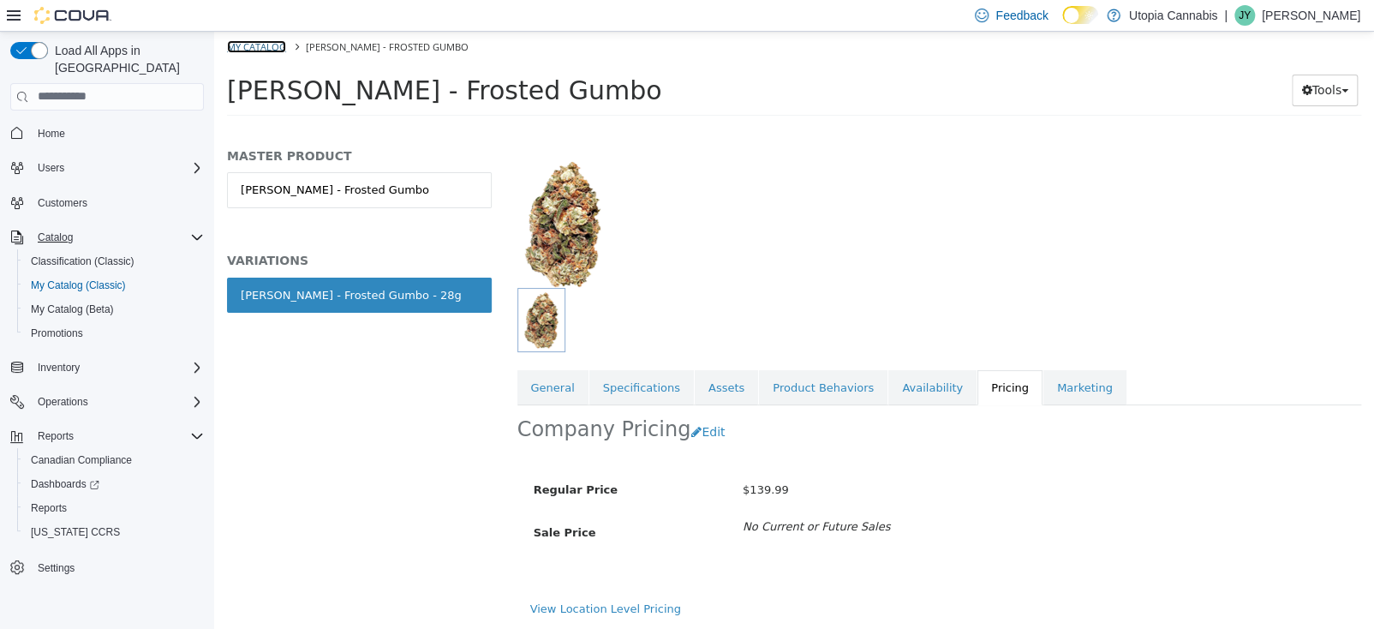
click at [250, 44] on link "My Catalog" at bounding box center [256, 45] width 59 height 13
select select "**********"
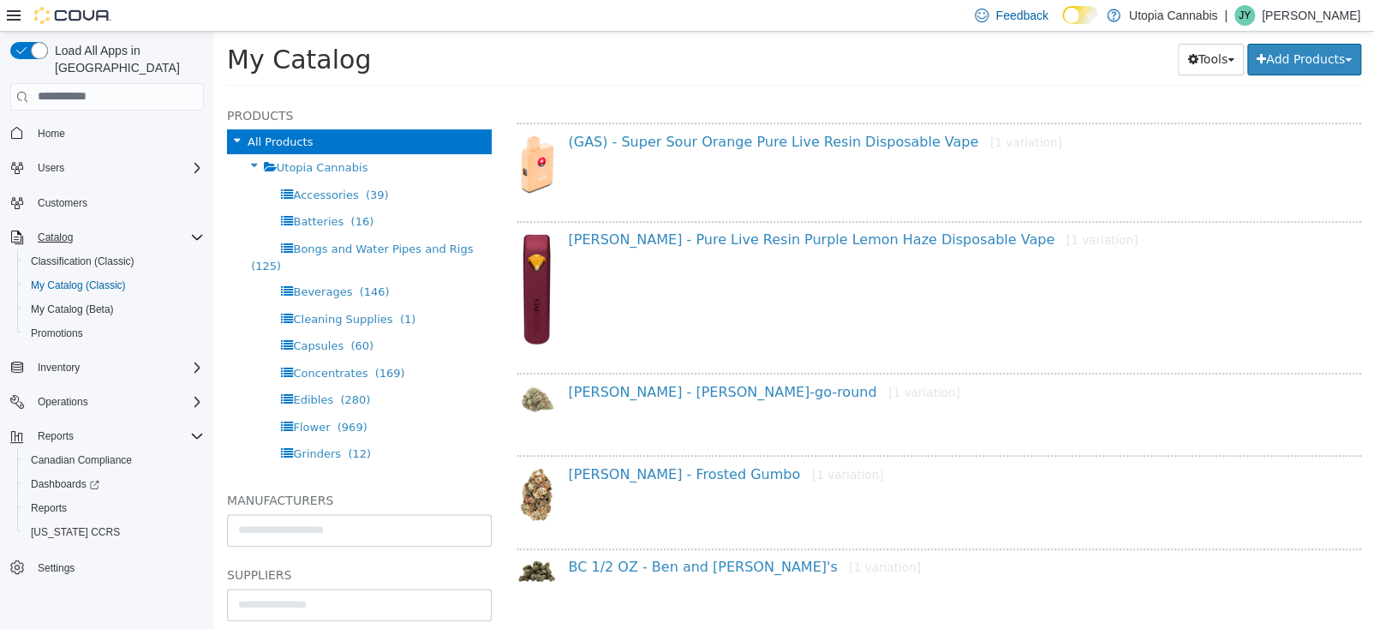
scroll to position [600, 0]
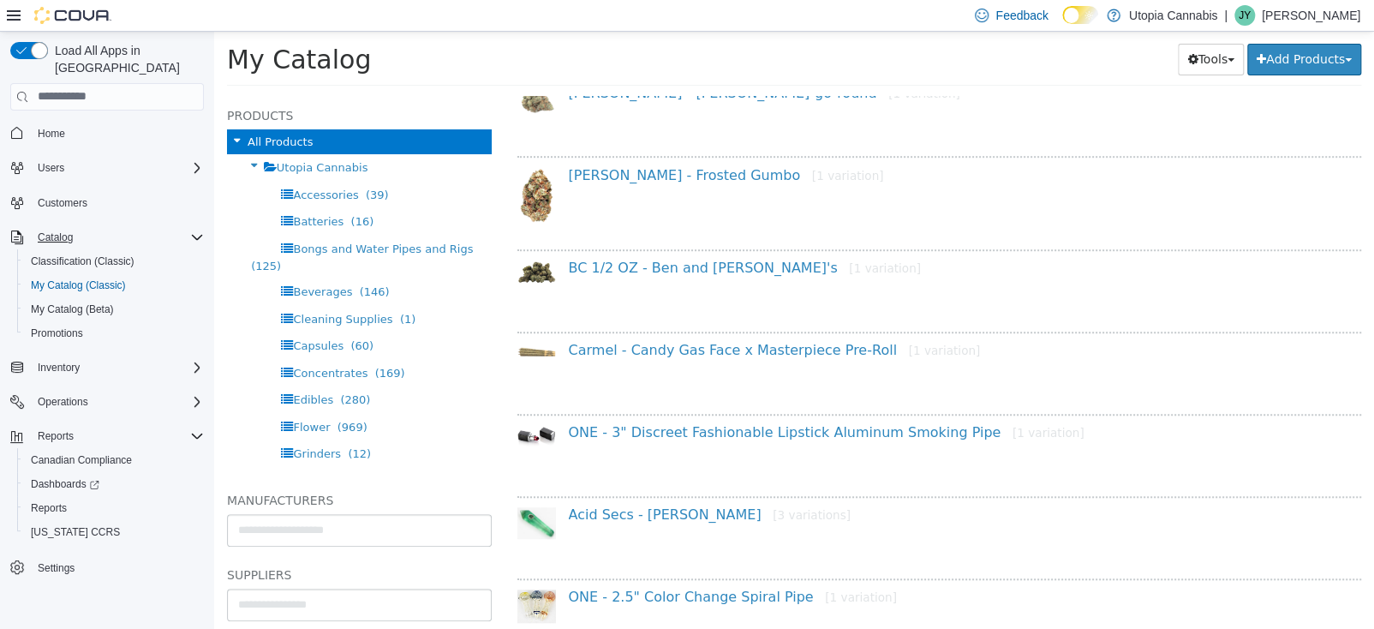
click at [699, 274] on div "BC 1/2 OZ - Ben and Gary's [1 variation]" at bounding box center [954, 271] width 797 height 25
click at [696, 265] on link "BC 1/2 OZ - Ben and Gary's [1 variation]" at bounding box center [745, 267] width 352 height 16
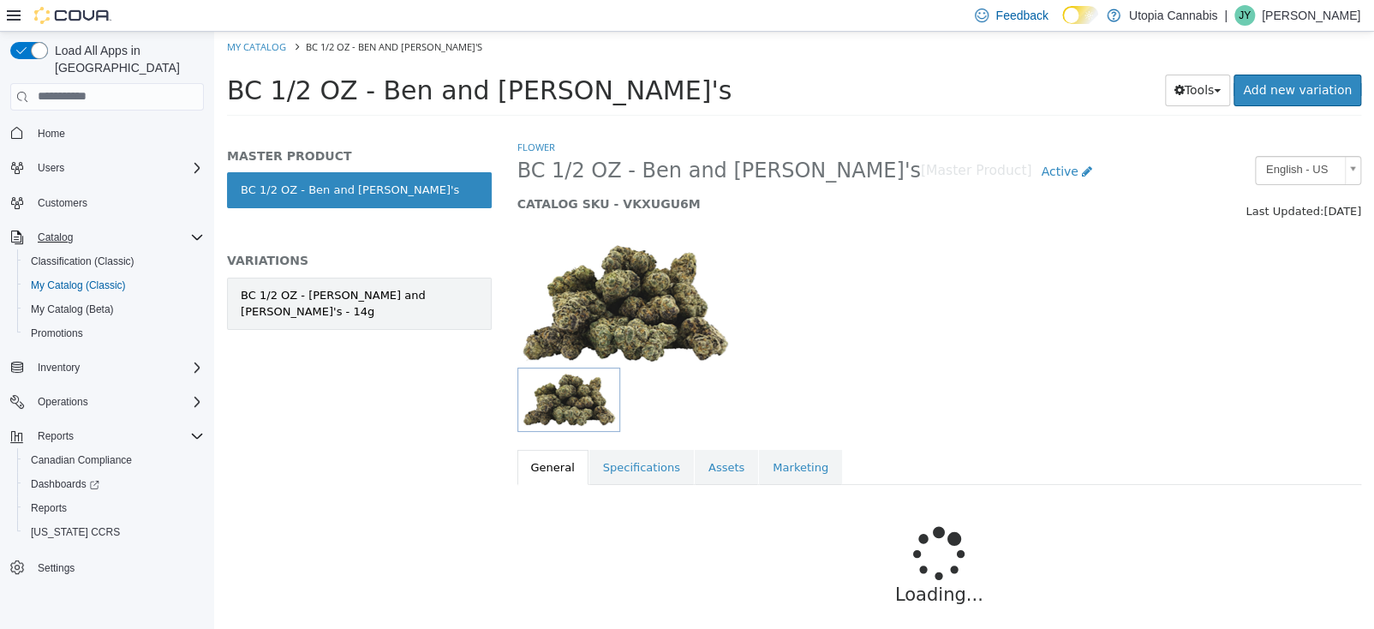
click at [355, 297] on div "BC 1/2 OZ - Ben and Gary's - 14g" at bounding box center [359, 302] width 237 height 33
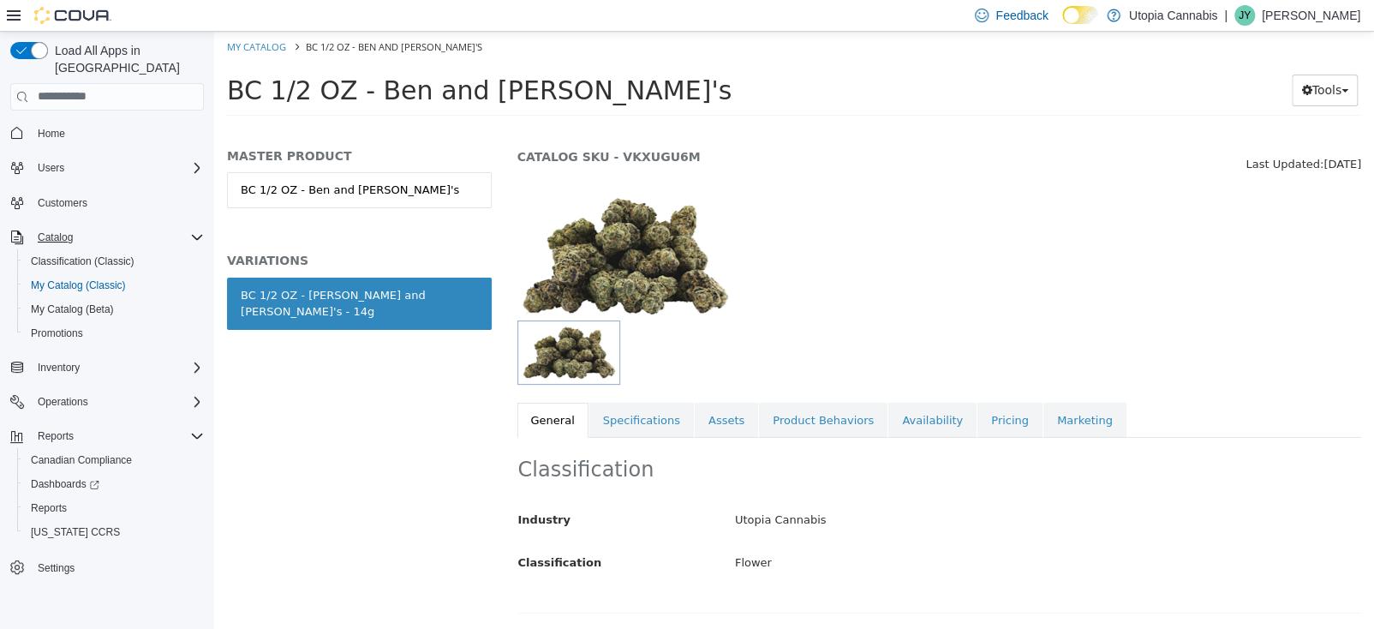
scroll to position [86, 0]
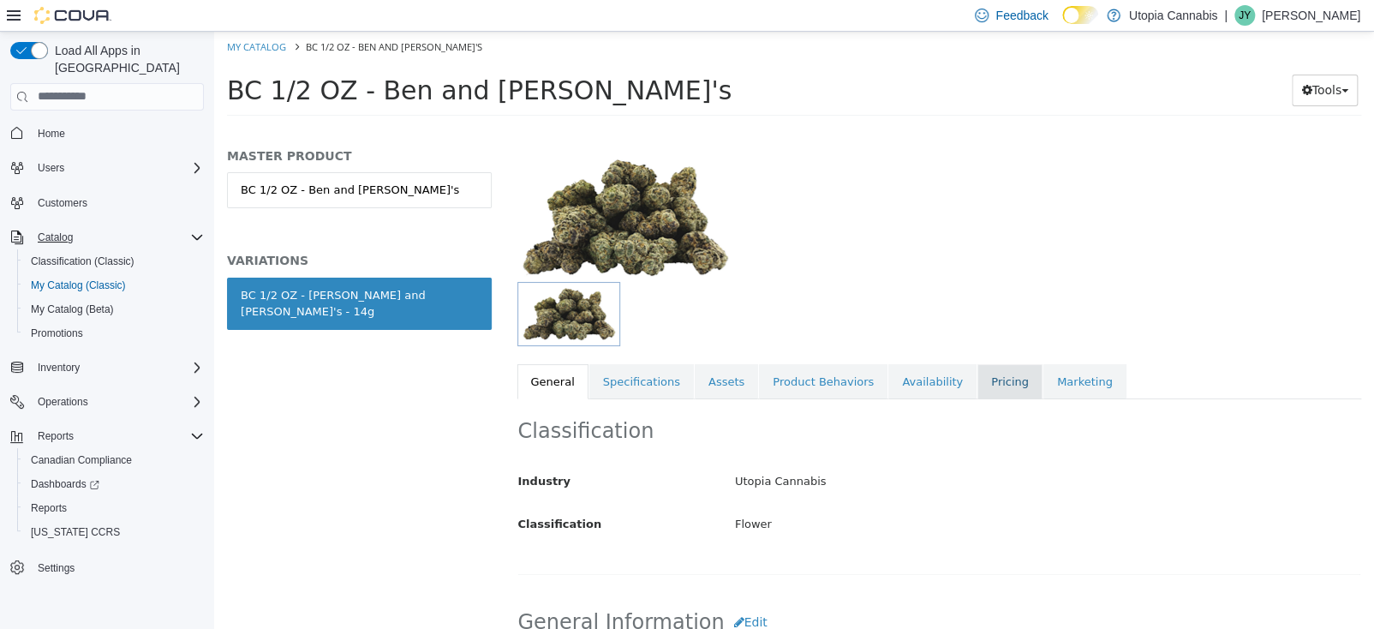
click at [977, 386] on link "Pricing" at bounding box center [1009, 381] width 65 height 36
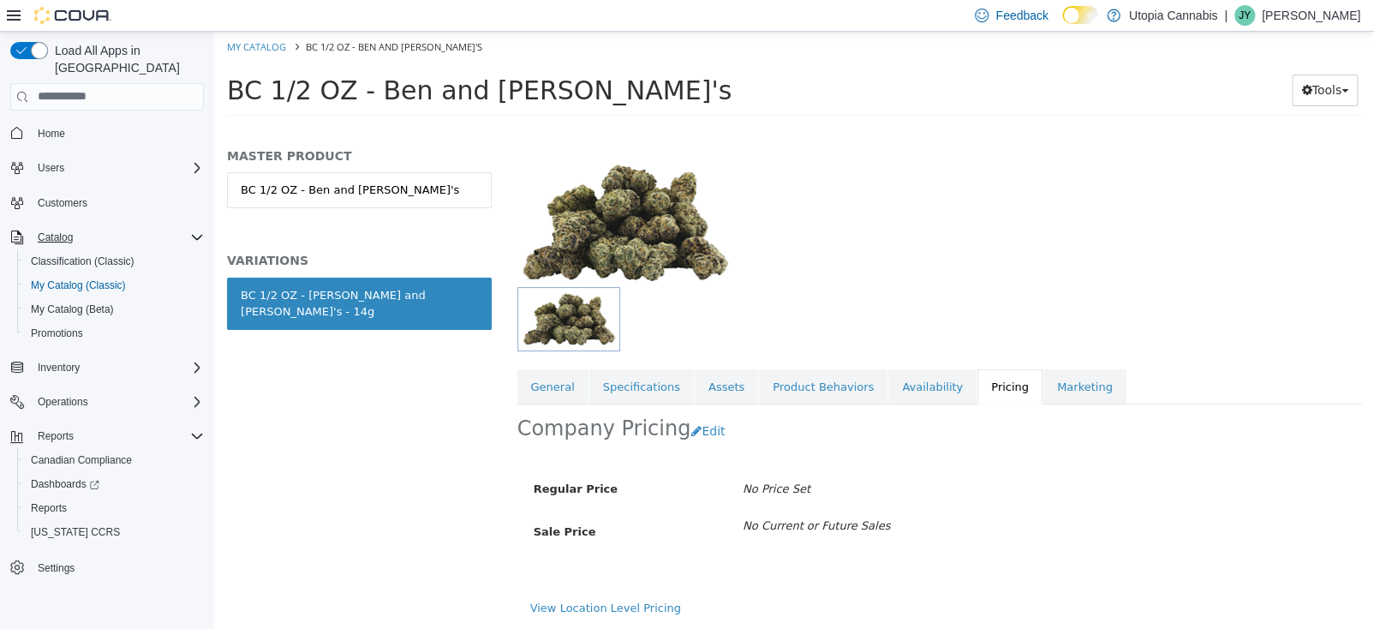
scroll to position [80, 0]
click at [692, 430] on button "Edit" at bounding box center [712, 431] width 44 height 32
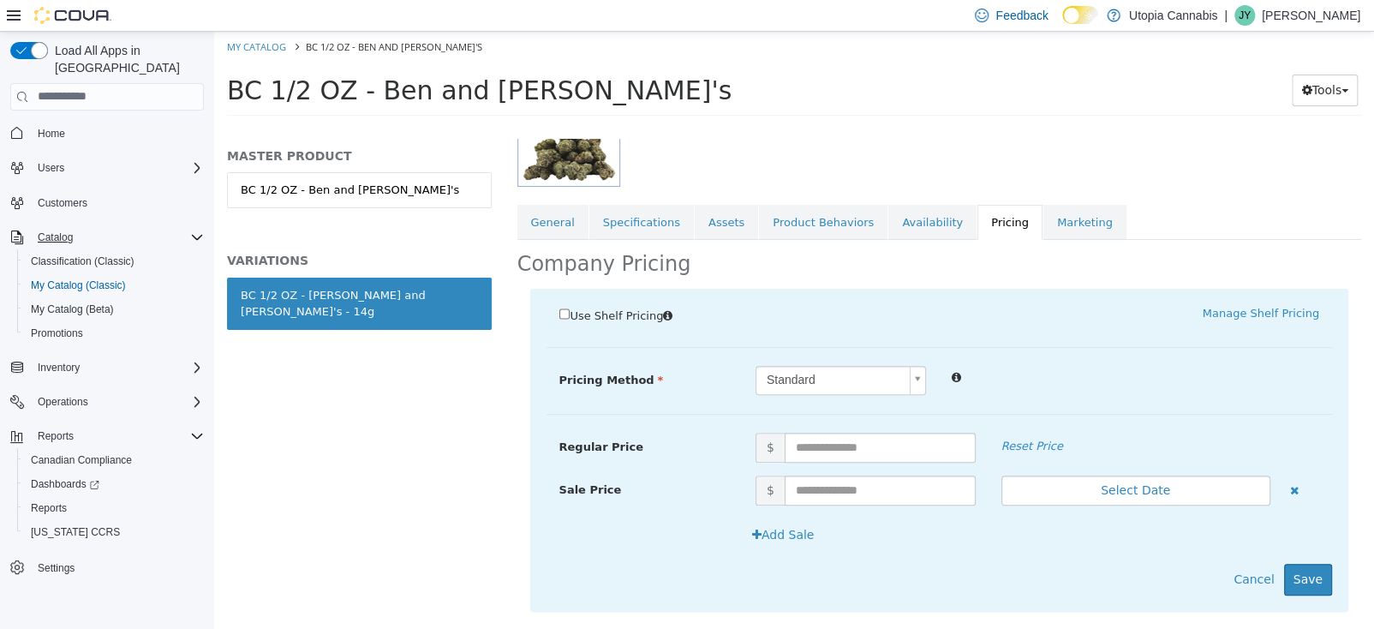
scroll to position [272, 0]
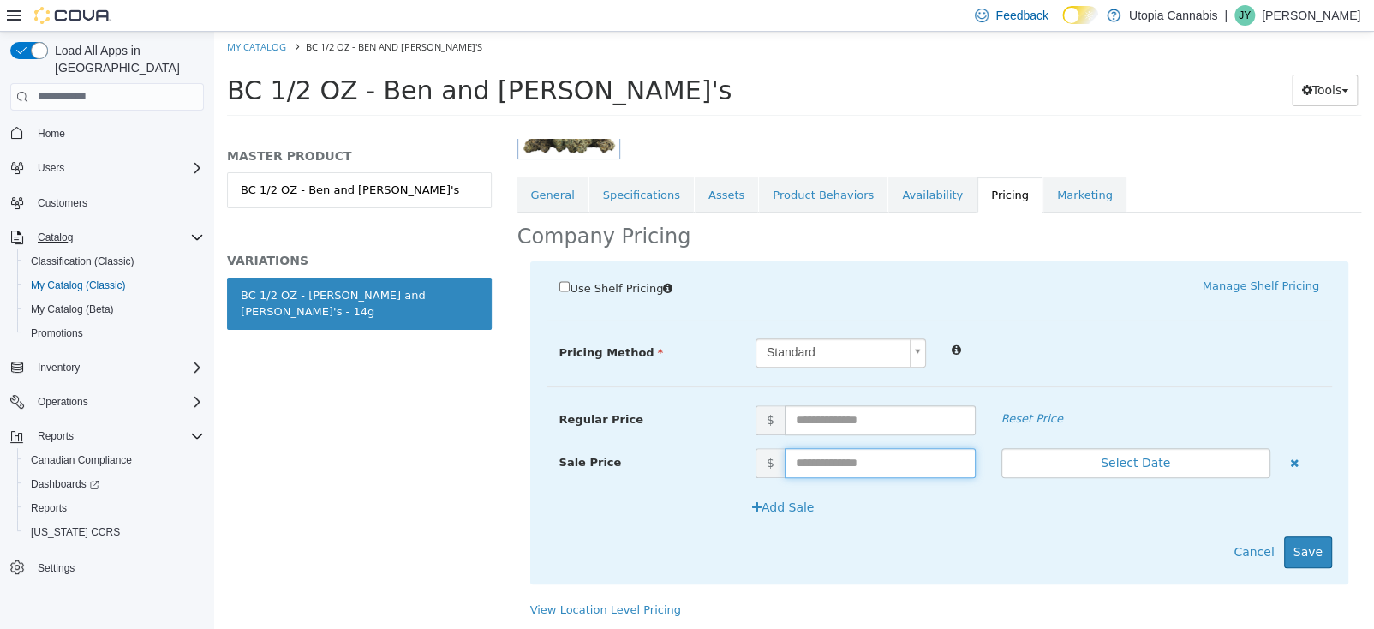
drag, startPoint x: 821, startPoint y: 447, endPoint x: 812, endPoint y: 427, distance: 21.8
click at [818, 404] on div "Regular Price $ Reset Price Sale Price $ Select Date (UTC-4) Toronto Add Sale" at bounding box center [939, 404] width 786 height 0
click at [809, 421] on input "text" at bounding box center [880, 419] width 191 height 30
type input "*****"
click at [1296, 553] on button "Save" at bounding box center [1308, 551] width 48 height 32
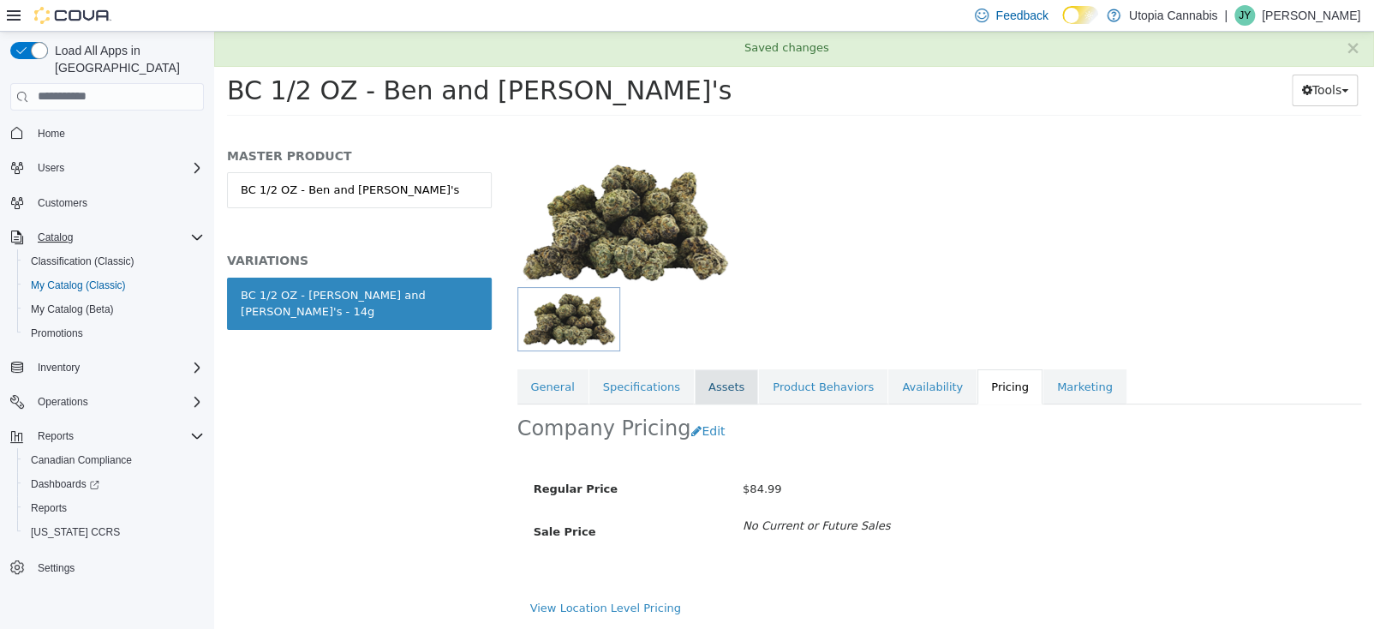
scroll to position [80, 0]
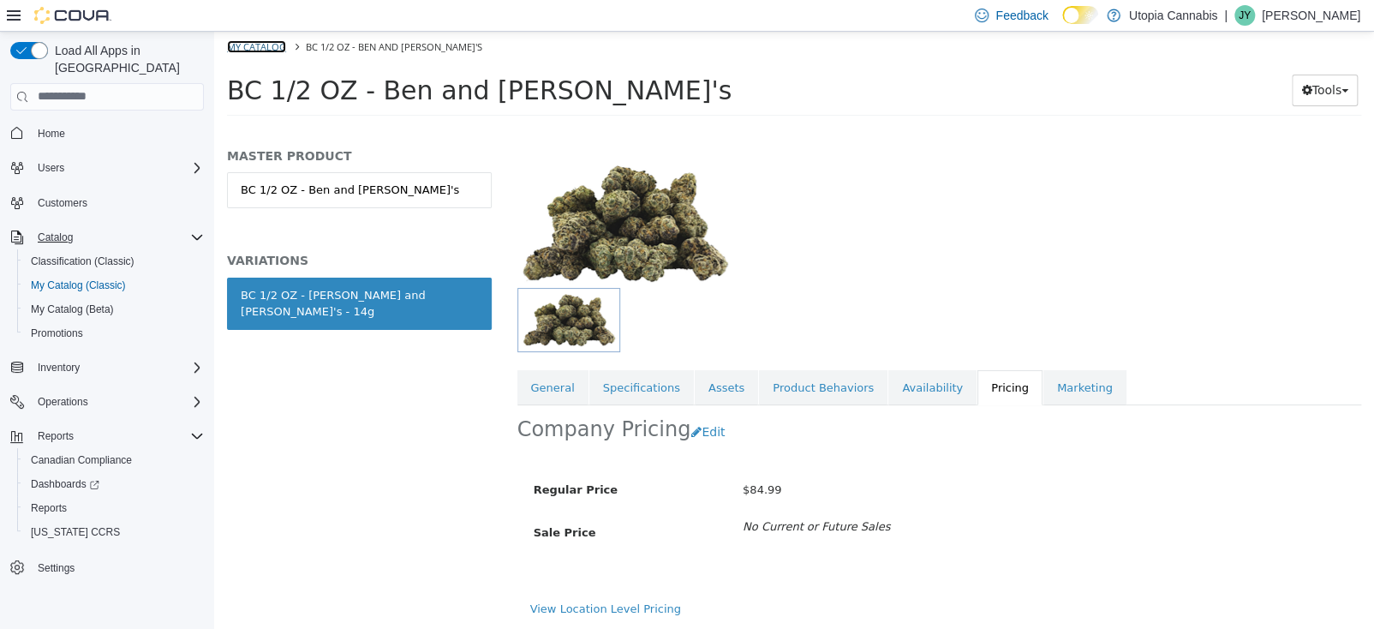
click at [255, 51] on link "My Catalog" at bounding box center [256, 45] width 59 height 13
select select "**********"
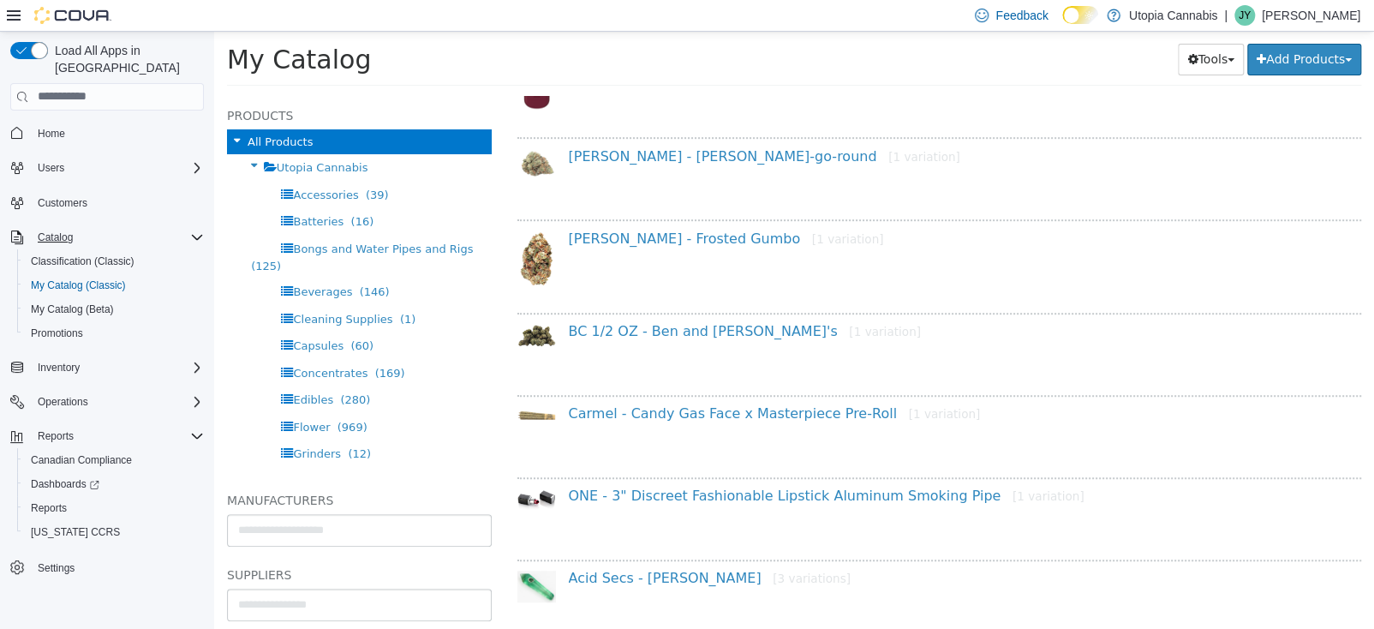
scroll to position [600, 0]
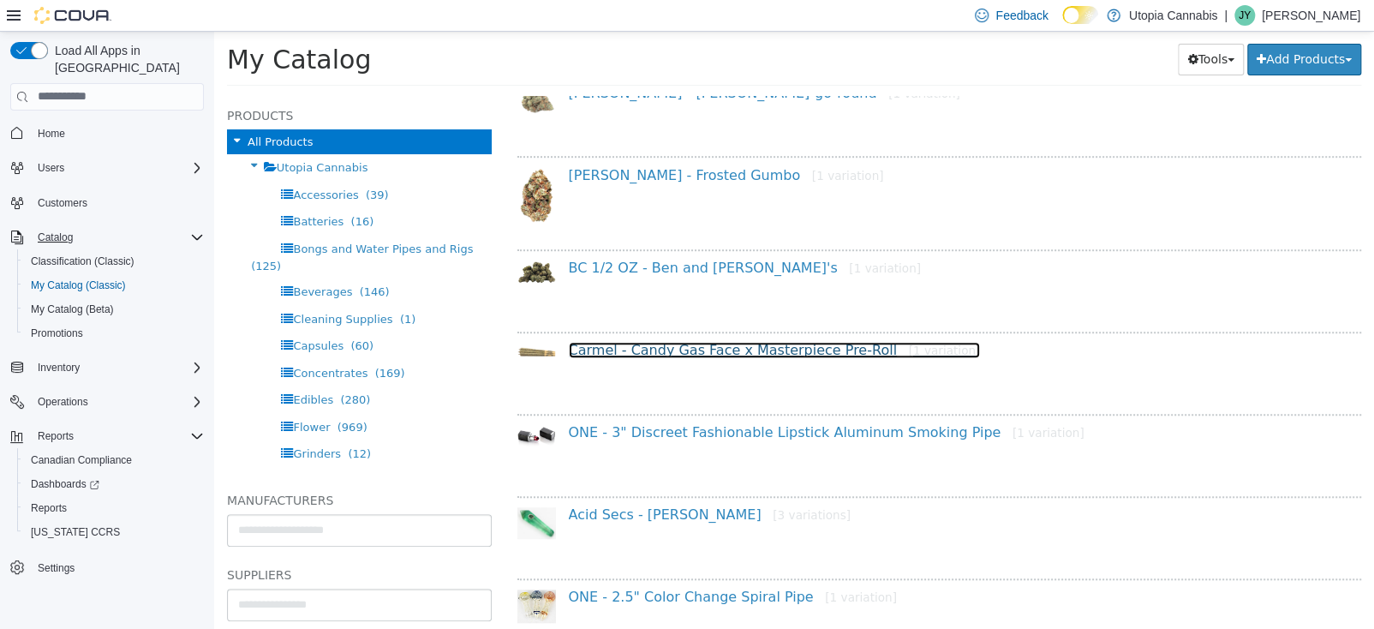
click at [683, 349] on link "Carmel - Candy Gas Face x Masterpiece Pre-Roll [1 variation]" at bounding box center [775, 349] width 412 height 16
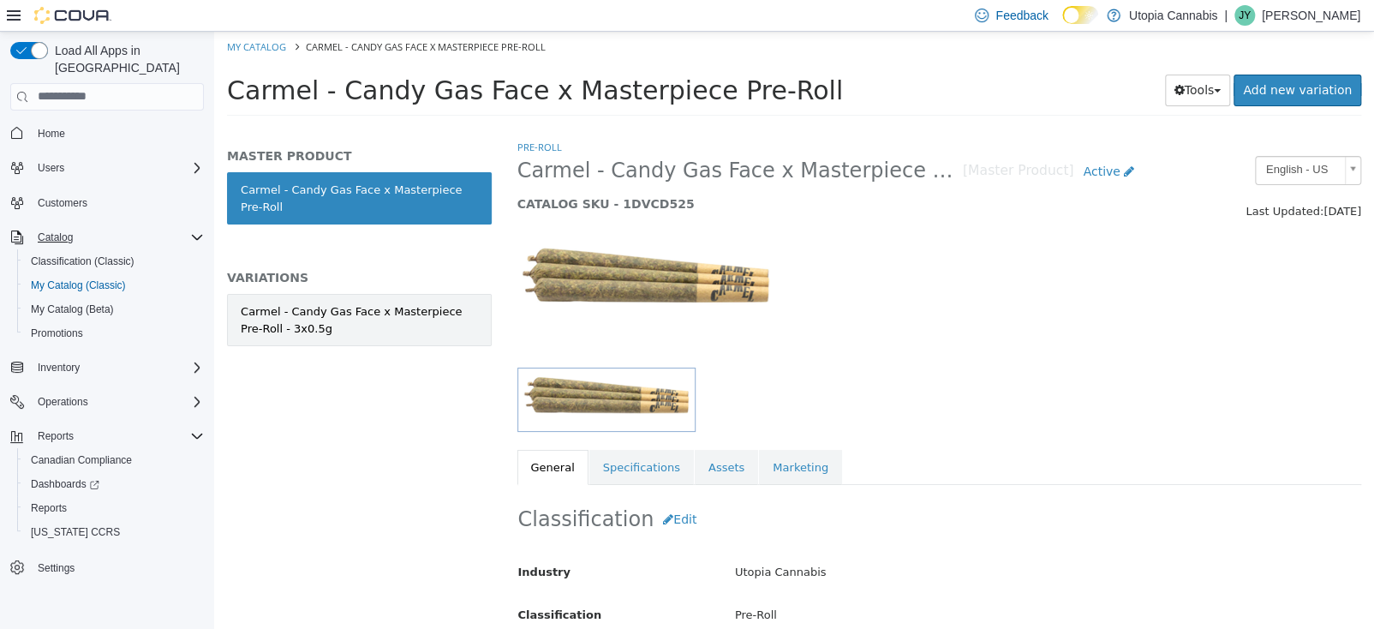
click at [403, 302] on div "Carmel - Candy Gas Face x Masterpiece Pre-Roll - 3x0.5g" at bounding box center [359, 318] width 237 height 33
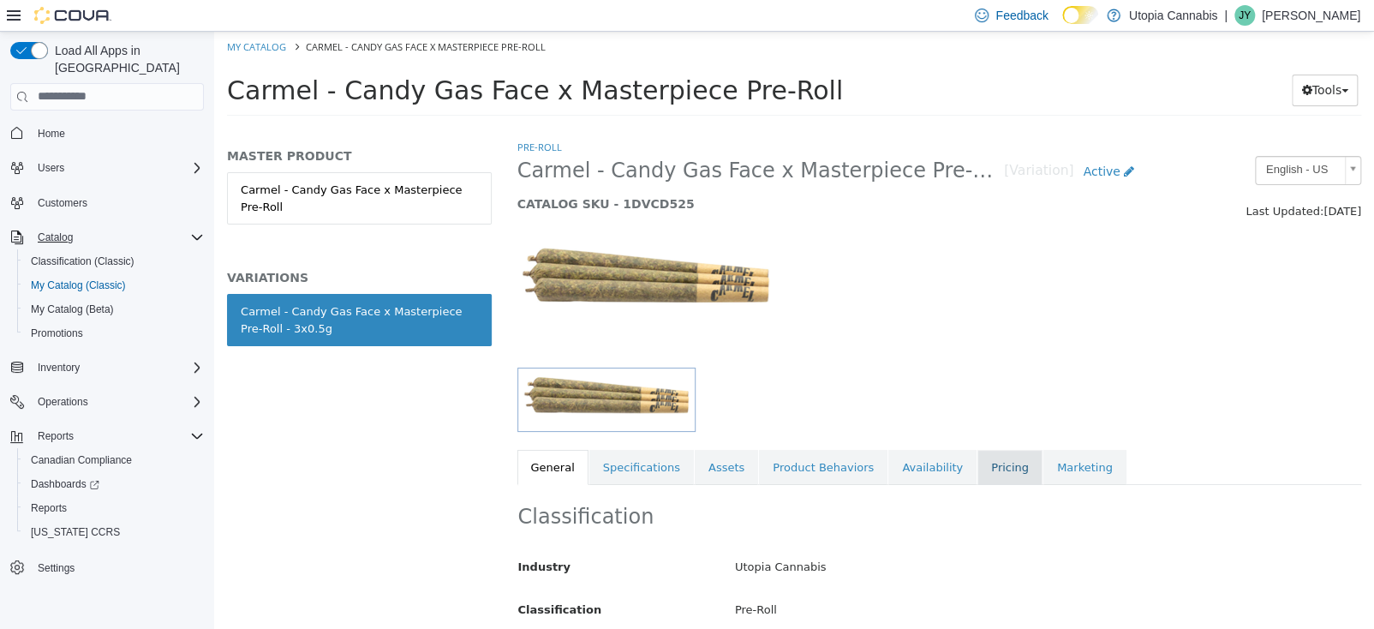
click at [977, 471] on link "Pricing" at bounding box center [1009, 467] width 65 height 36
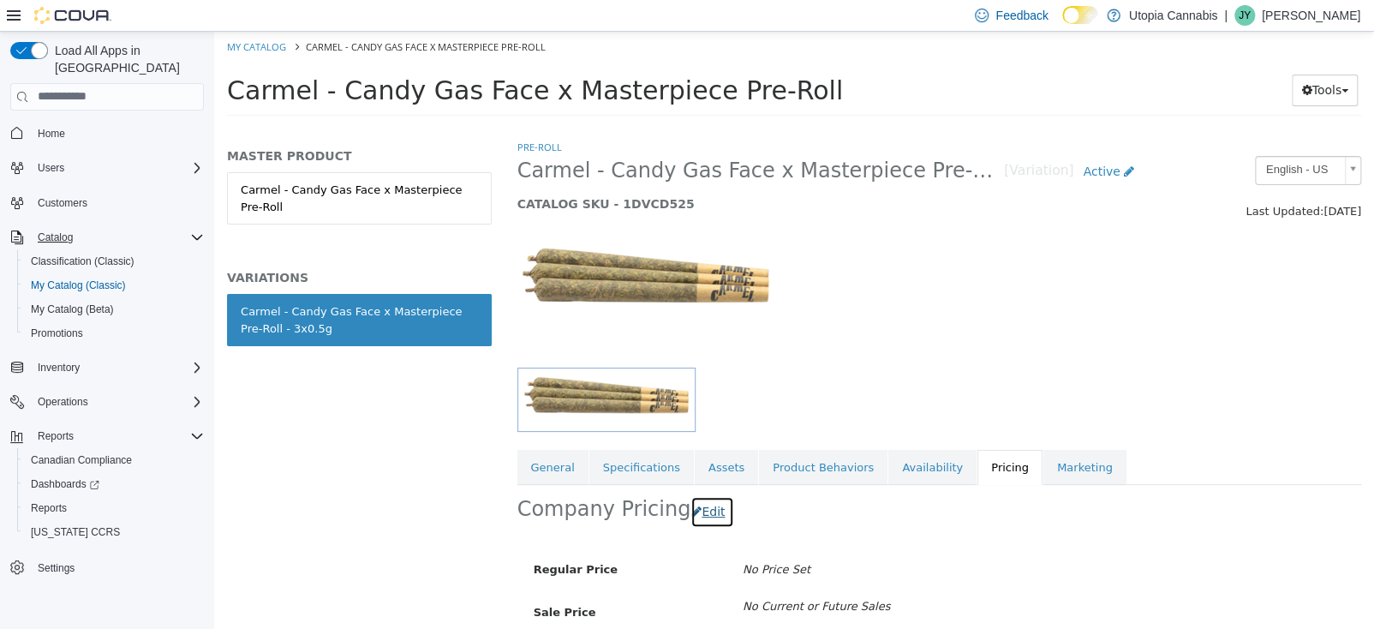
click at [701, 506] on button "Edit" at bounding box center [712, 511] width 44 height 32
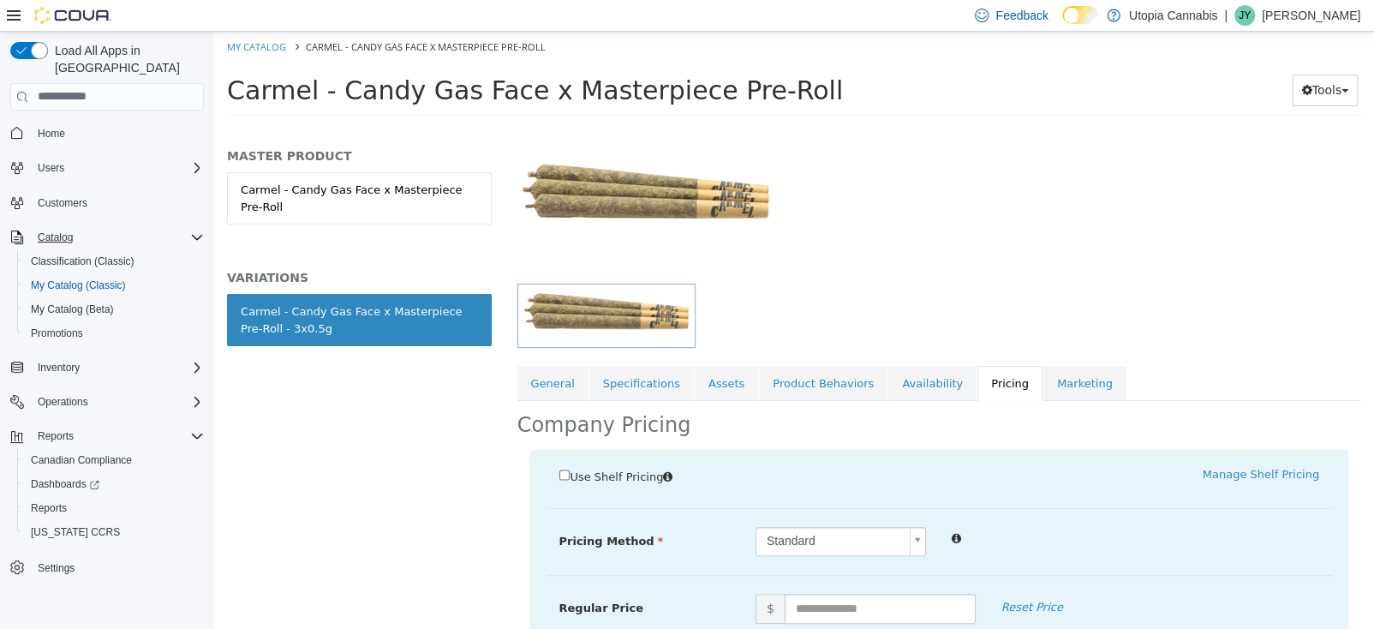
scroll to position [256, 0]
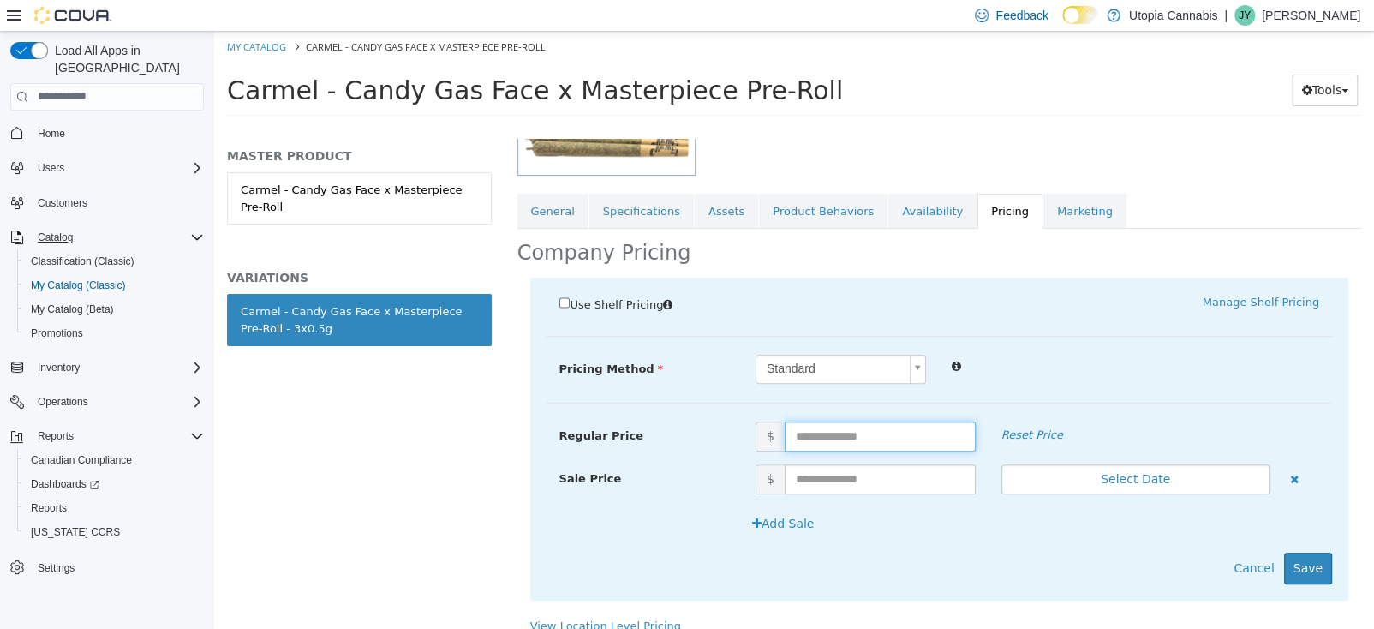
click at [803, 438] on input "text" at bounding box center [880, 436] width 191 height 30
type input "*****"
click at [1304, 566] on button "Save" at bounding box center [1308, 568] width 48 height 32
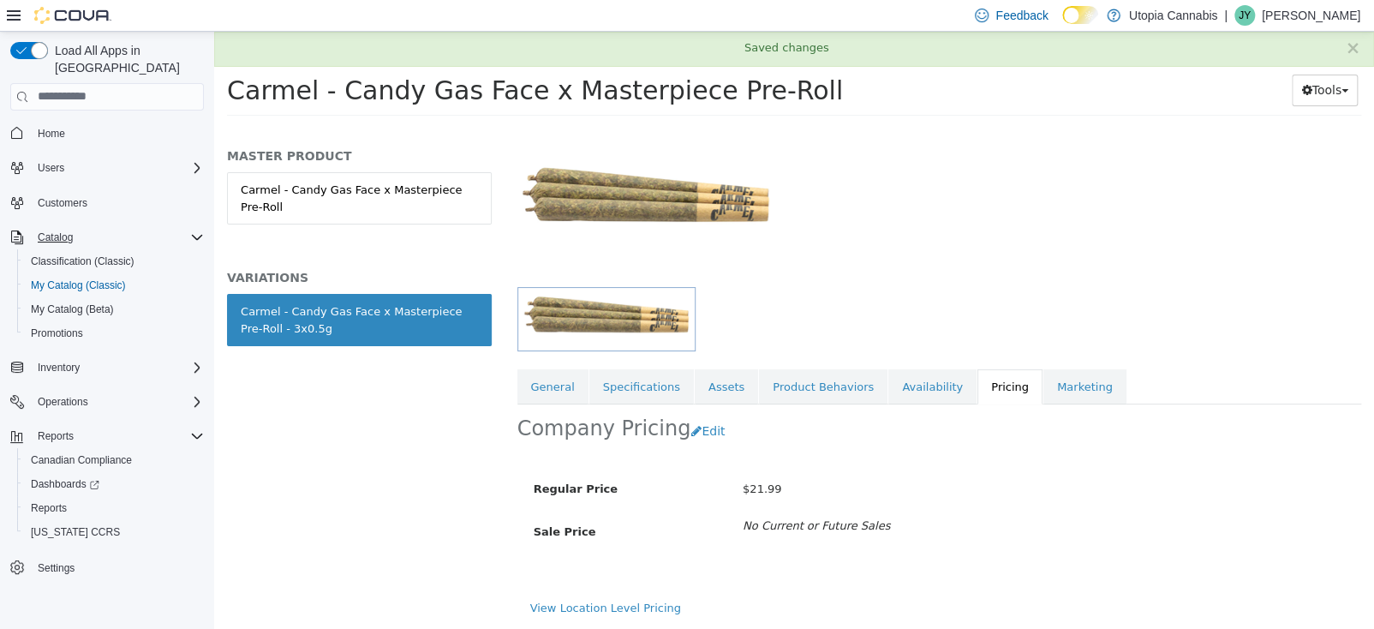
scroll to position [80, 0]
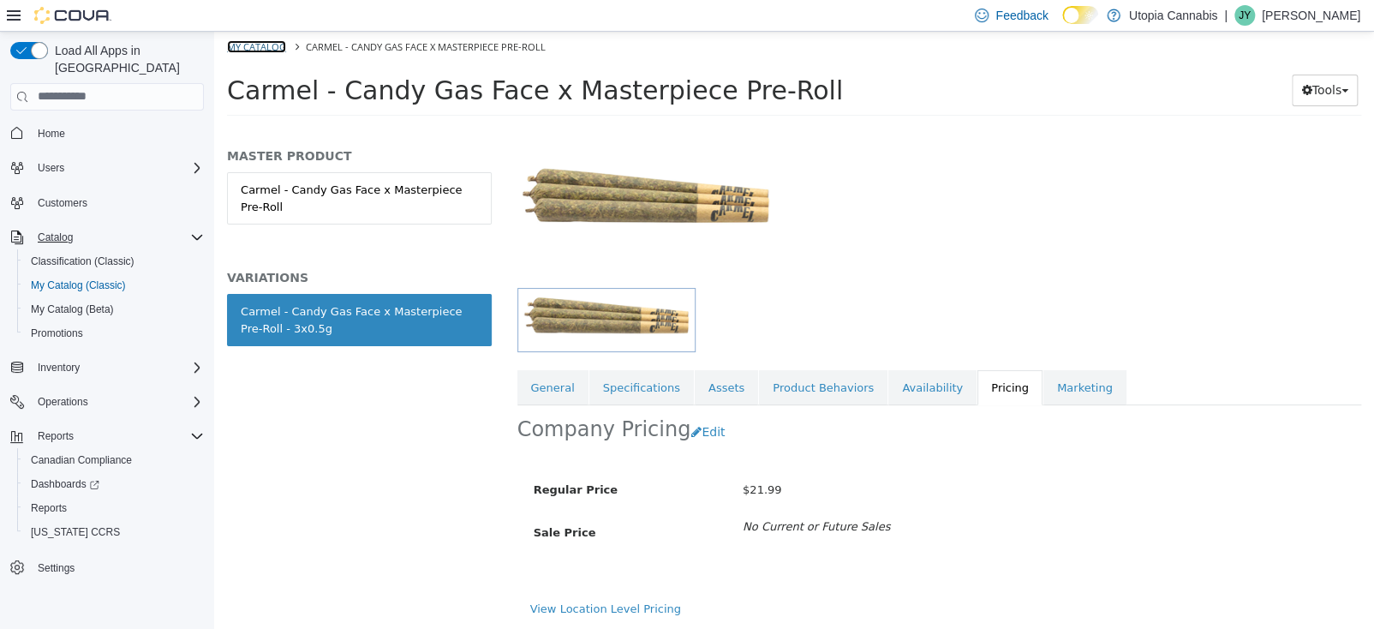
click at [265, 48] on link "My Catalog" at bounding box center [256, 45] width 59 height 13
select select "**********"
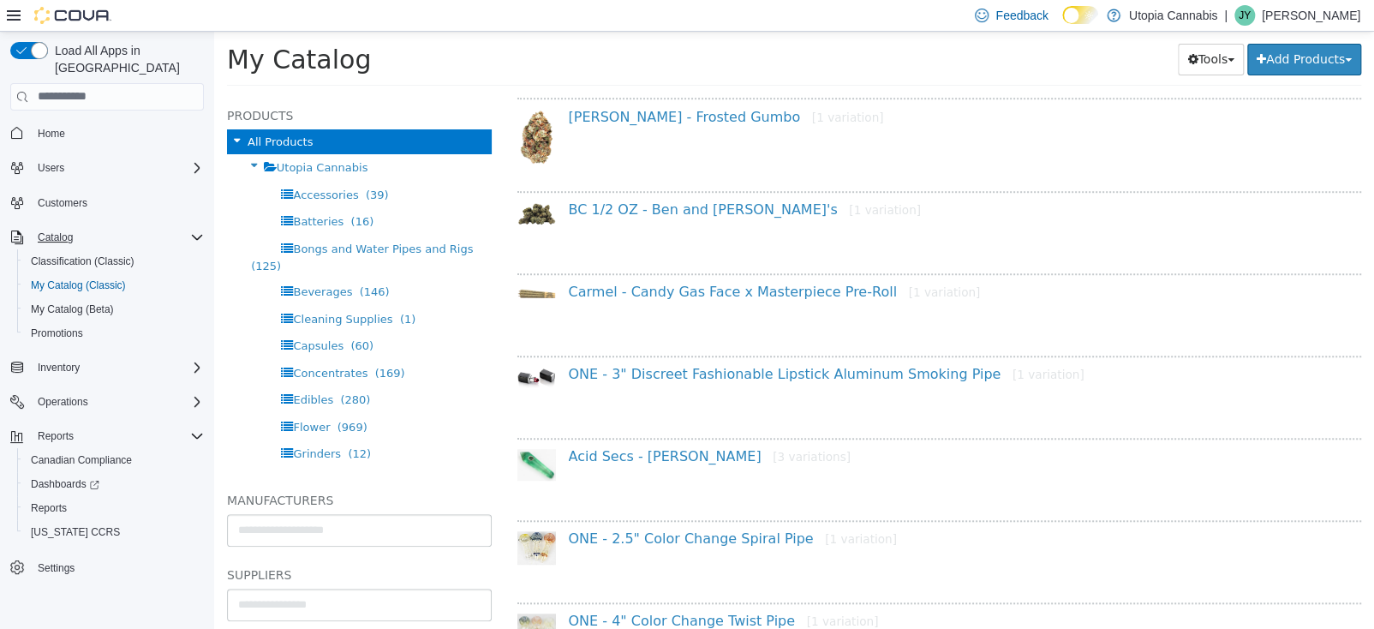
scroll to position [684, 0]
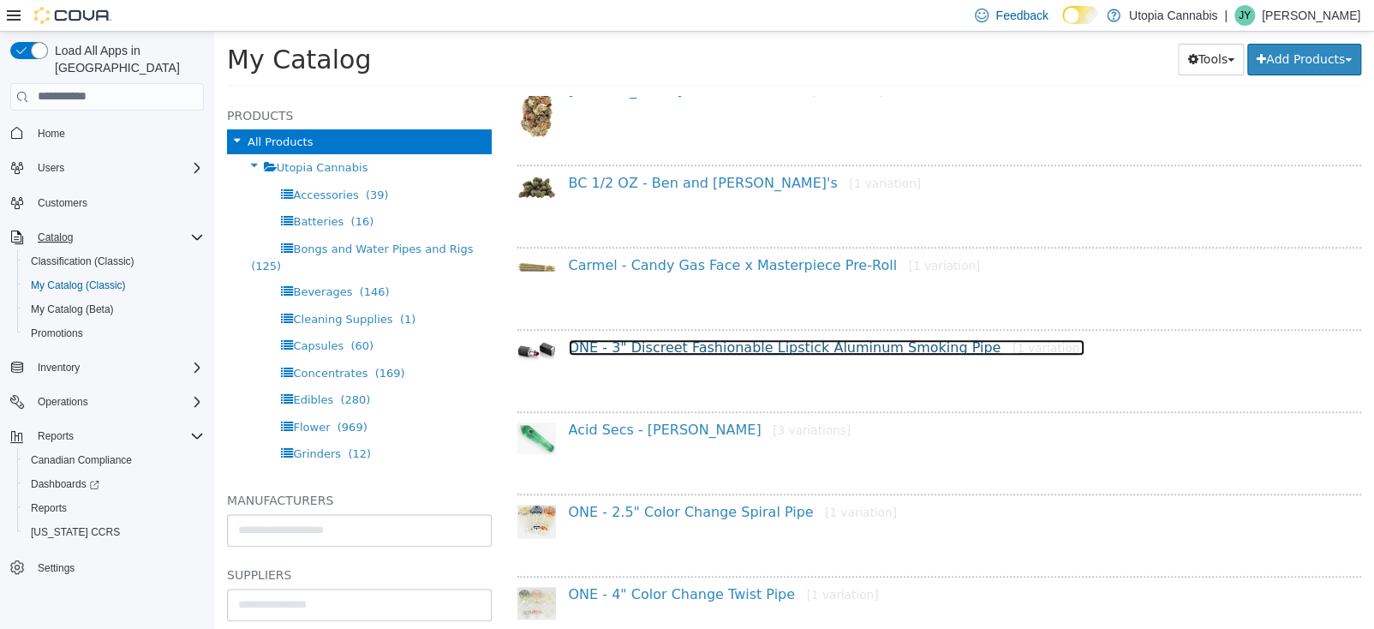
click at [695, 349] on link "ONE - 3" Discreet Fashionable Lipstick Aluminum Smoking Pipe [1 variation]" at bounding box center [827, 346] width 516 height 16
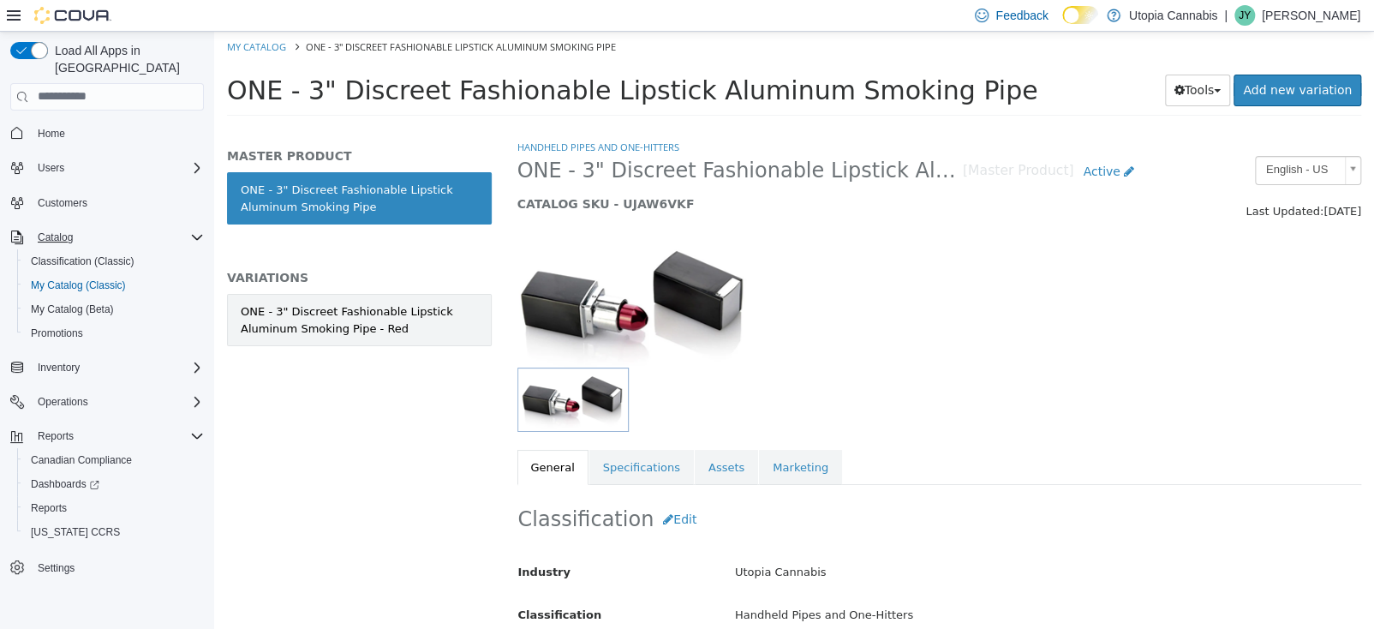
click at [325, 313] on div "ONE - 3" Discreet Fashionable Lipstick Aluminum Smoking Pipe - Red" at bounding box center [359, 318] width 237 height 33
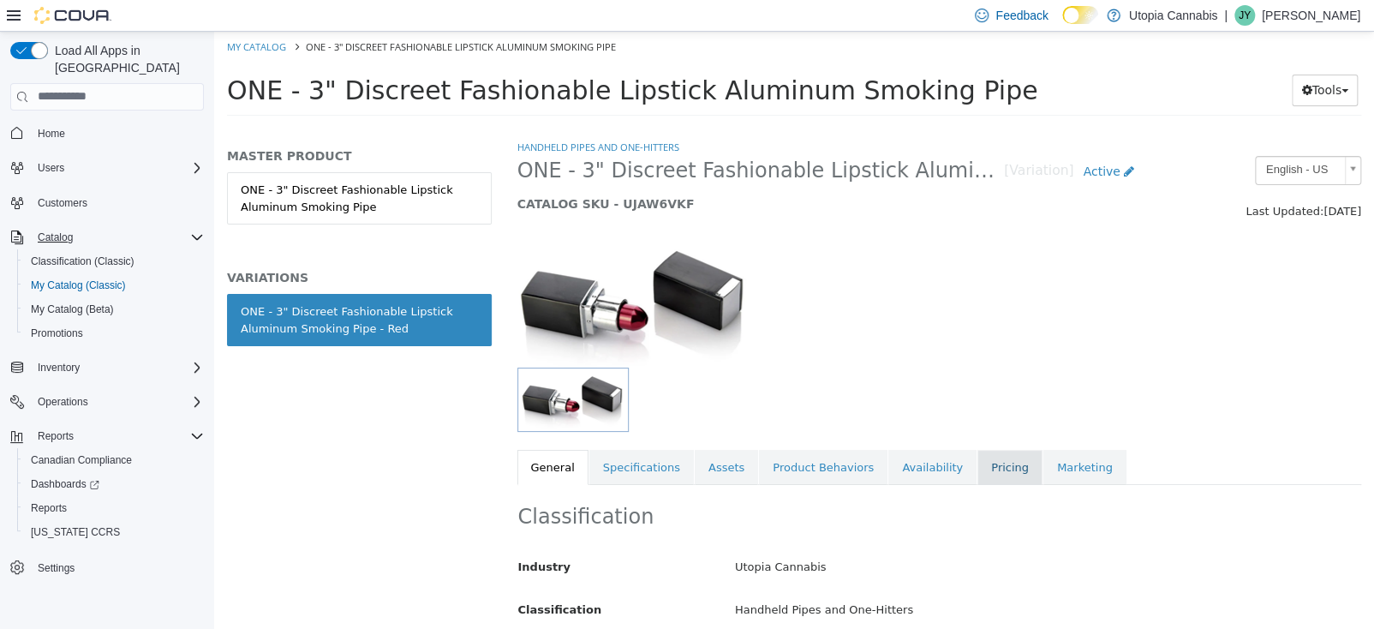
click at [977, 469] on link "Pricing" at bounding box center [1009, 467] width 65 height 36
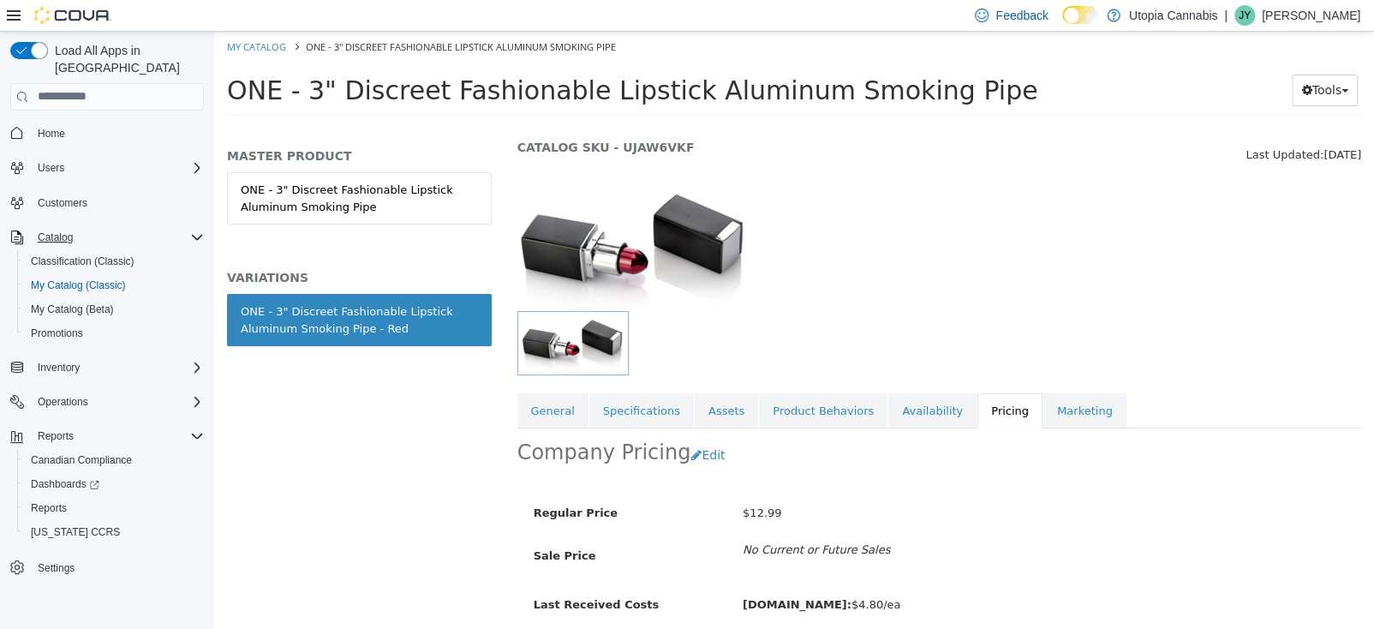
scroll to position [86, 0]
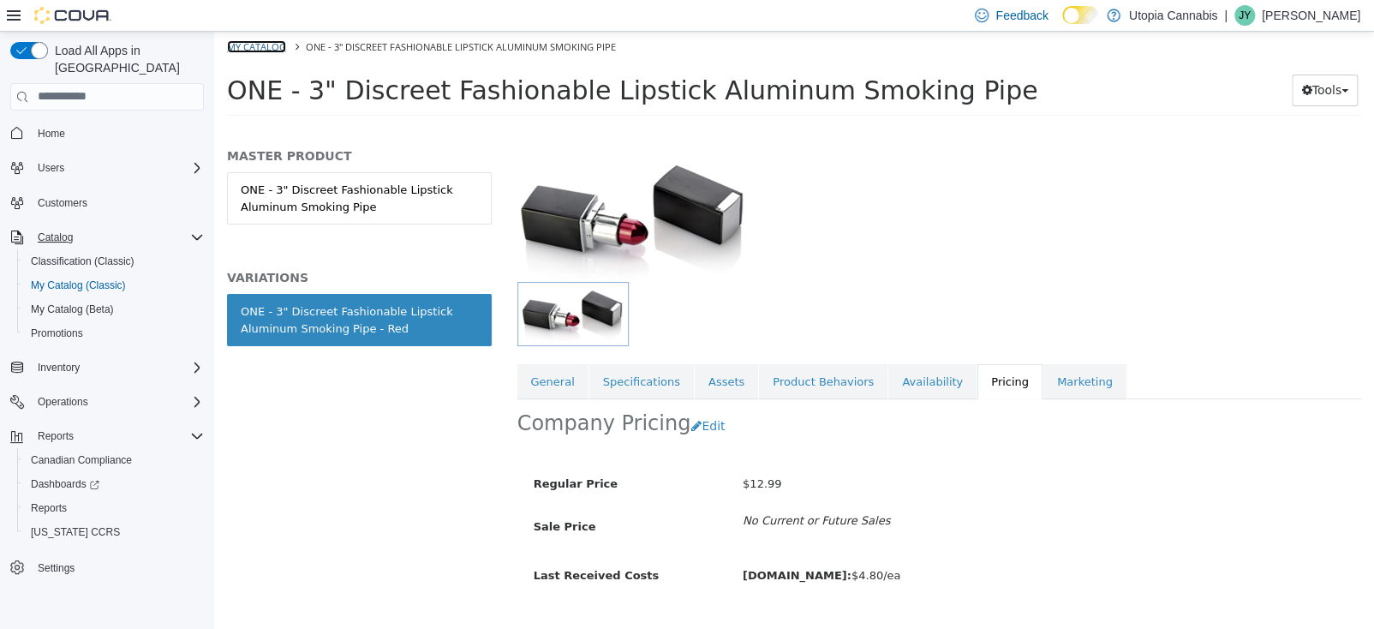
click at [259, 43] on link "My Catalog" at bounding box center [256, 45] width 59 height 13
select select "**********"
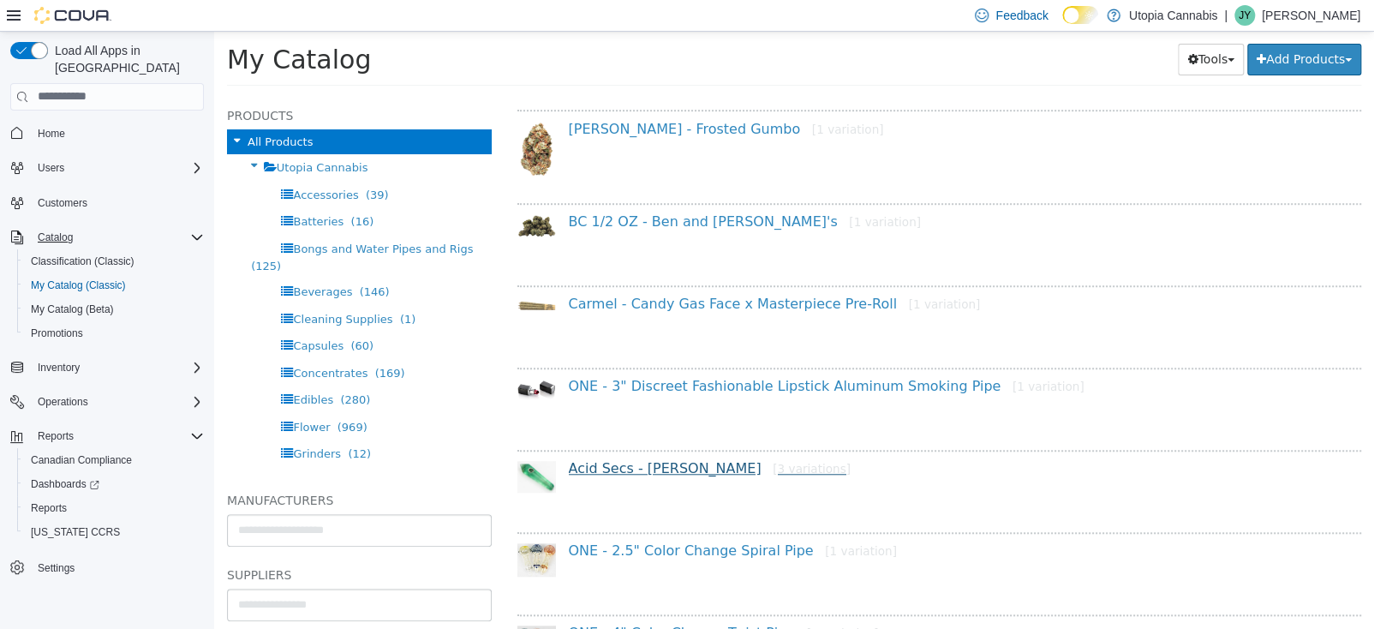
scroll to position [684, 0]
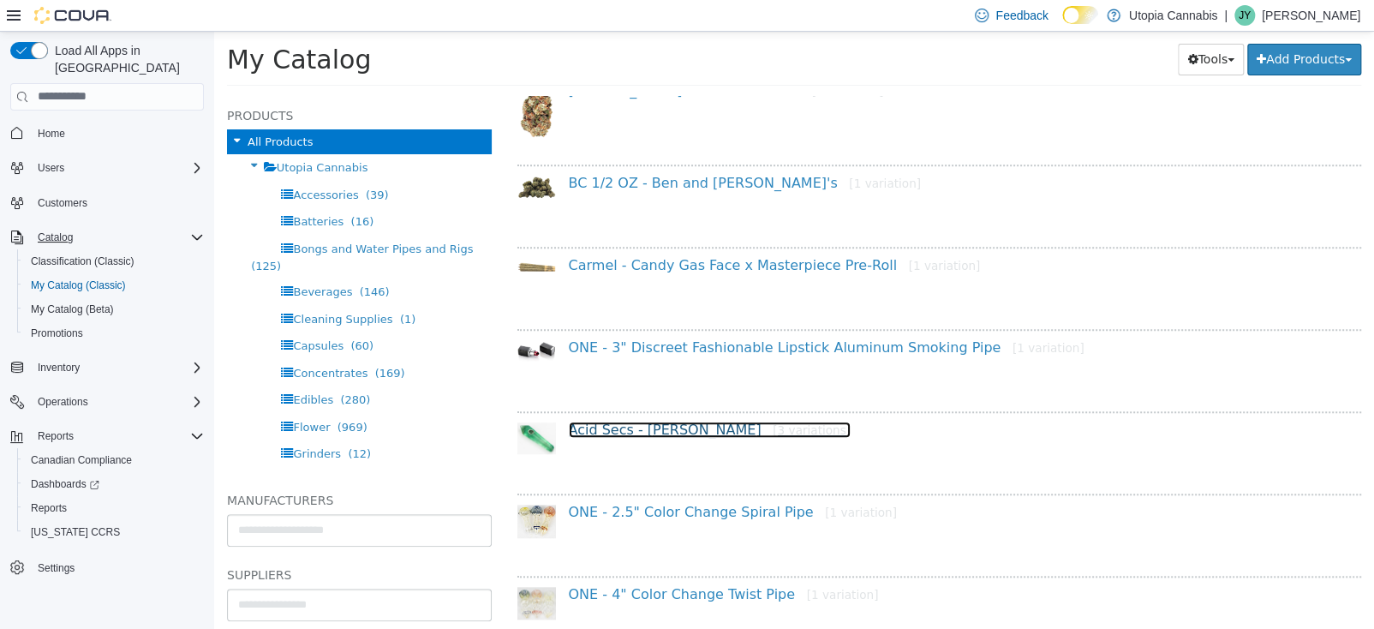
click at [693, 421] on link "Acid Secs - Crystal Pipes [3 variations]" at bounding box center [710, 429] width 283 height 16
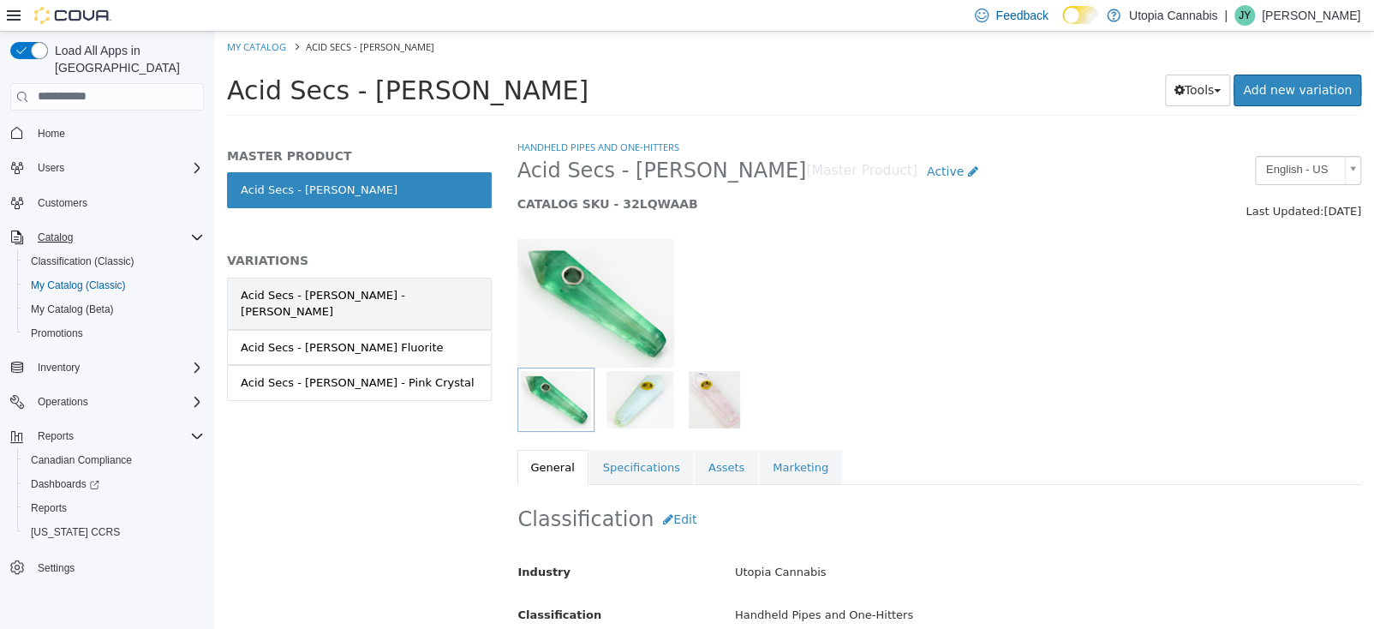
click at [418, 306] on link "Acid Secs - Crystal Pipes - Opal" at bounding box center [359, 303] width 265 height 52
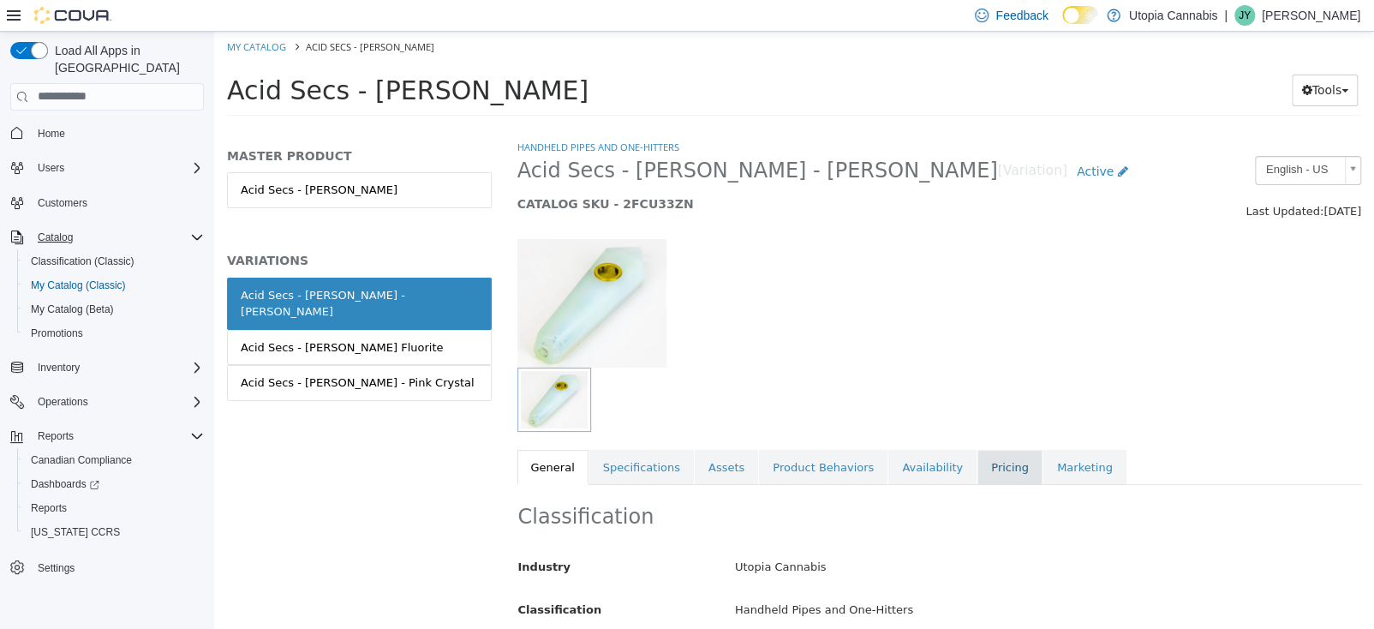
click at [977, 469] on link "Pricing" at bounding box center [1009, 467] width 65 height 36
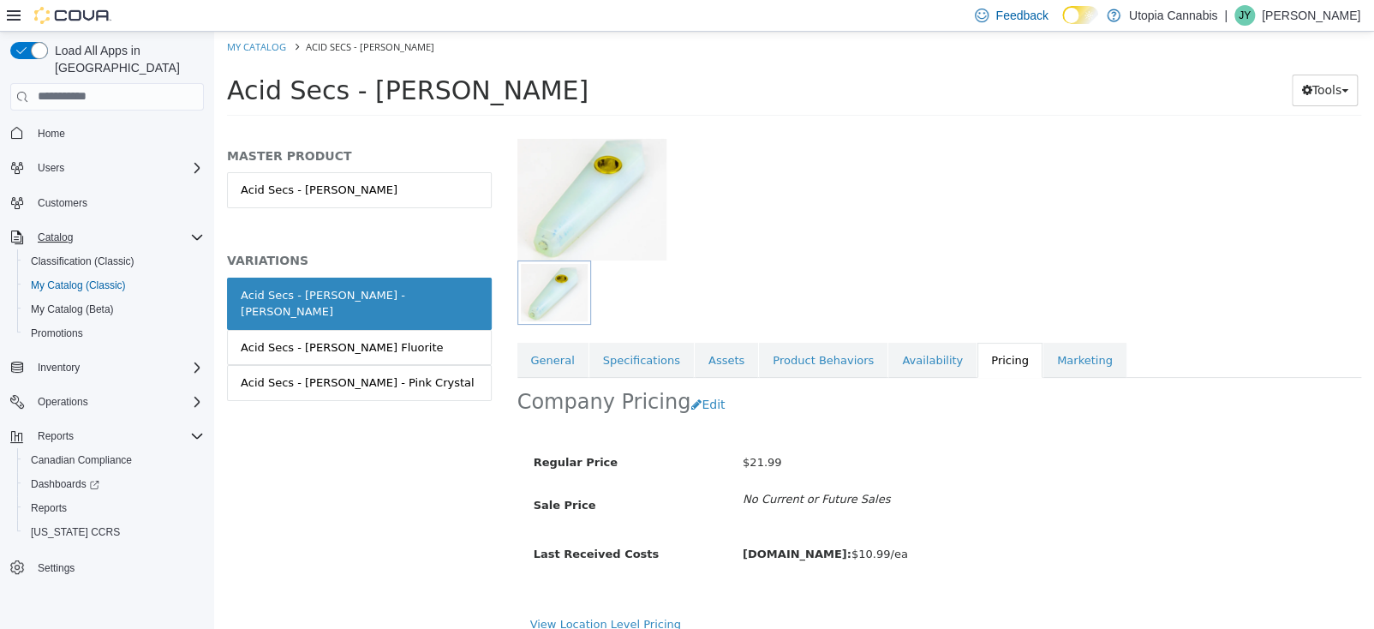
scroll to position [122, 0]
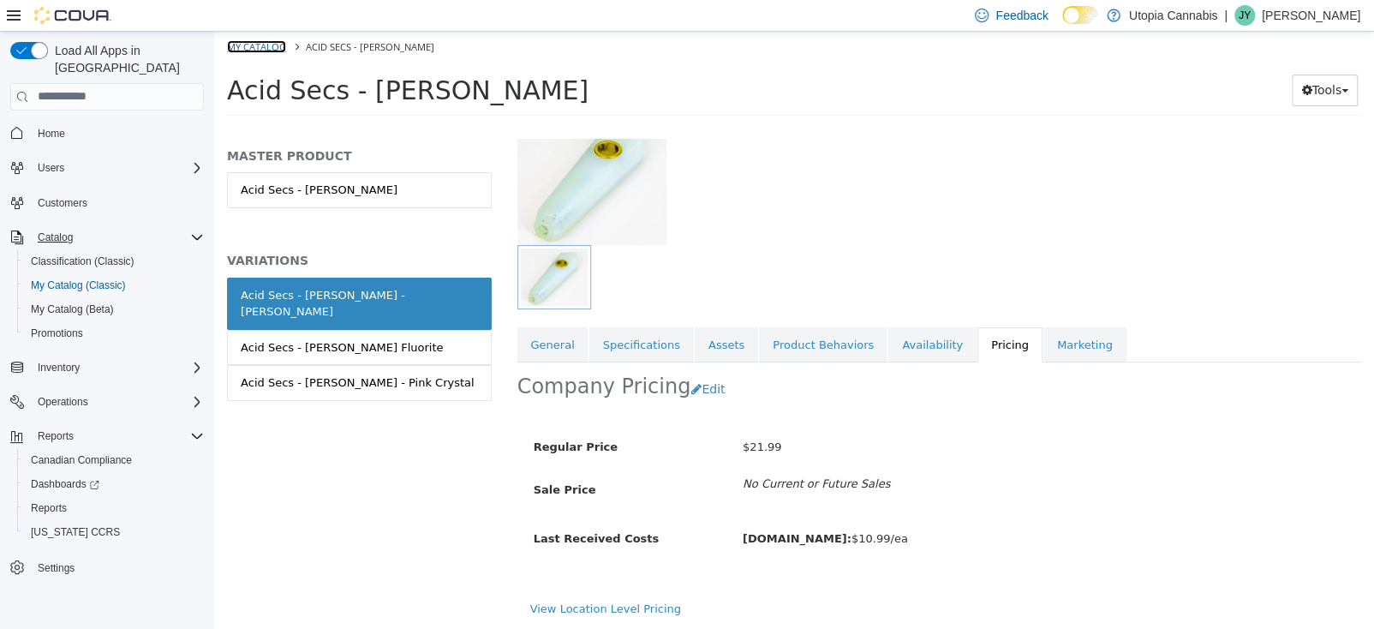
click at [253, 45] on link "My Catalog" at bounding box center [256, 45] width 59 height 13
select select "**********"
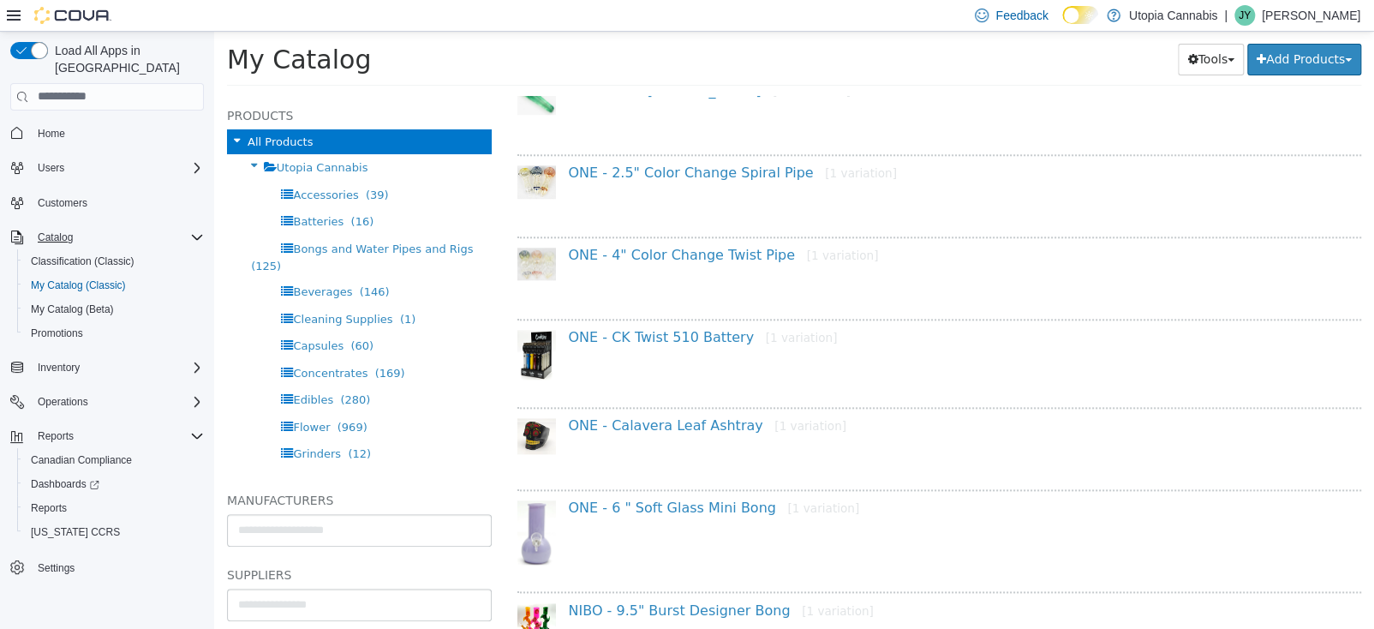
scroll to position [1027, 0]
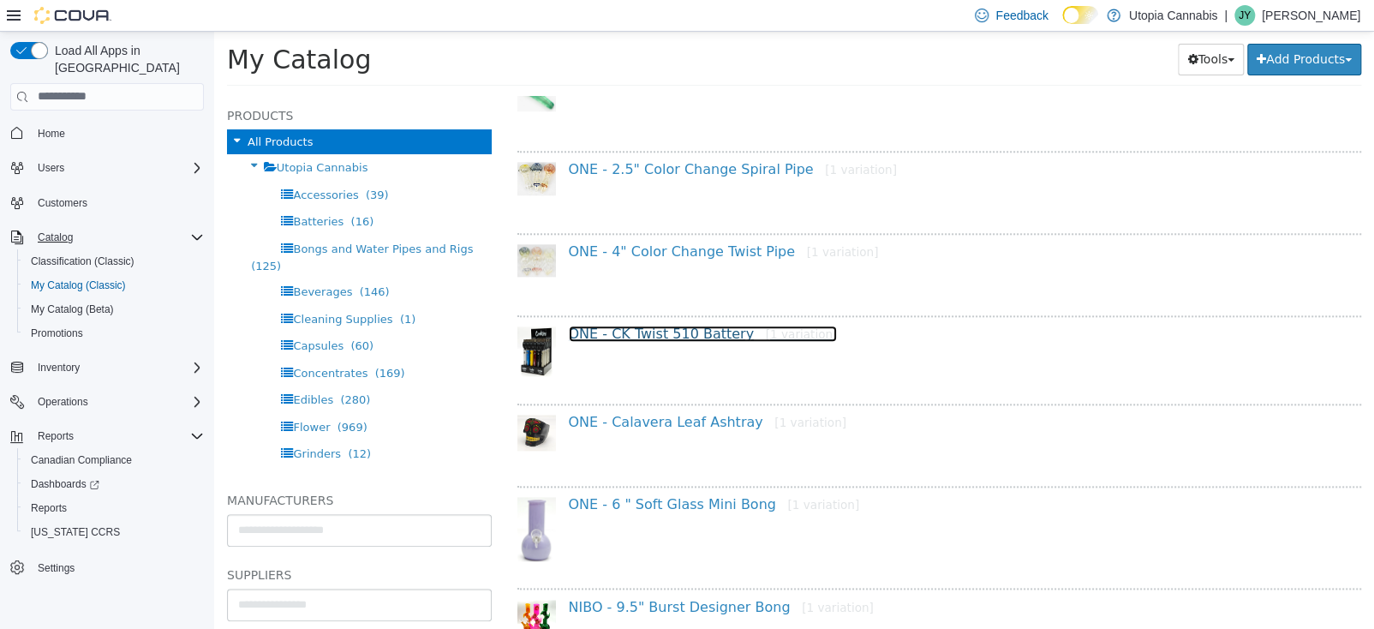
click at [645, 328] on link "ONE - CK Twist 510 Battery [1 variation]" at bounding box center [703, 333] width 269 height 16
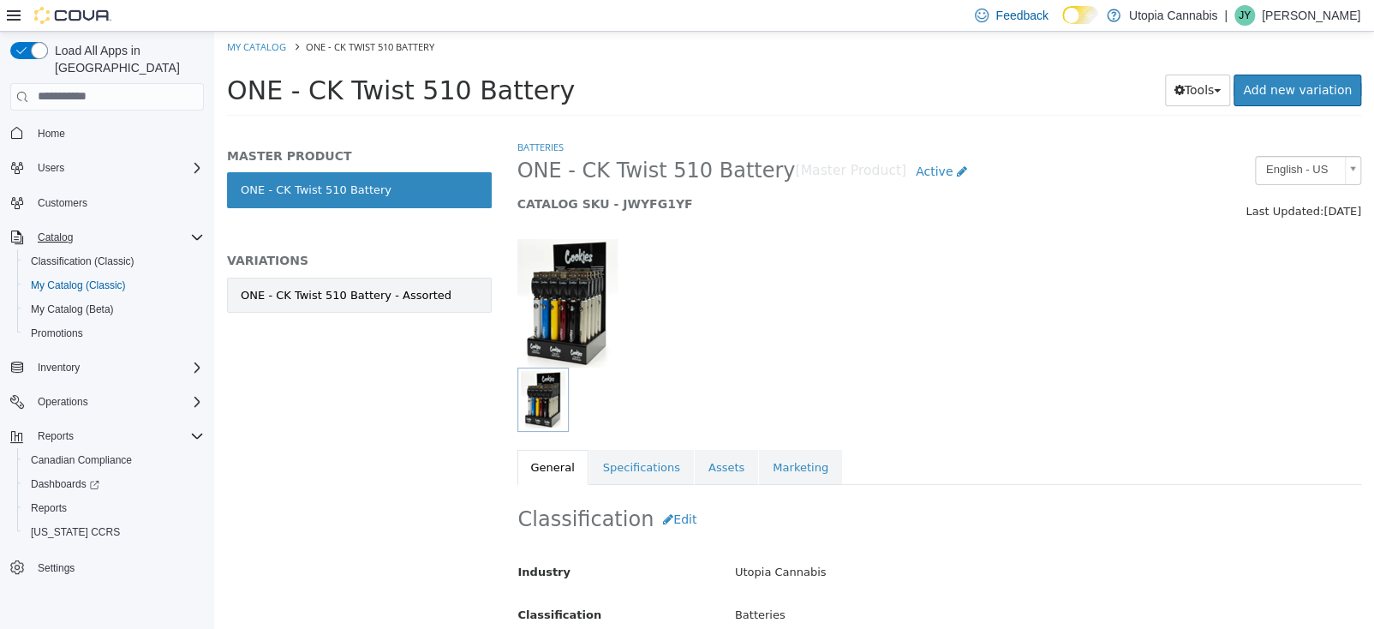
click at [294, 294] on div "ONE - CK Twist 510 Battery - Assorted" at bounding box center [346, 294] width 211 height 17
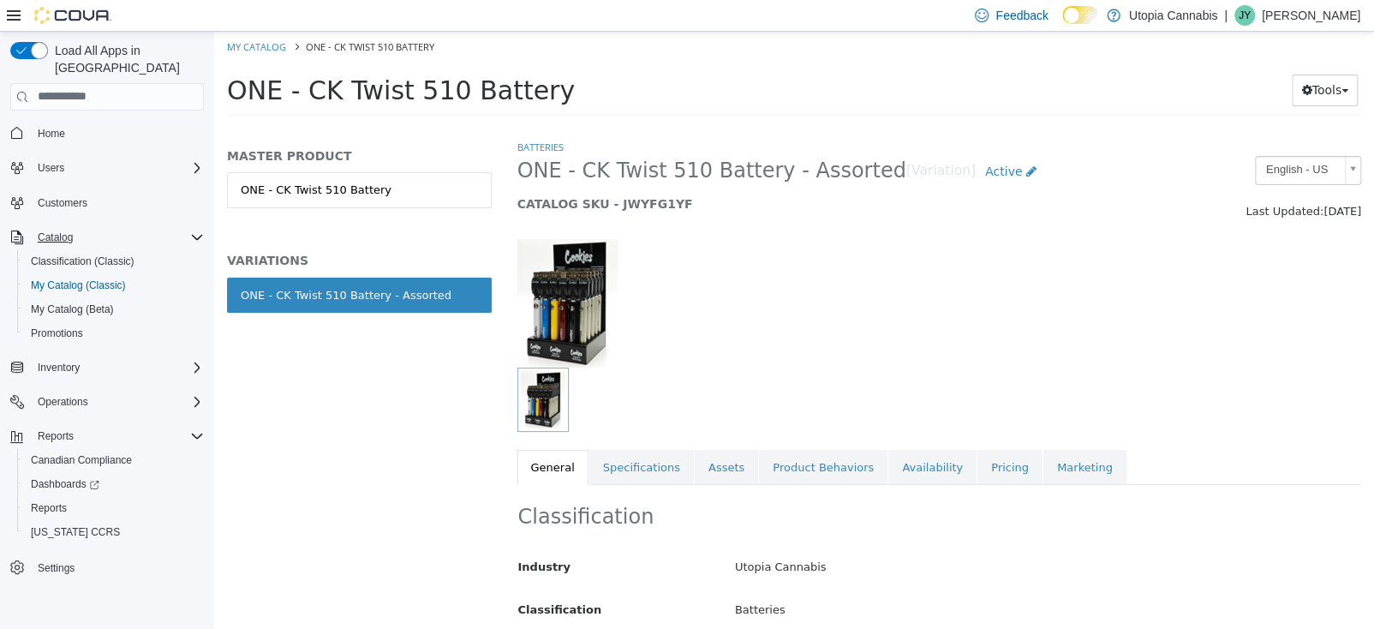
scroll to position [171, 0]
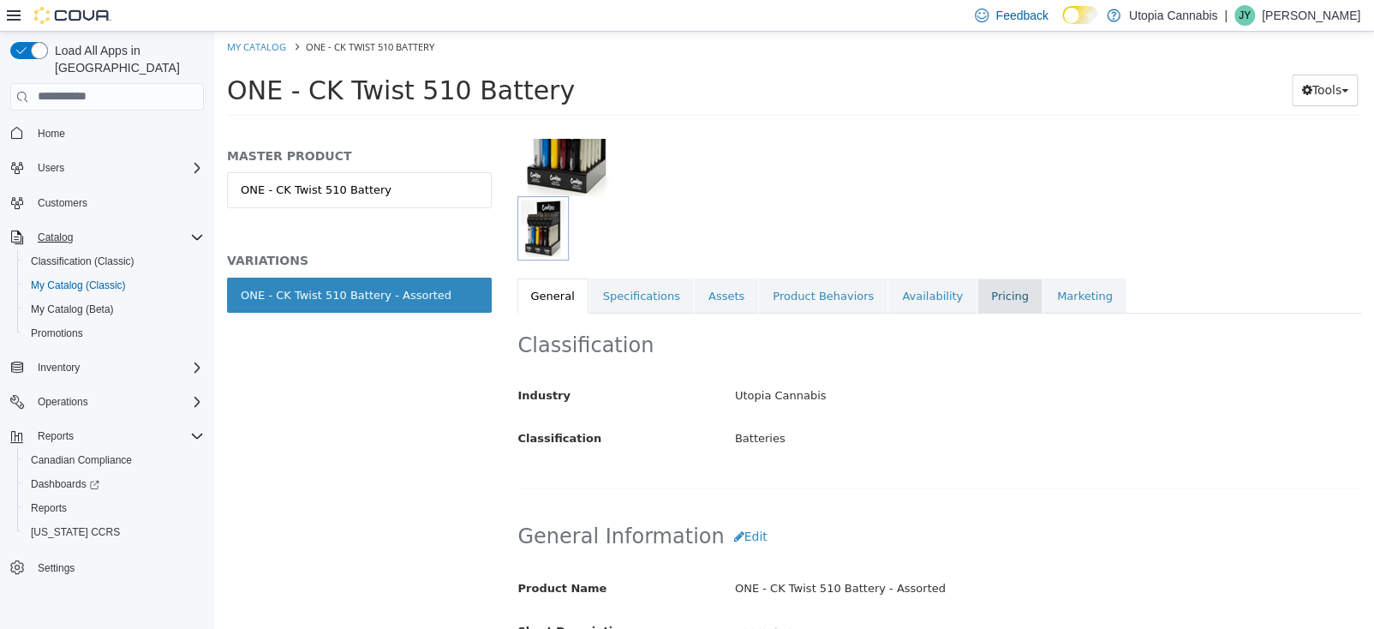
click at [977, 296] on link "Pricing" at bounding box center [1009, 295] width 65 height 36
